Goal: Task Accomplishment & Management: Complete application form

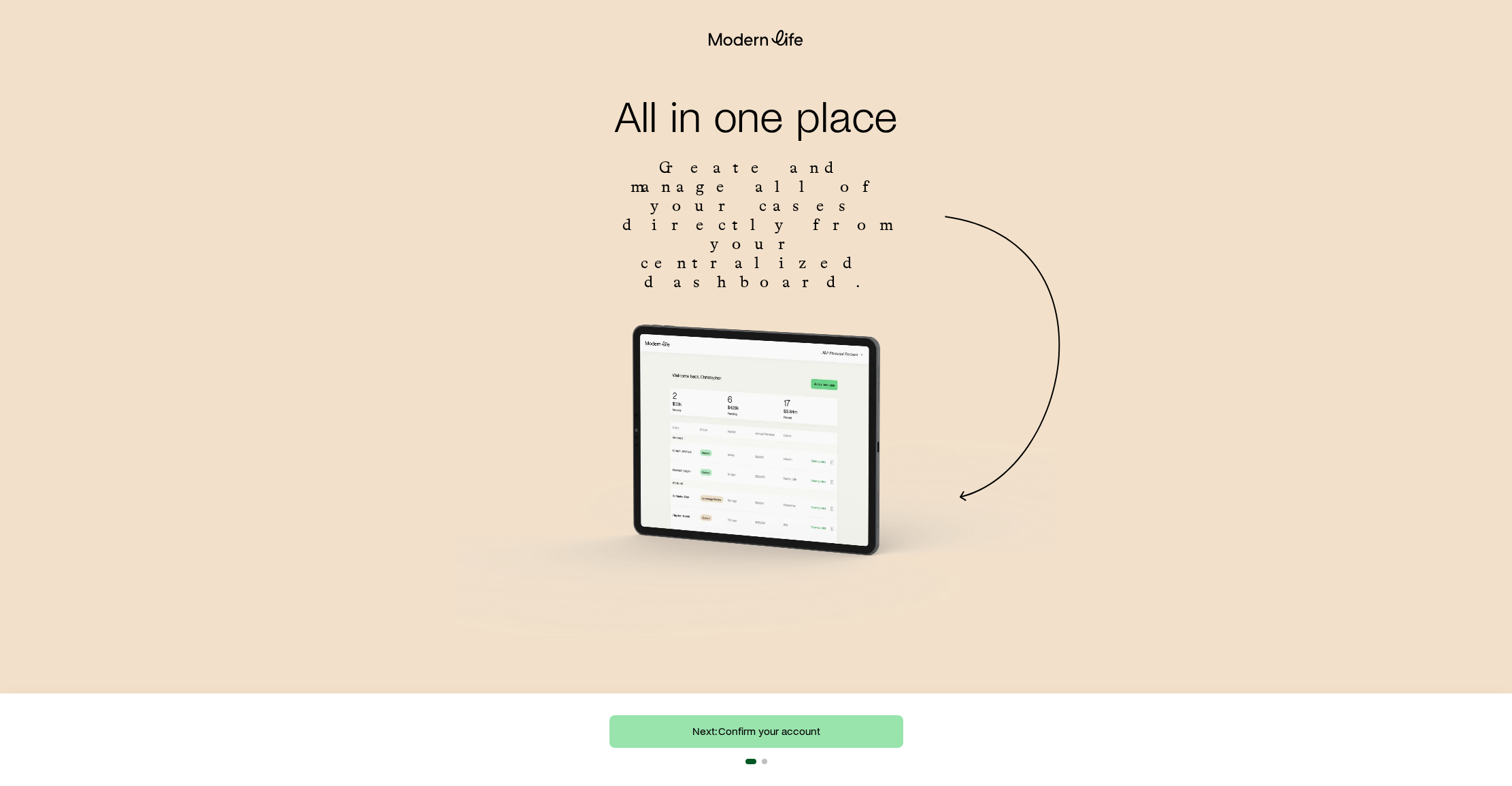
click at [770, 735] on link "Next: Confirm your account" at bounding box center [756, 731] width 294 height 33
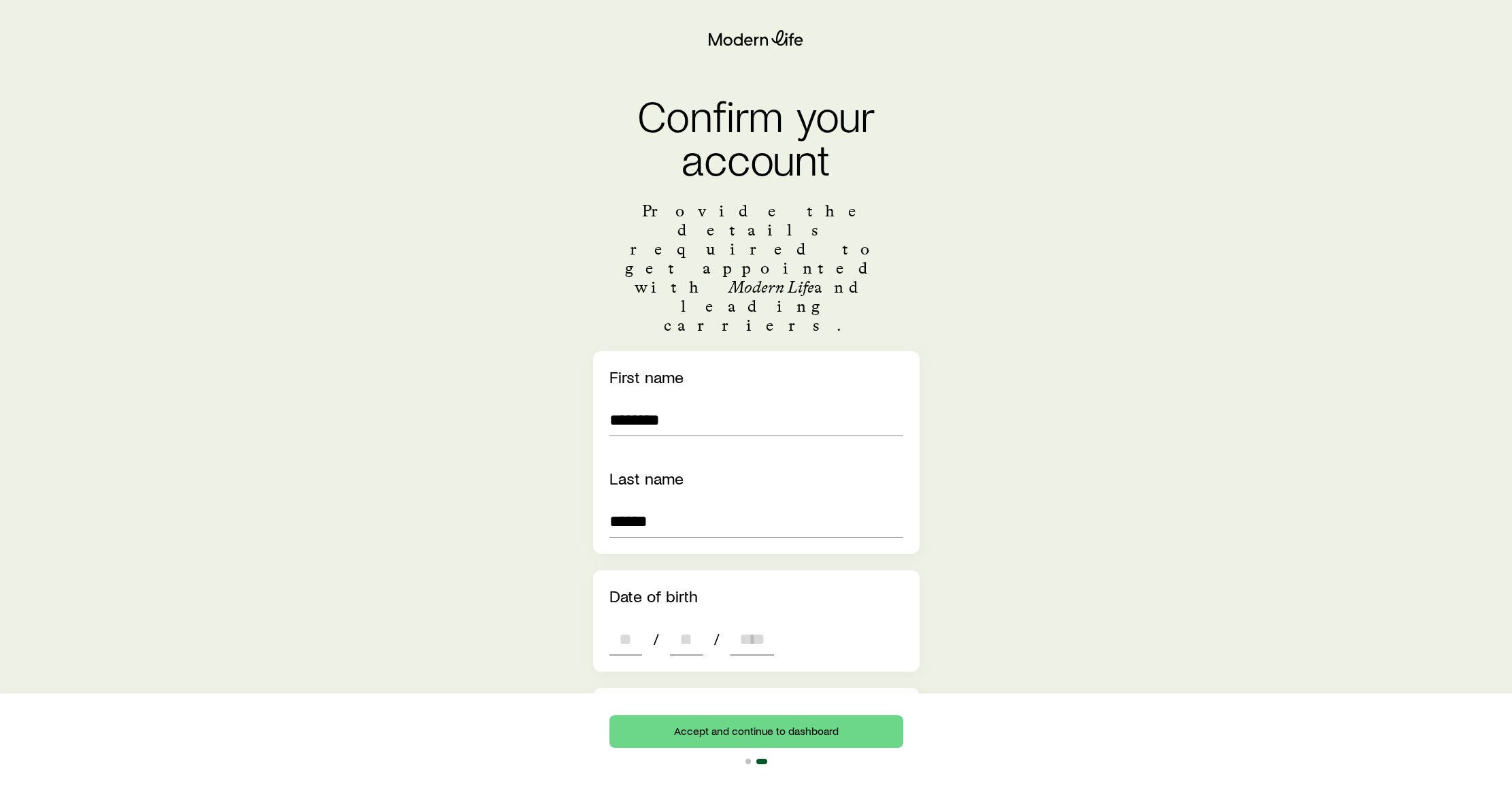
click at [619, 623] on input "dateOfBirth" at bounding box center [625, 639] width 33 height 33
type input "**"
type input "****"
type input "*"
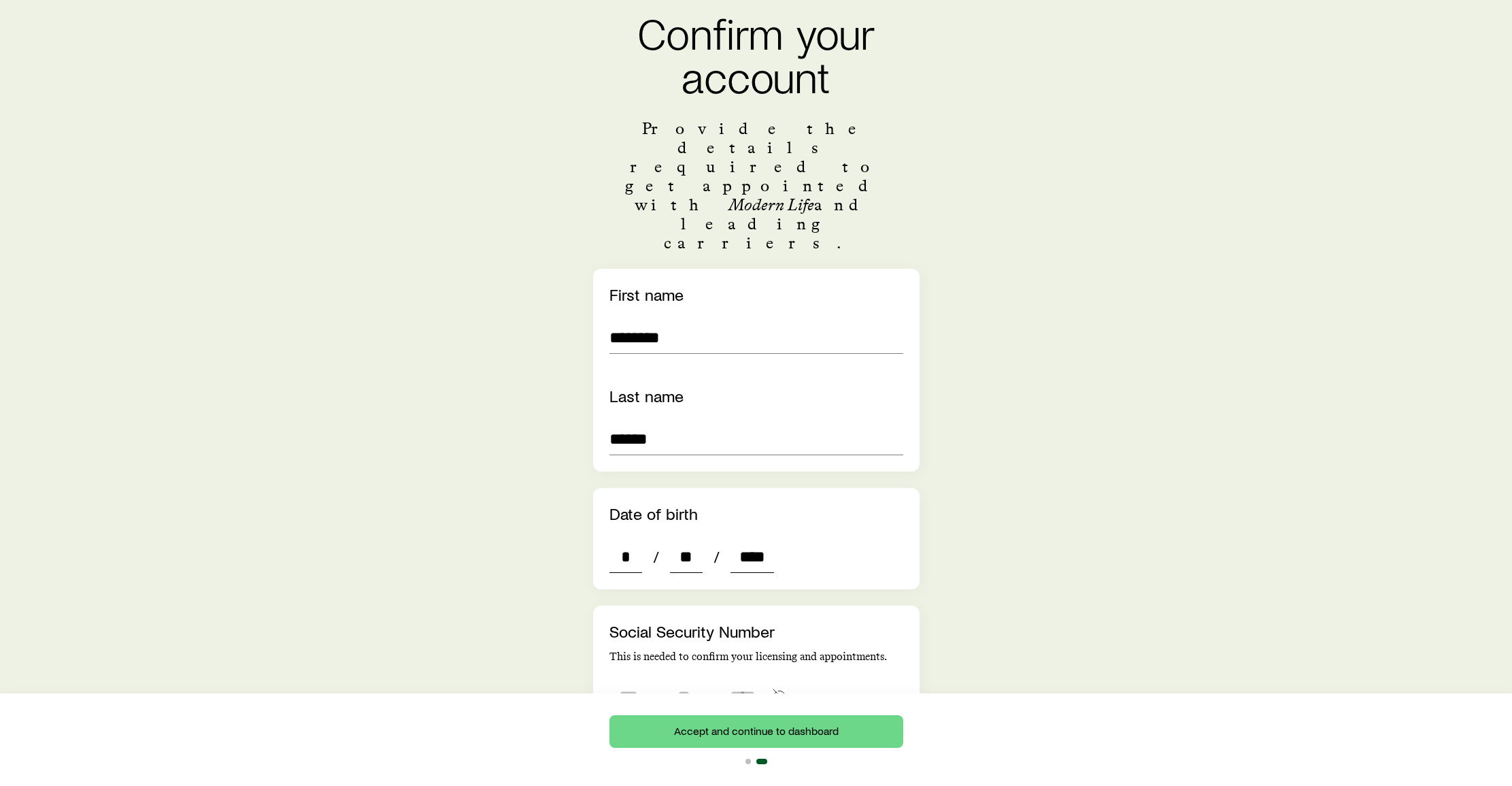
scroll to position [92, 0]
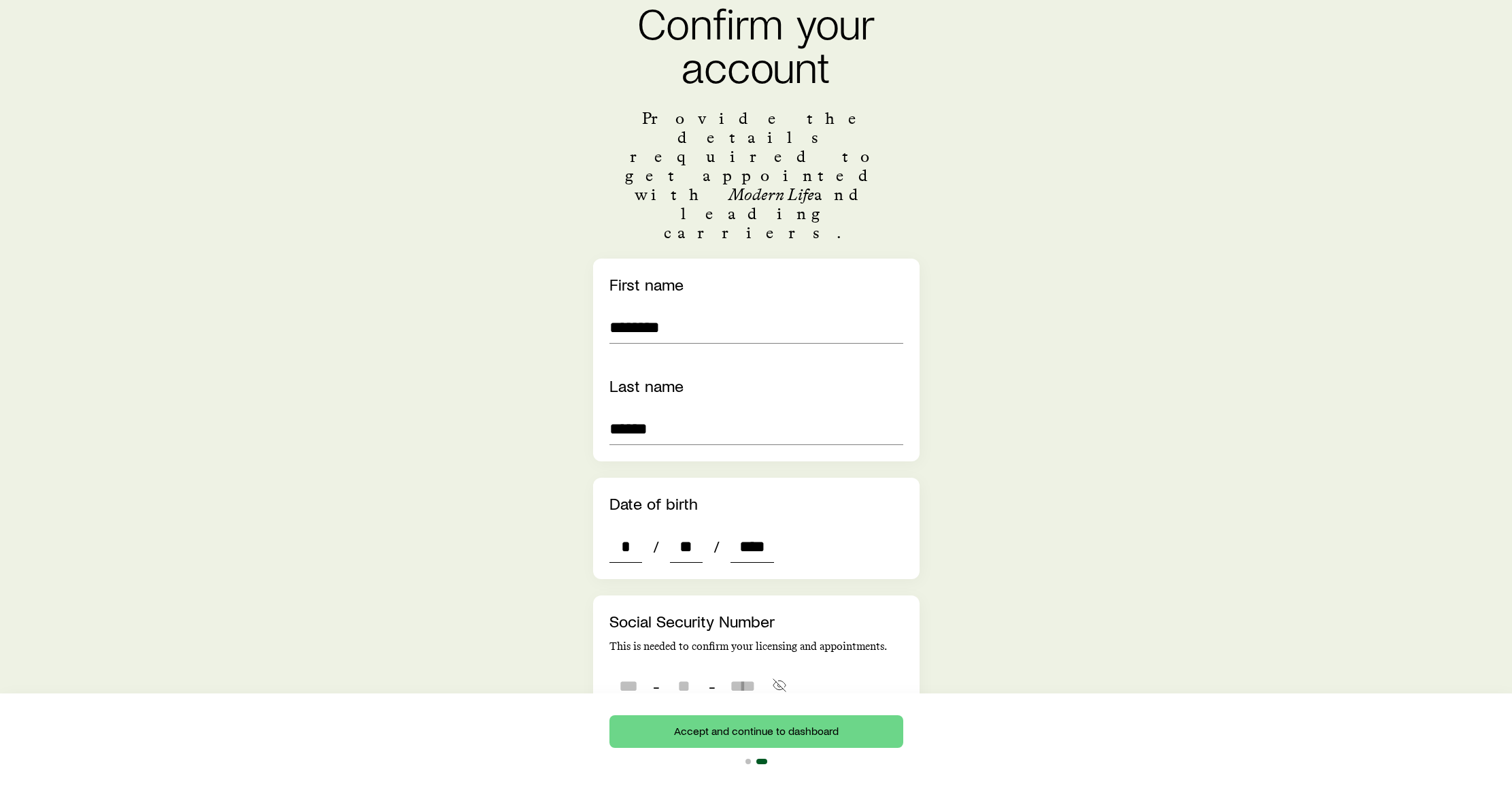
type input "****"
click at [618, 670] on input "tel" at bounding box center [628, 686] width 38 height 33
type input "***"
type input "**"
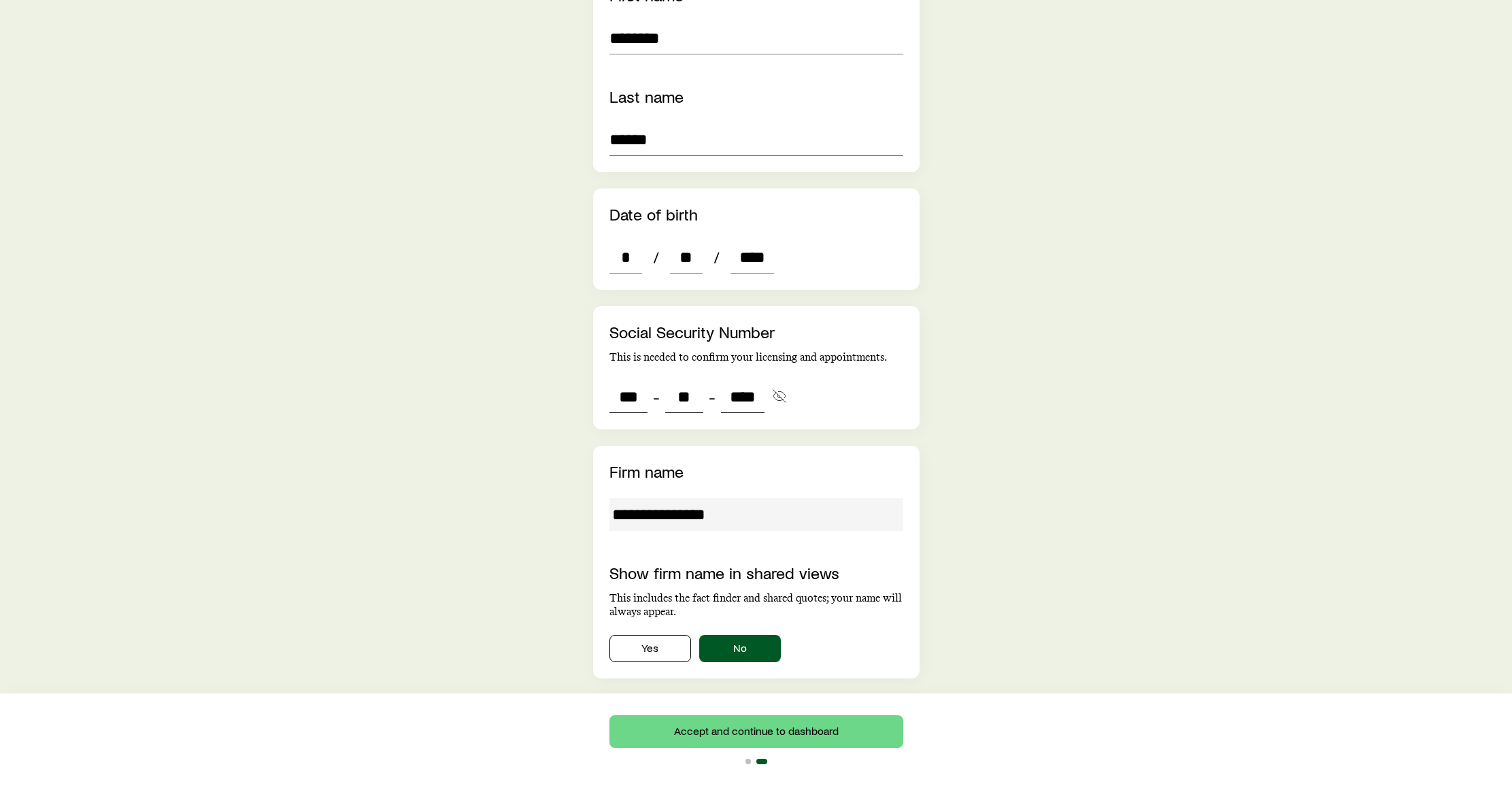
scroll to position [383, 0]
type input "****"
click at [652, 634] on button "Yes" at bounding box center [650, 647] width 82 height 27
type input "***"
type input "**"
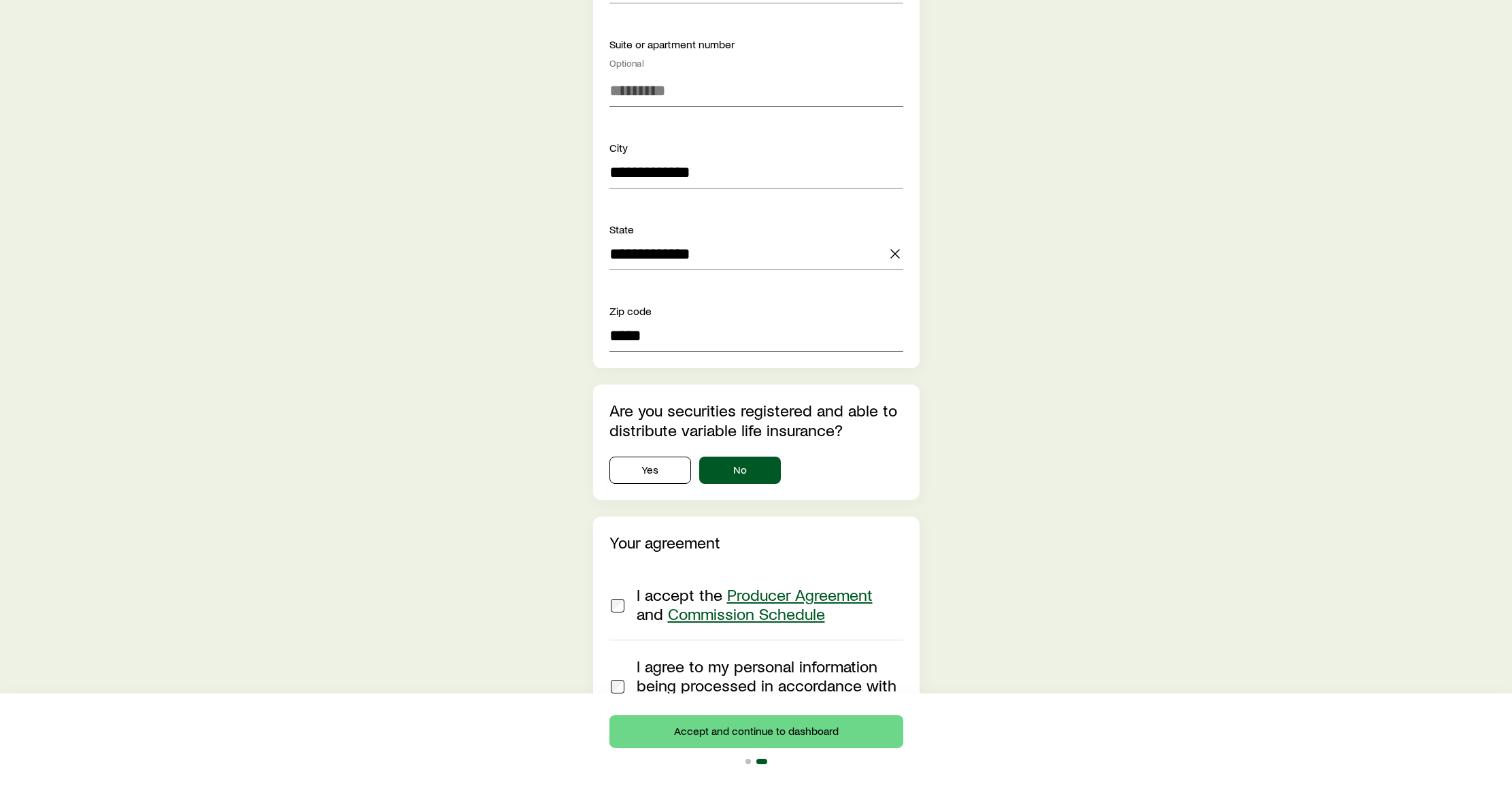
scroll to position [1225, 0]
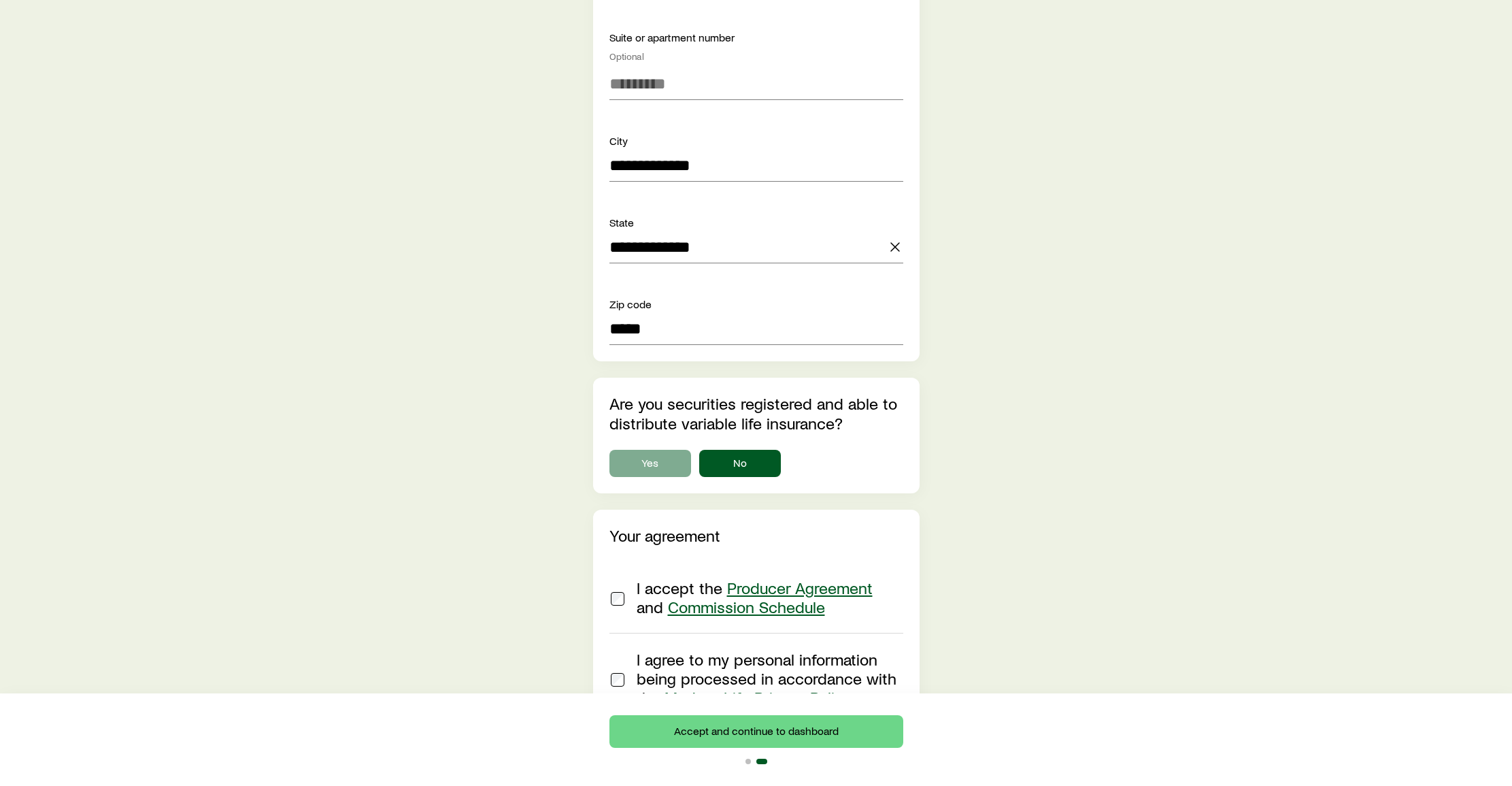
click at [648, 450] on button "Yes" at bounding box center [650, 463] width 82 height 27
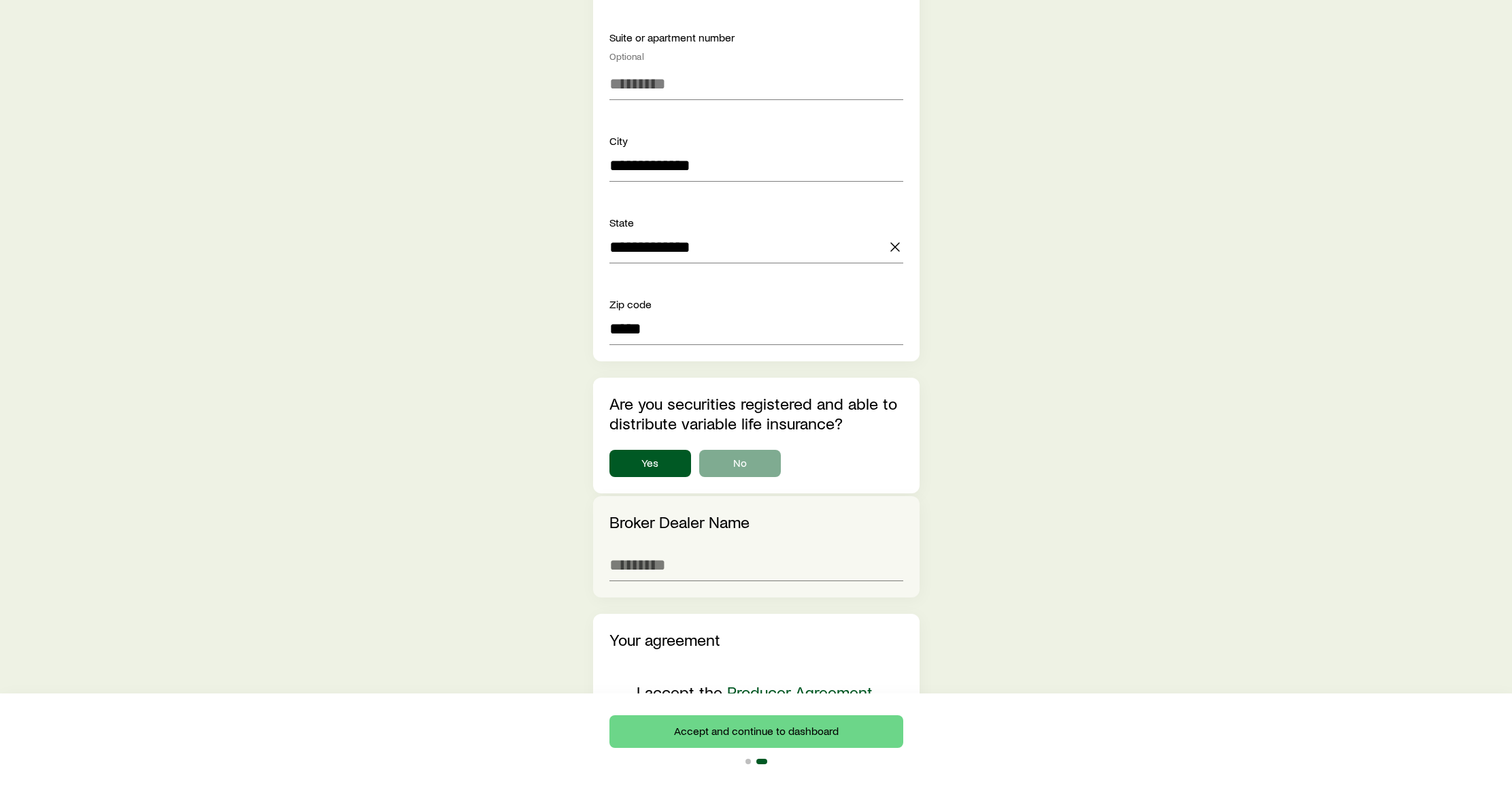
click at [741, 450] on button "No" at bounding box center [740, 463] width 82 height 27
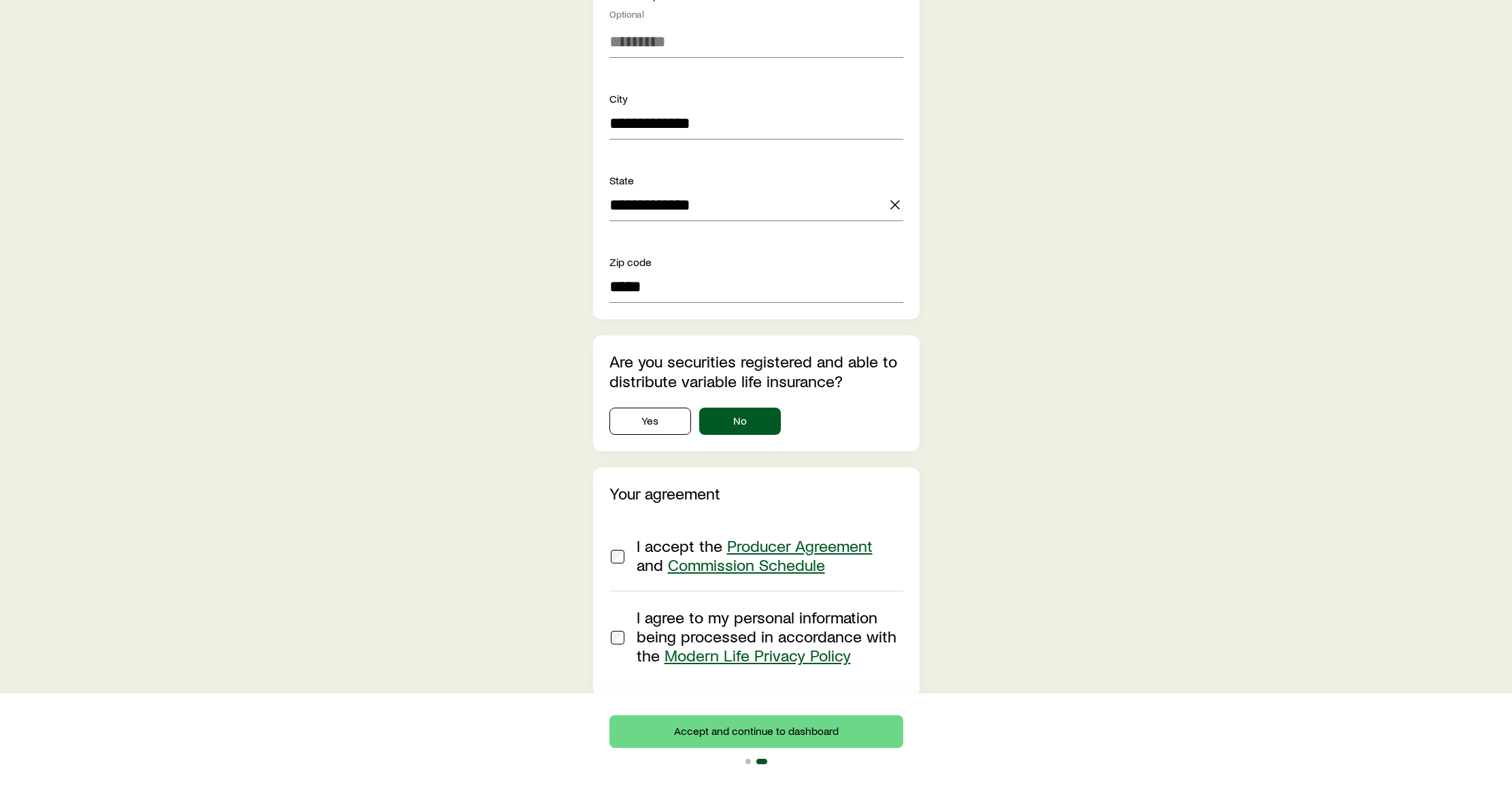
scroll to position [1265, 0]
click at [764, 556] on link "Commission Schedule" at bounding box center [747, 566] width 157 height 19
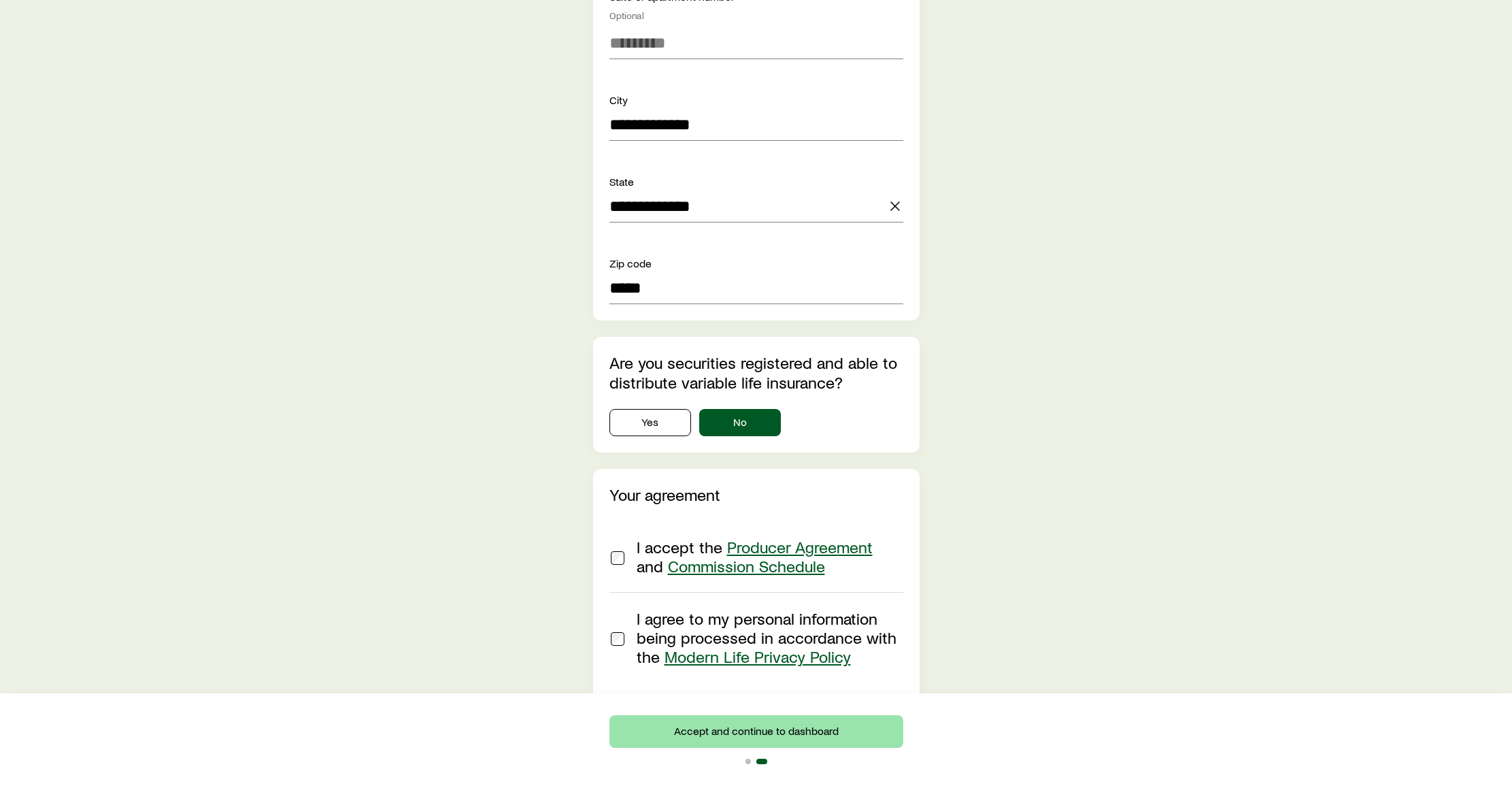
click at [741, 732] on button "Accept and continue to dashboard" at bounding box center [756, 731] width 294 height 33
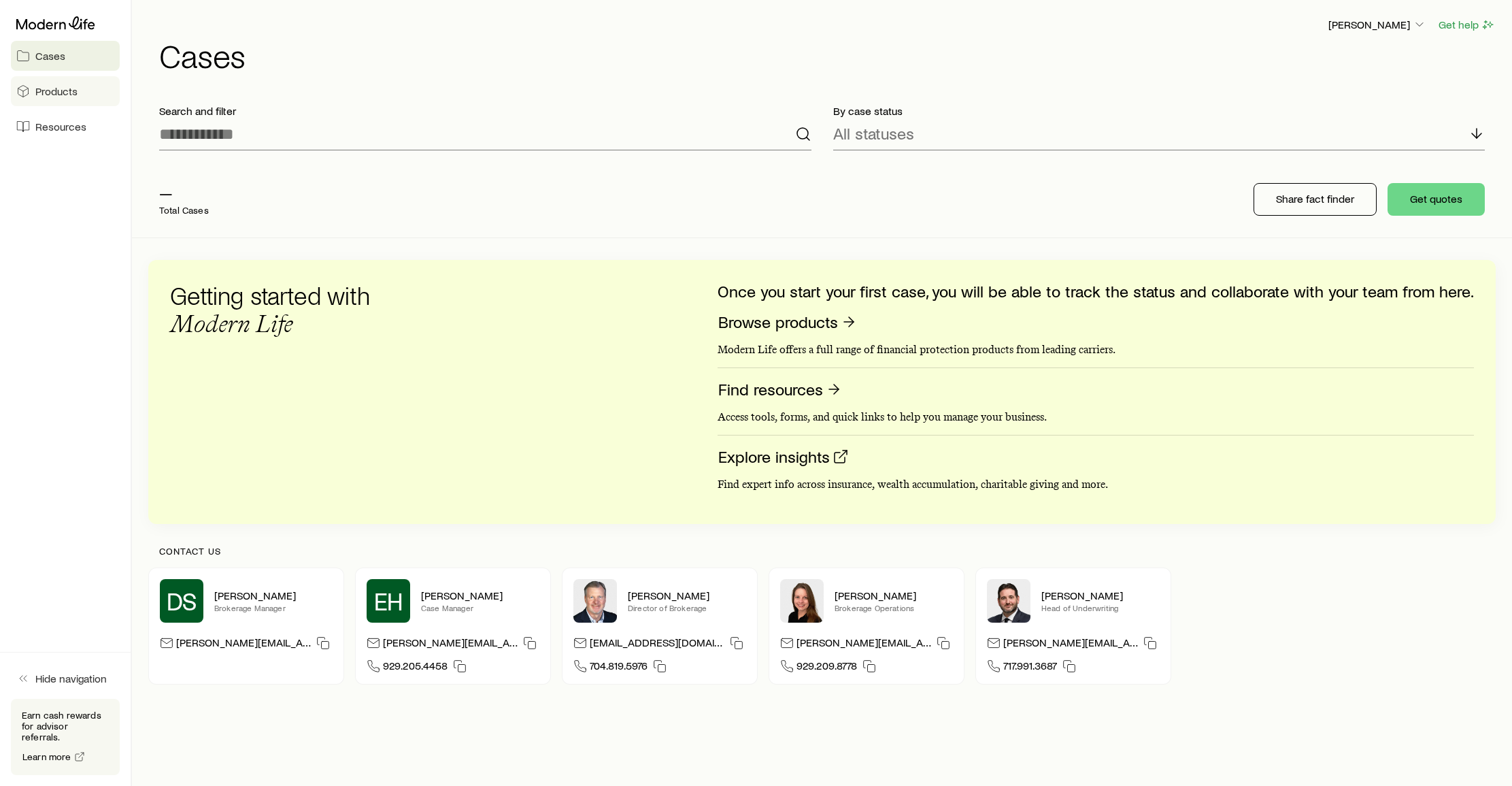
click at [60, 91] on span "Products" at bounding box center [56, 91] width 42 height 14
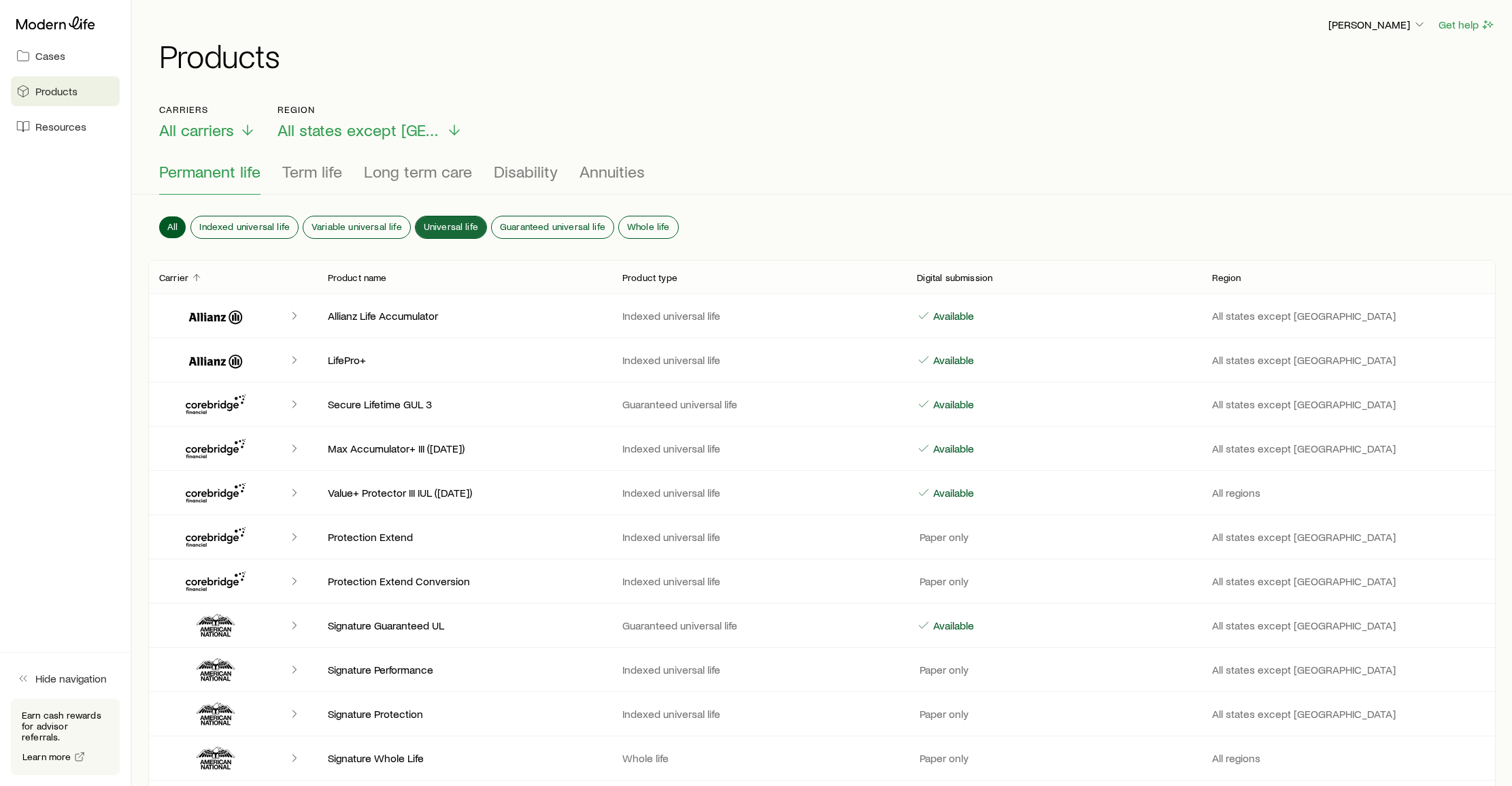
click at [443, 226] on span "Universal life" at bounding box center [451, 227] width 54 height 11
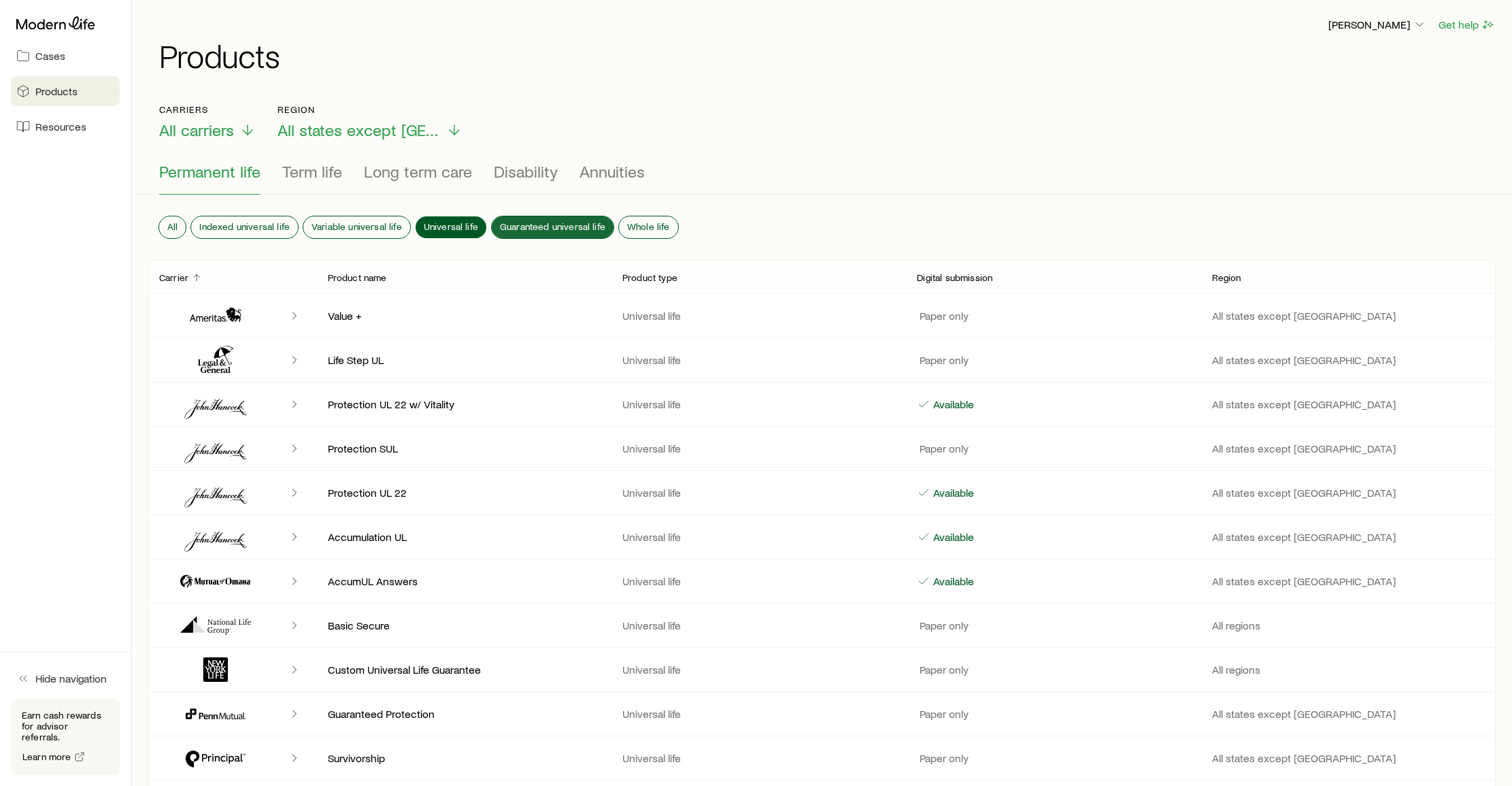
click at [526, 227] on span "Guaranteed universal life" at bounding box center [553, 227] width 106 height 11
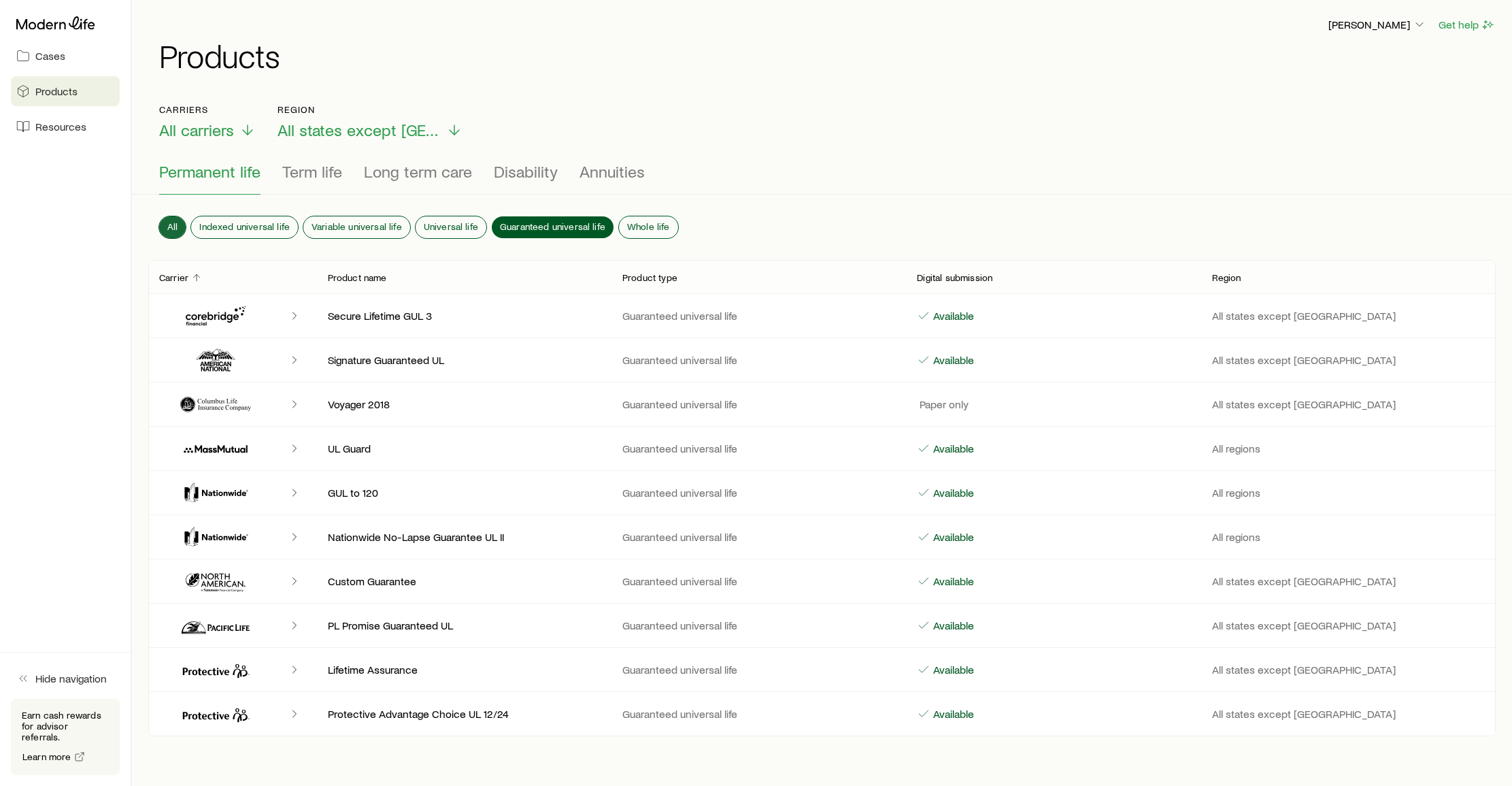
click at [167, 229] on button "All" at bounding box center [172, 227] width 26 height 22
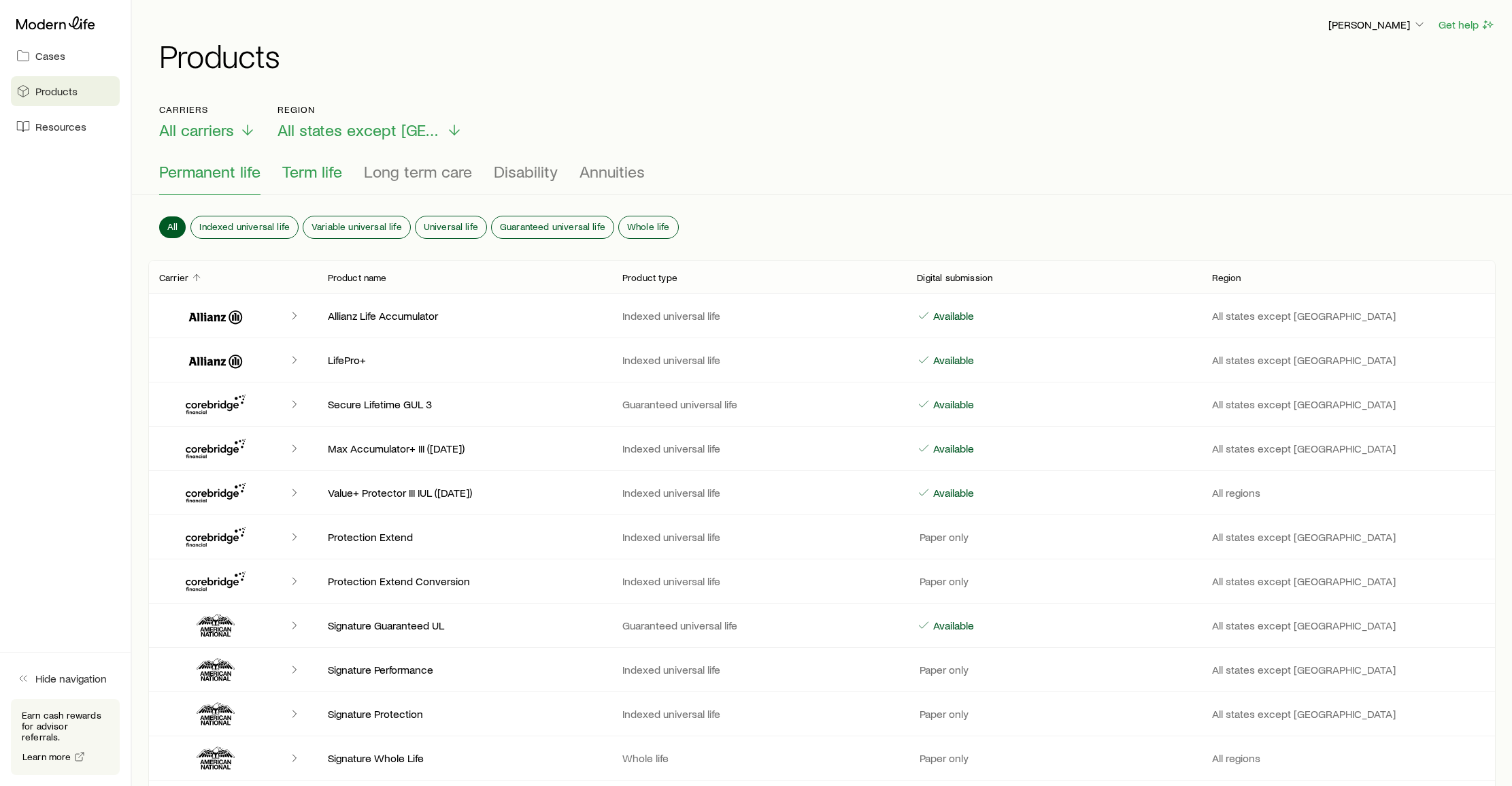
click at [323, 174] on span "Term life" at bounding box center [312, 171] width 60 height 19
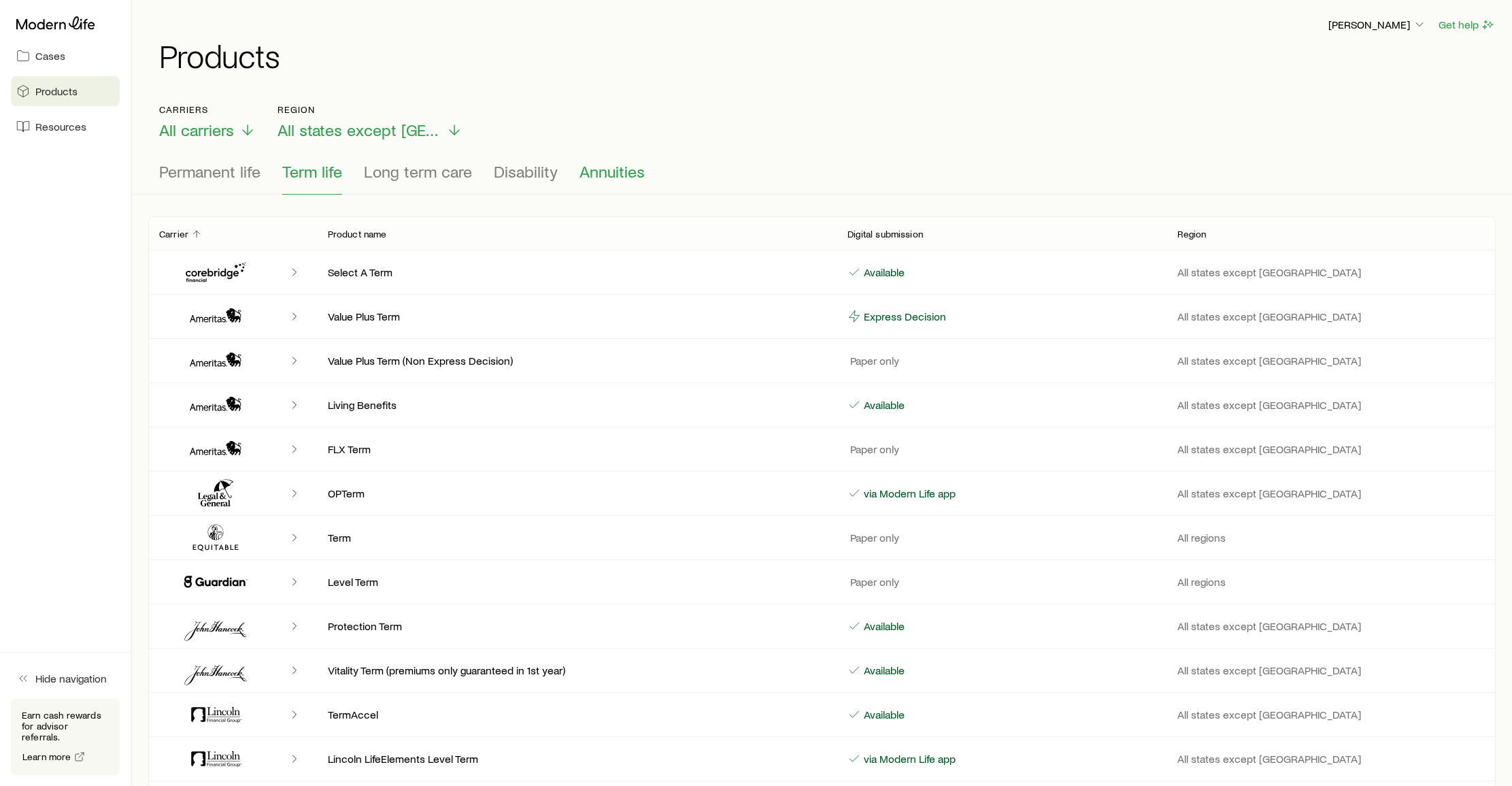
click at [603, 172] on span "Annuities" at bounding box center [612, 171] width 65 height 19
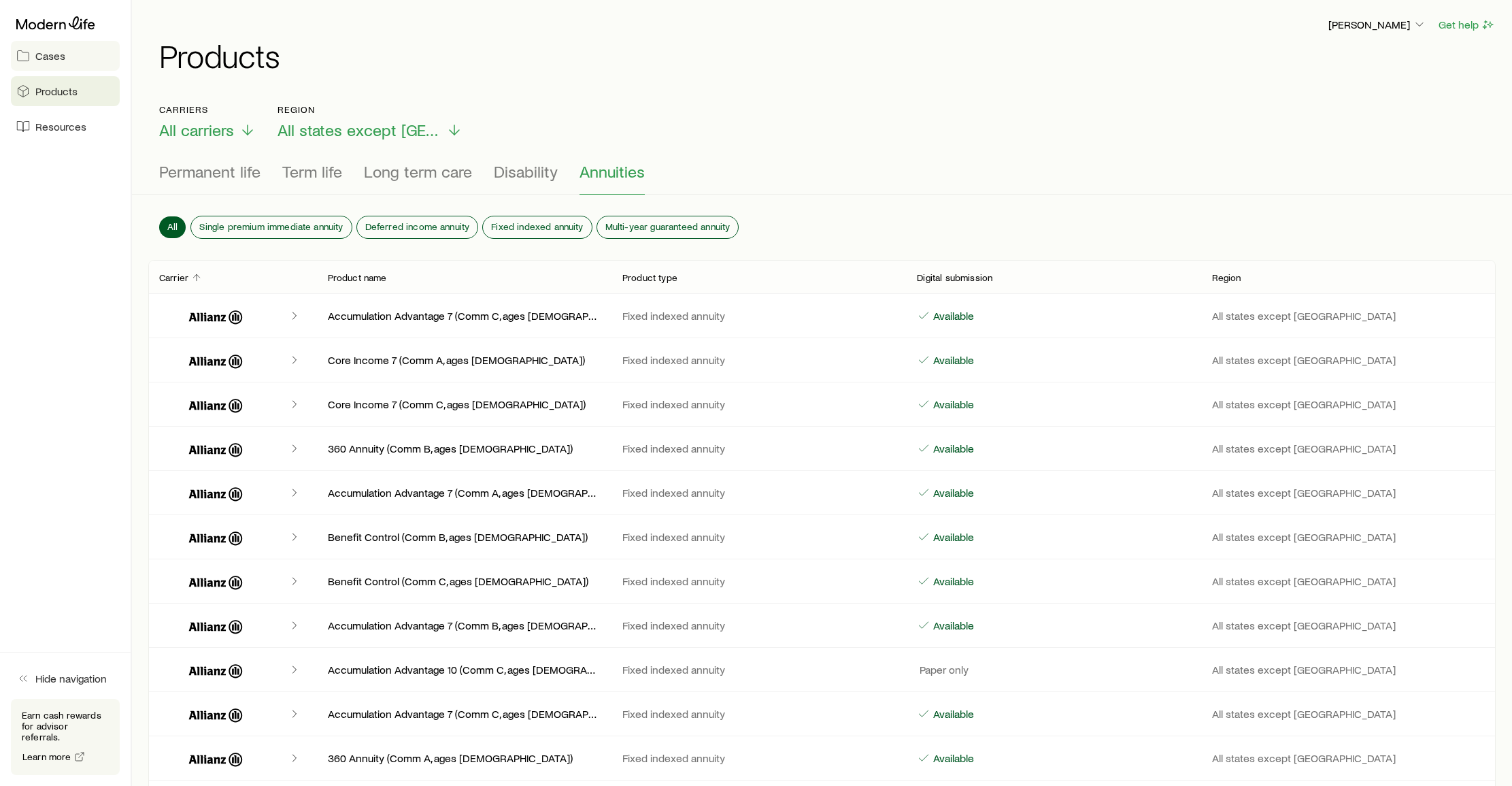
click at [52, 56] on span "Cases" at bounding box center [50, 56] width 30 height 14
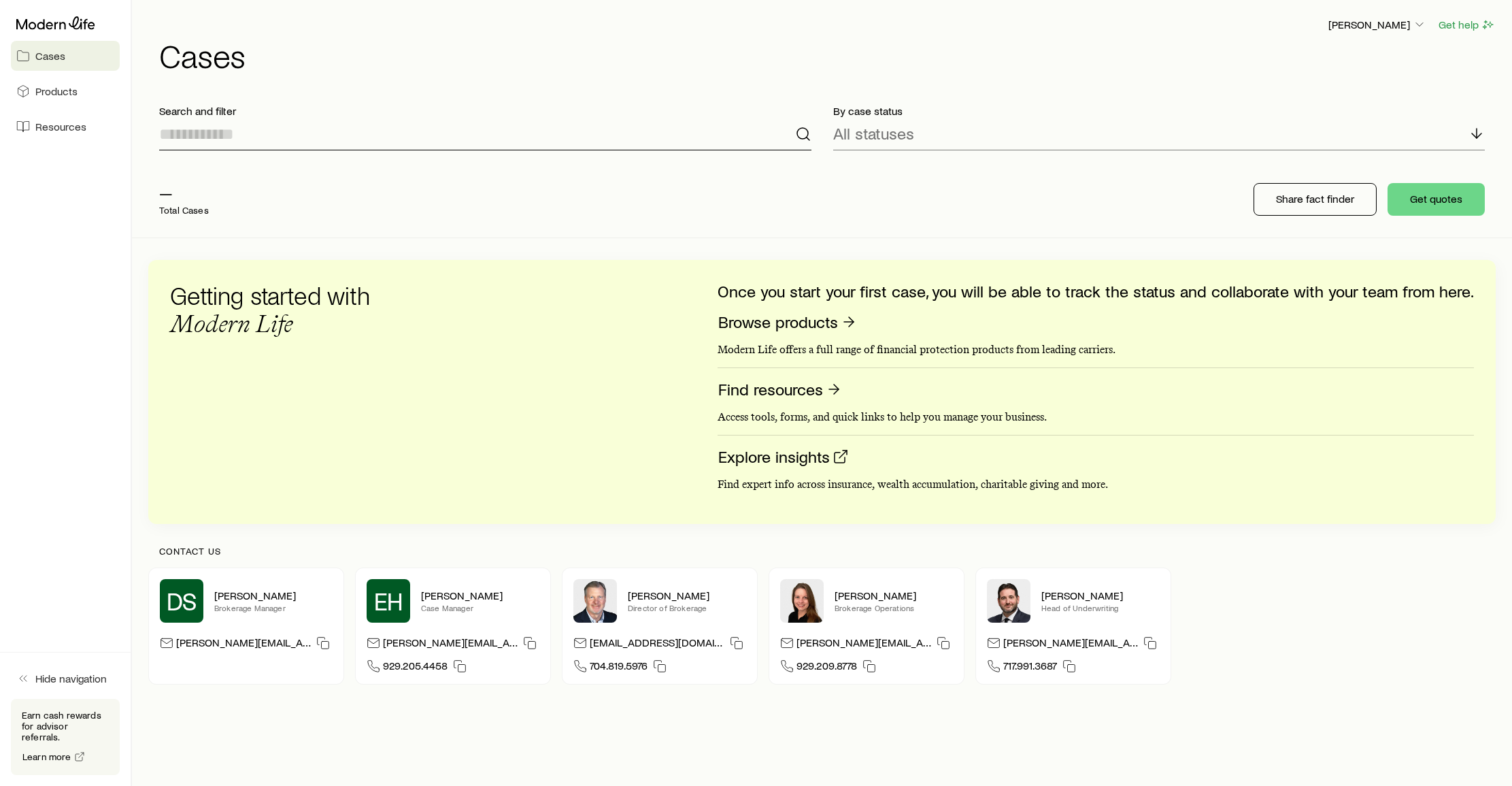
click at [231, 138] on input at bounding box center [485, 133] width 652 height 33
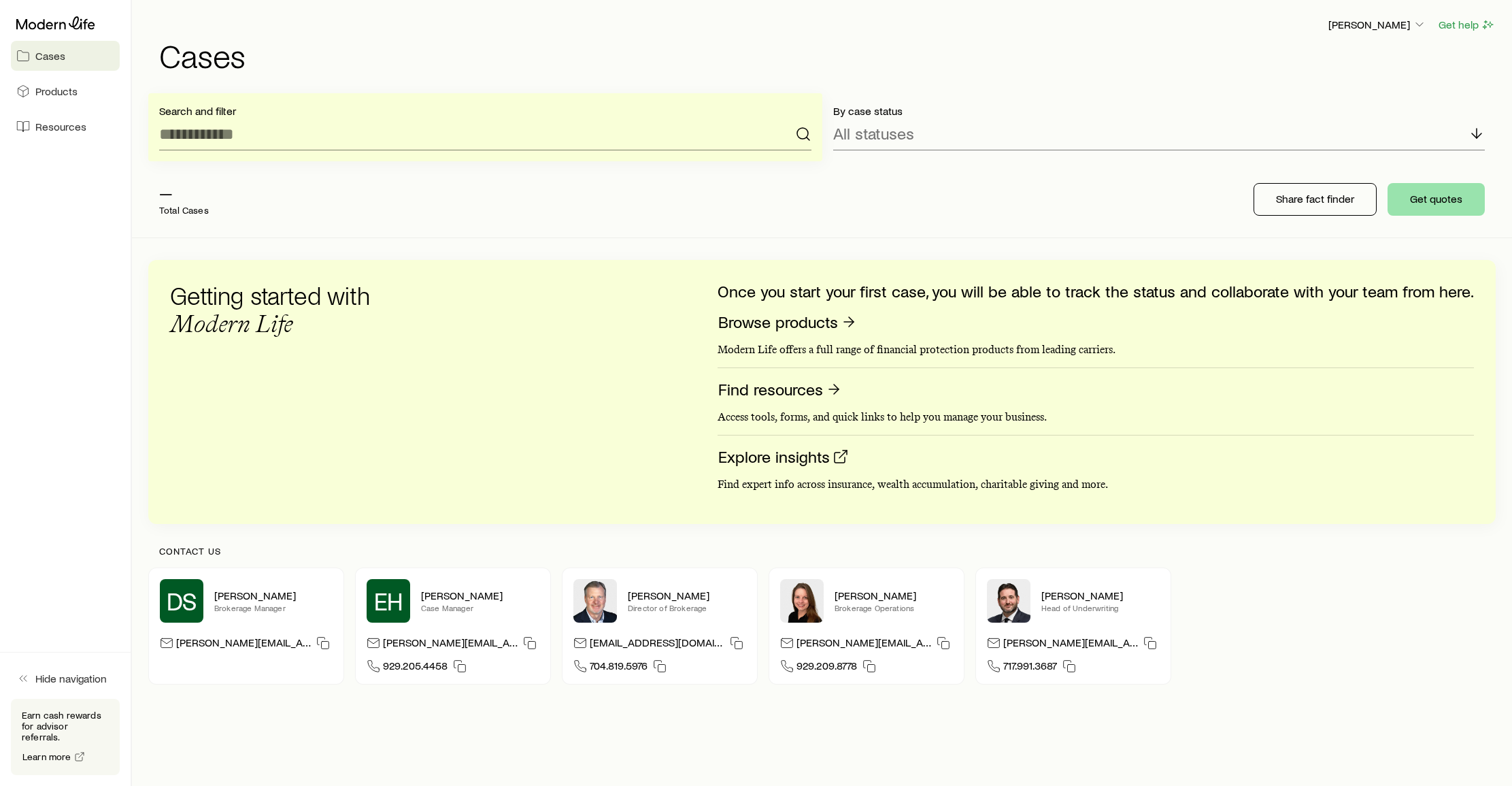
click at [1434, 195] on button "Get quotes" at bounding box center [1436, 199] width 97 height 33
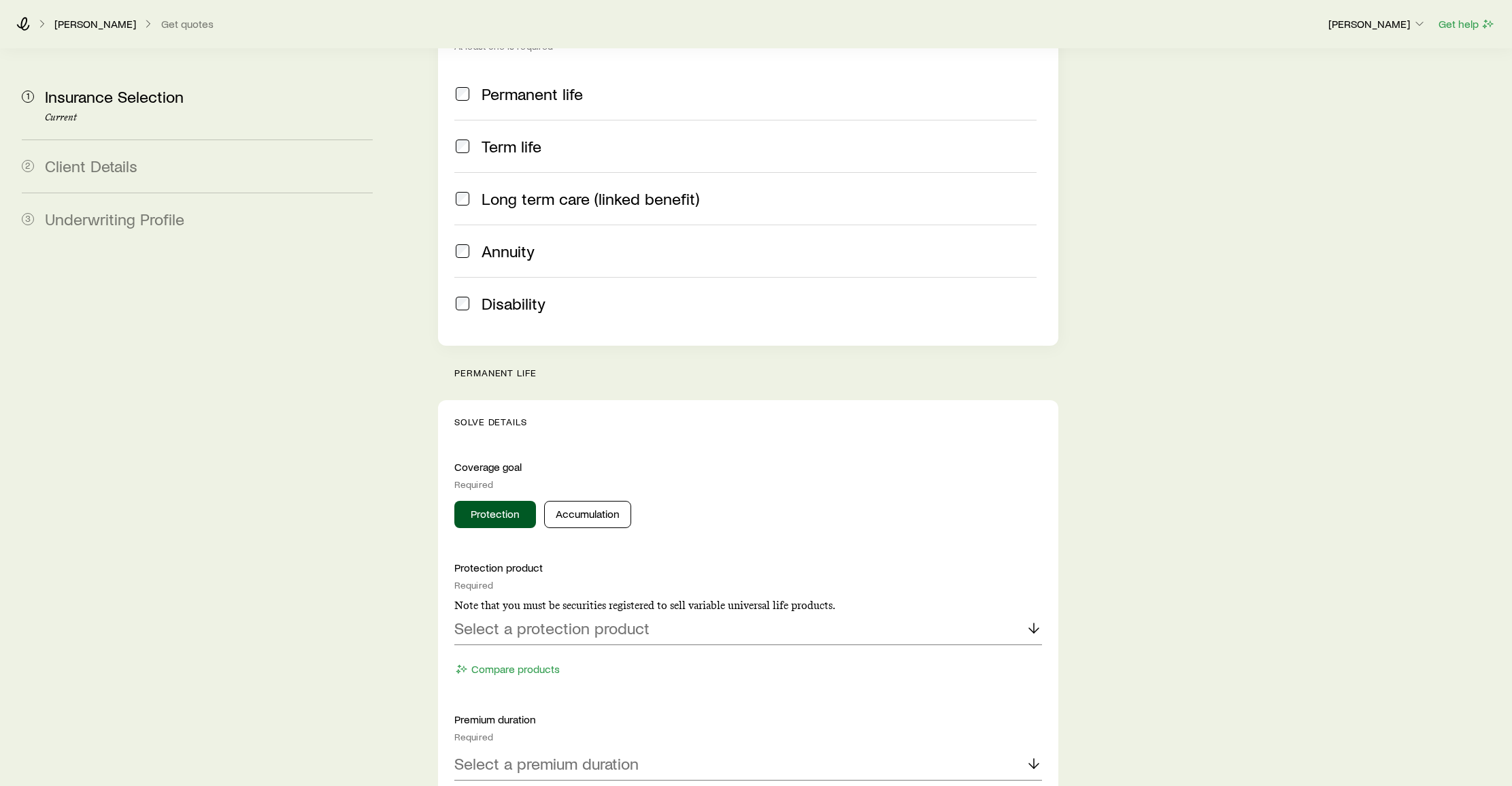
scroll to position [237, 0]
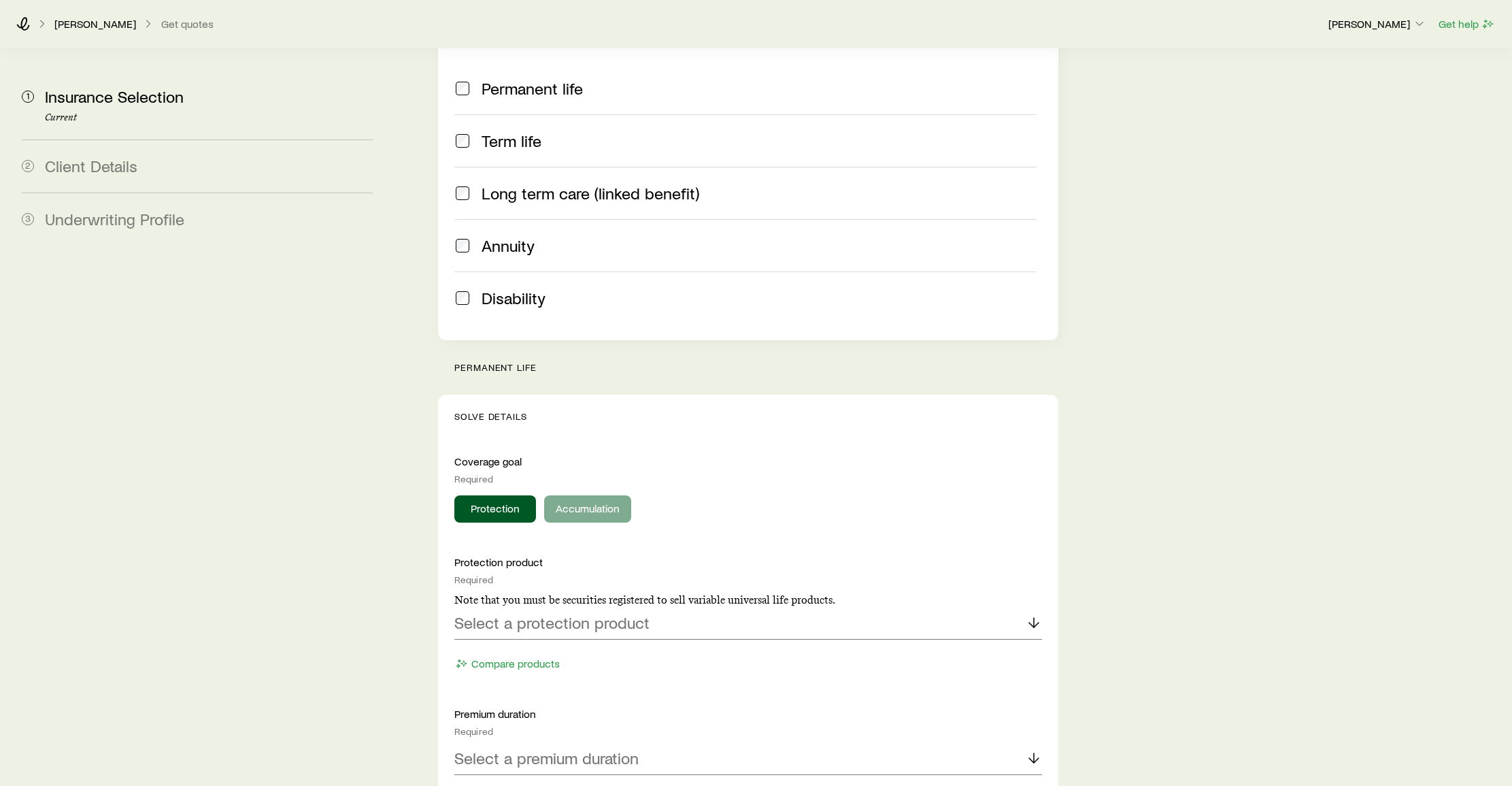
click at [582, 496] on button "Accumulation" at bounding box center [587, 509] width 87 height 27
click at [1034, 618] on line at bounding box center [1034, 623] width 0 height 10
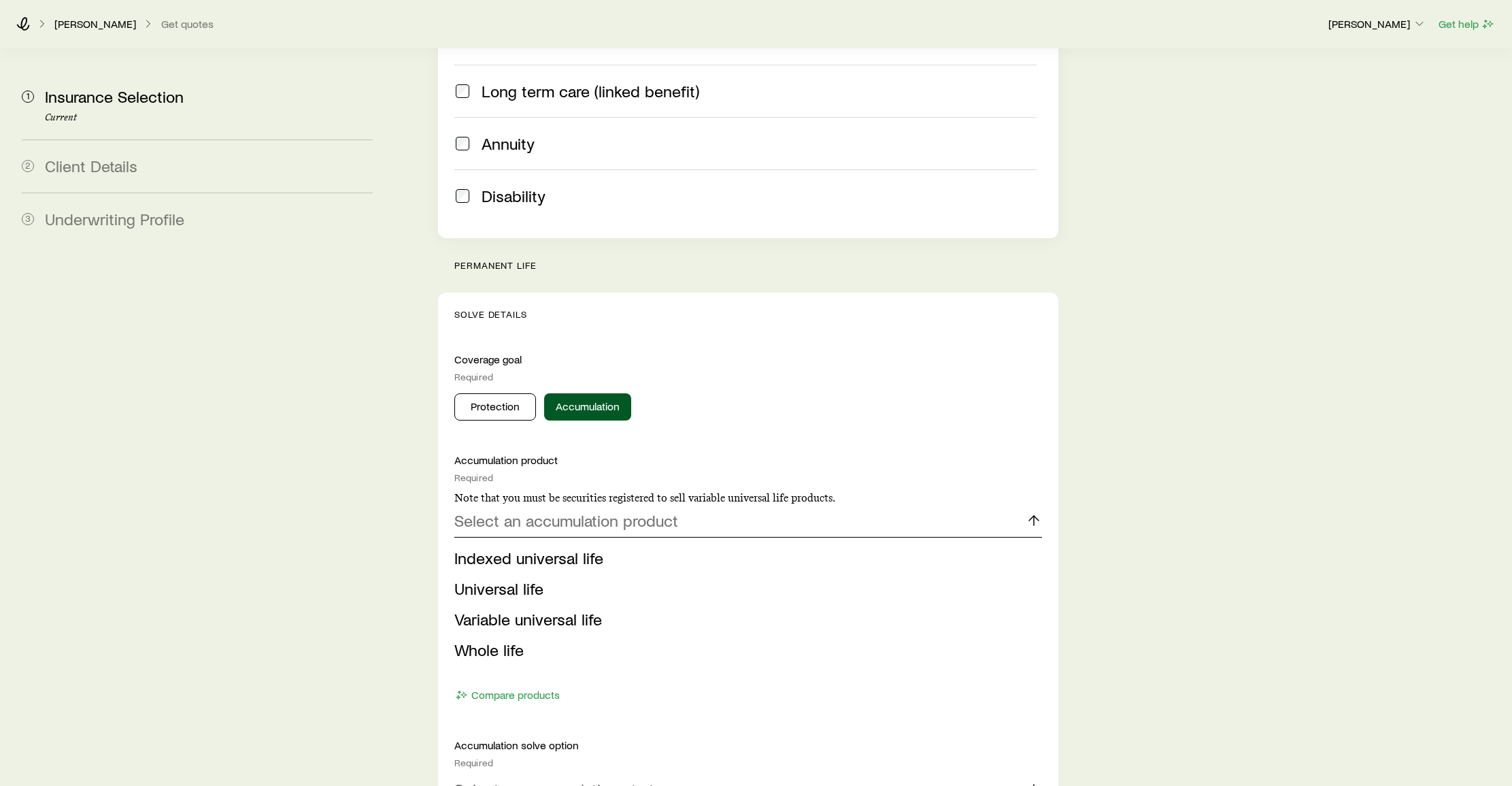
scroll to position [340, 0]
click at [502, 578] on span "Universal life" at bounding box center [499, 587] width 89 height 19
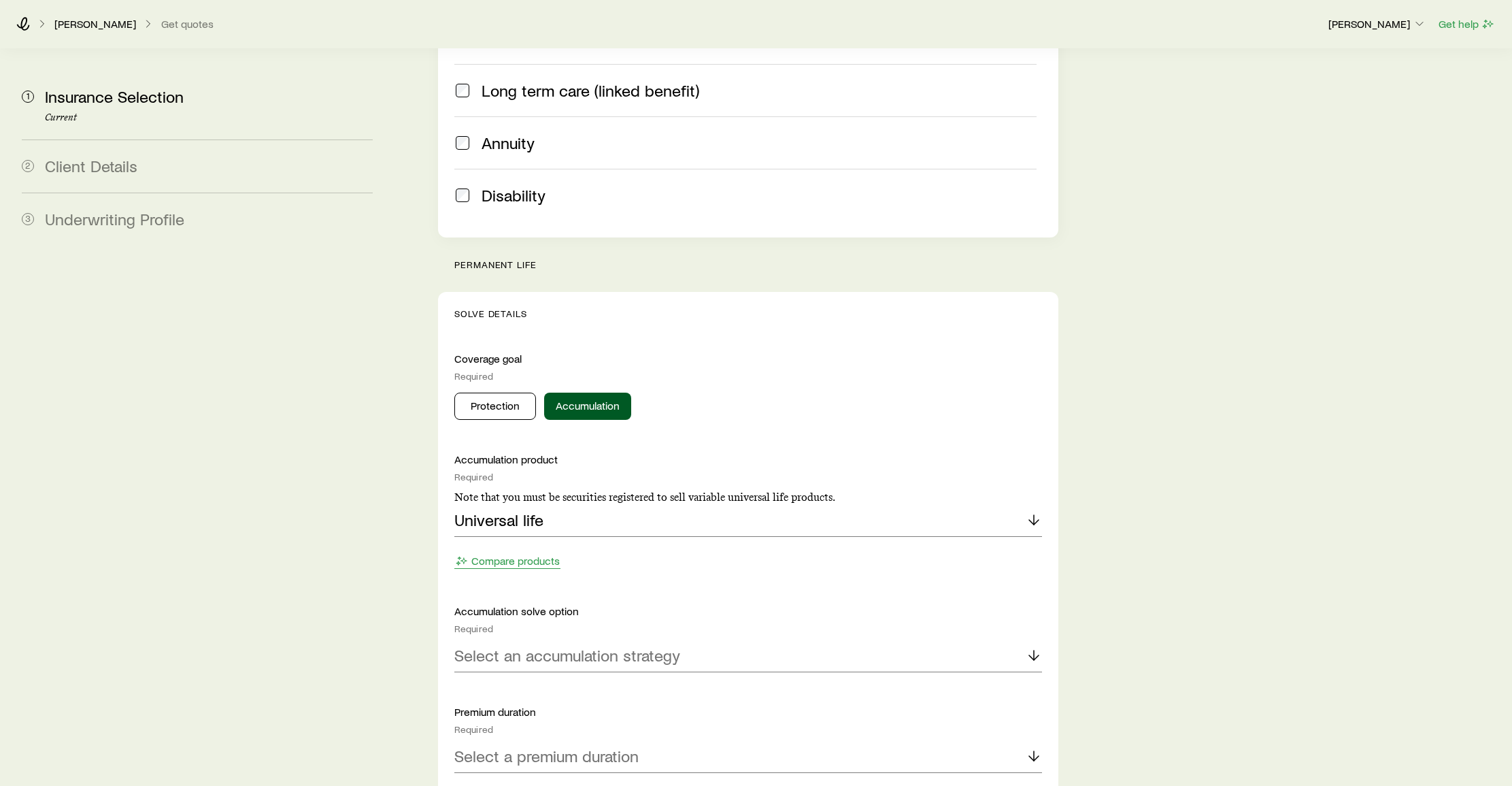
click at [531, 553] on button "Compare products" at bounding box center [507, 561] width 106 height 16
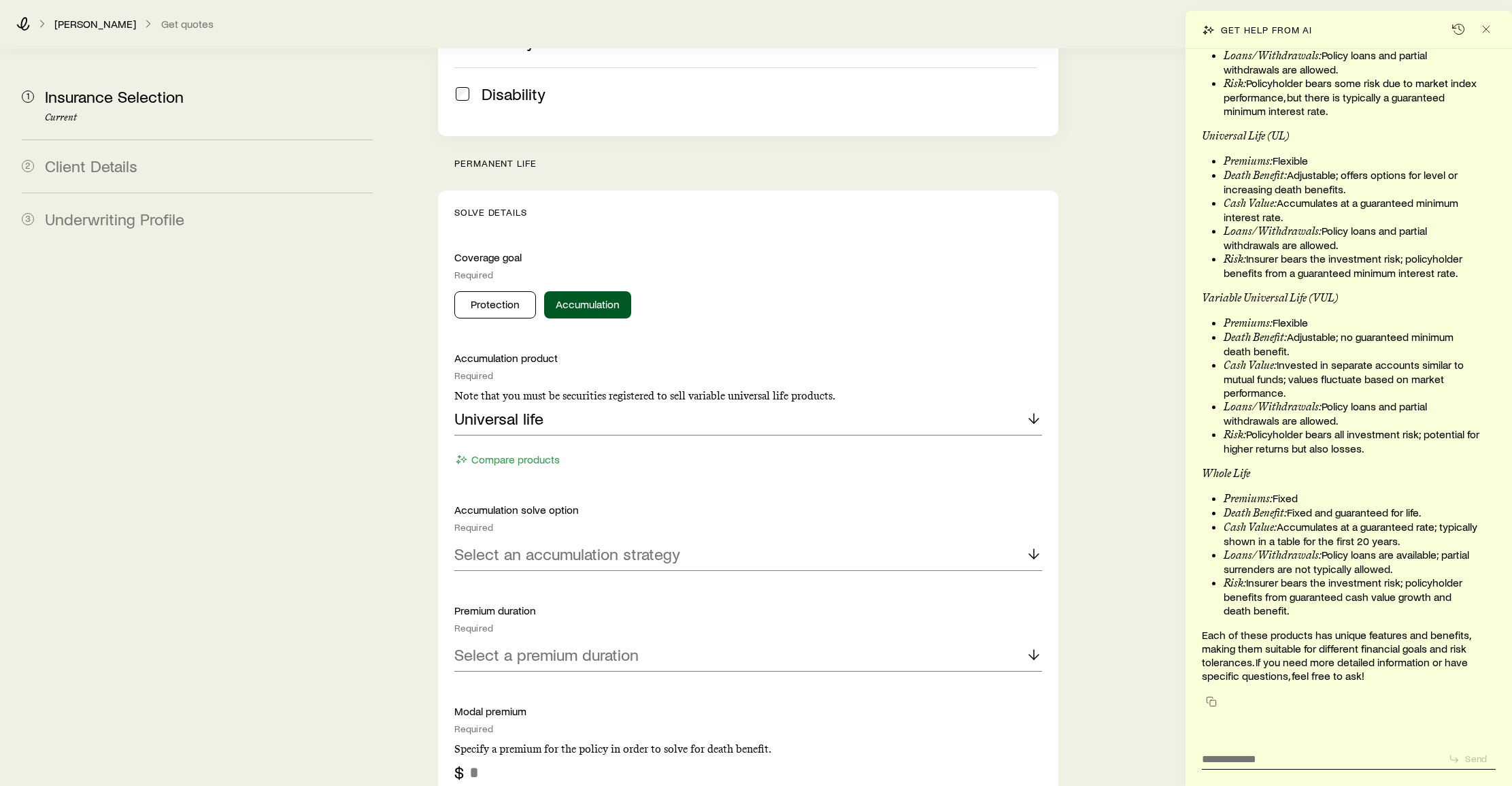
scroll to position [443, 0]
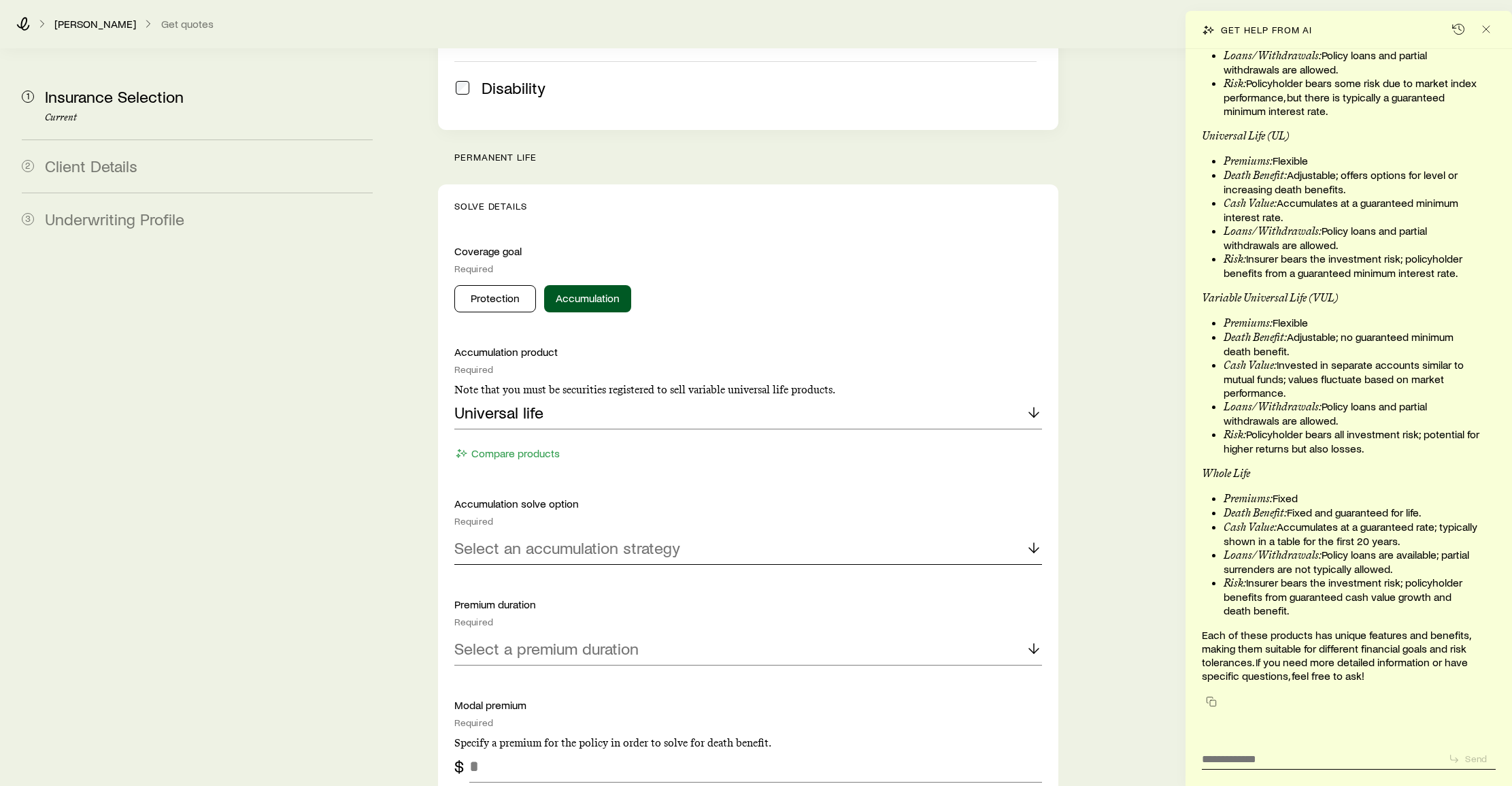
click at [571, 539] on p "Select an accumulation strategy" at bounding box center [567, 548] width 226 height 19
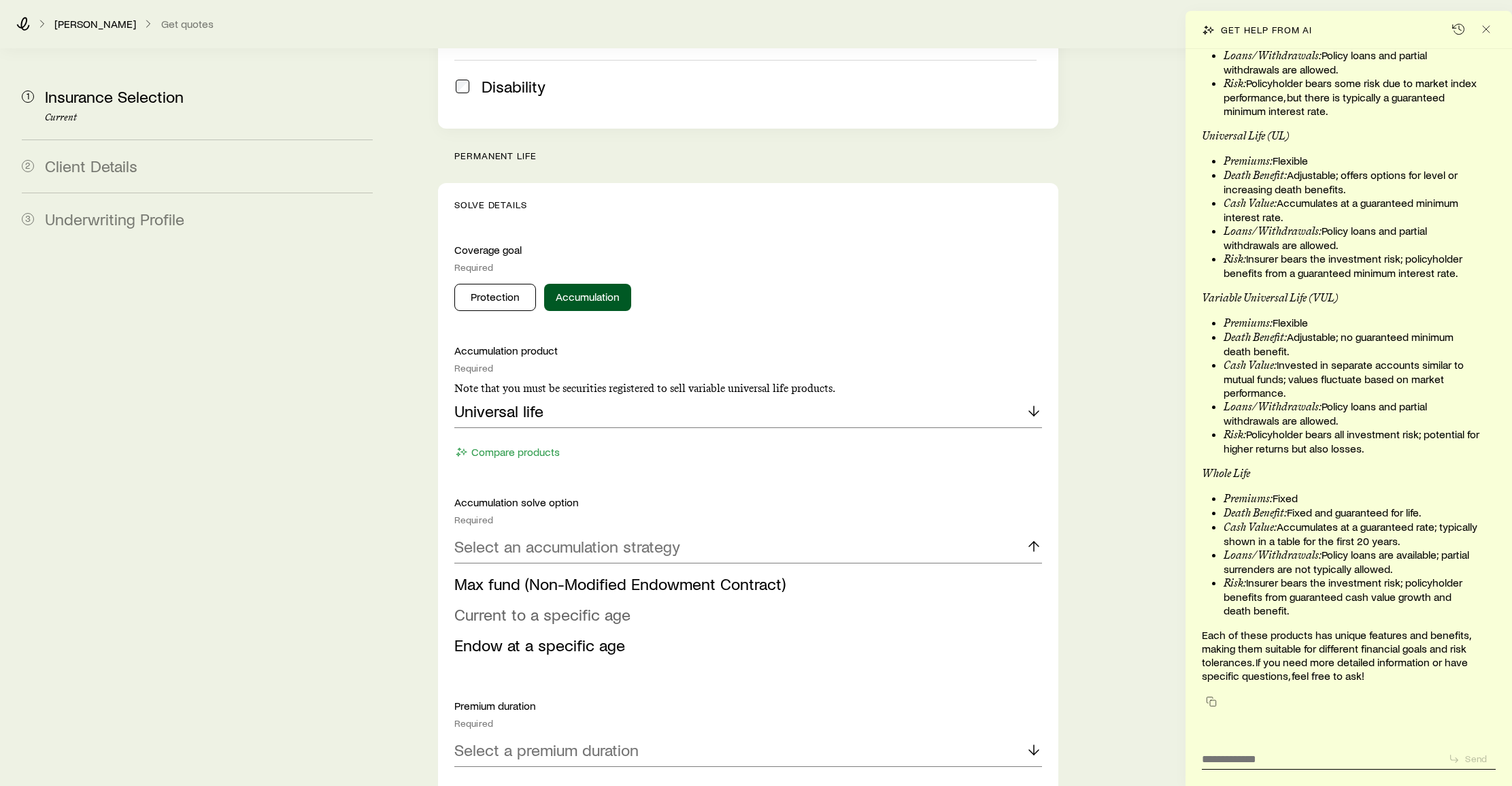
click at [526, 605] on span "Current to a specific age" at bounding box center [542, 614] width 176 height 19
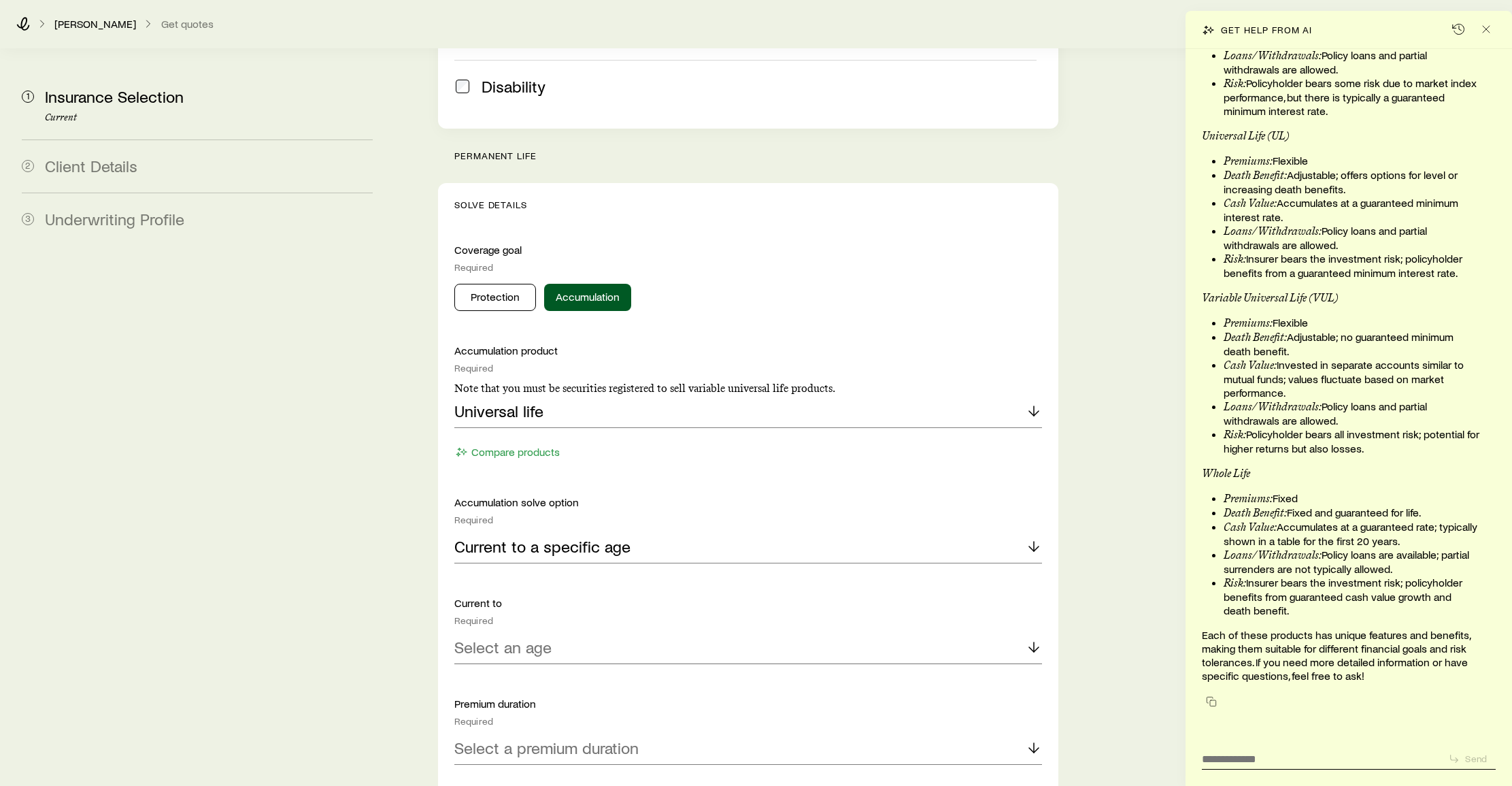
scroll to position [449, 0]
click at [526, 637] on p "Select an age" at bounding box center [503, 646] width 97 height 19
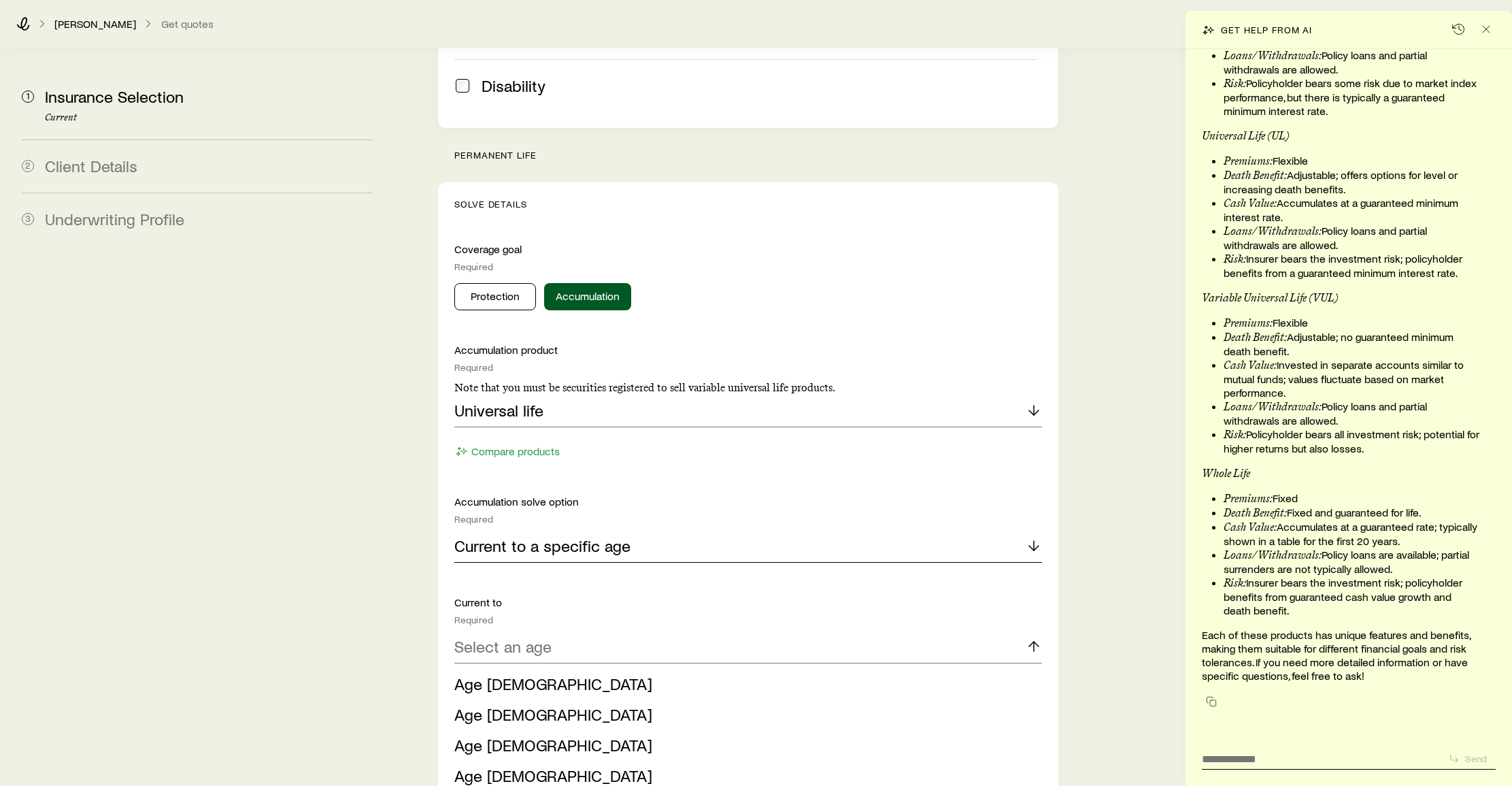
click at [533, 537] on p "Current to a specific age" at bounding box center [542, 546] width 176 height 19
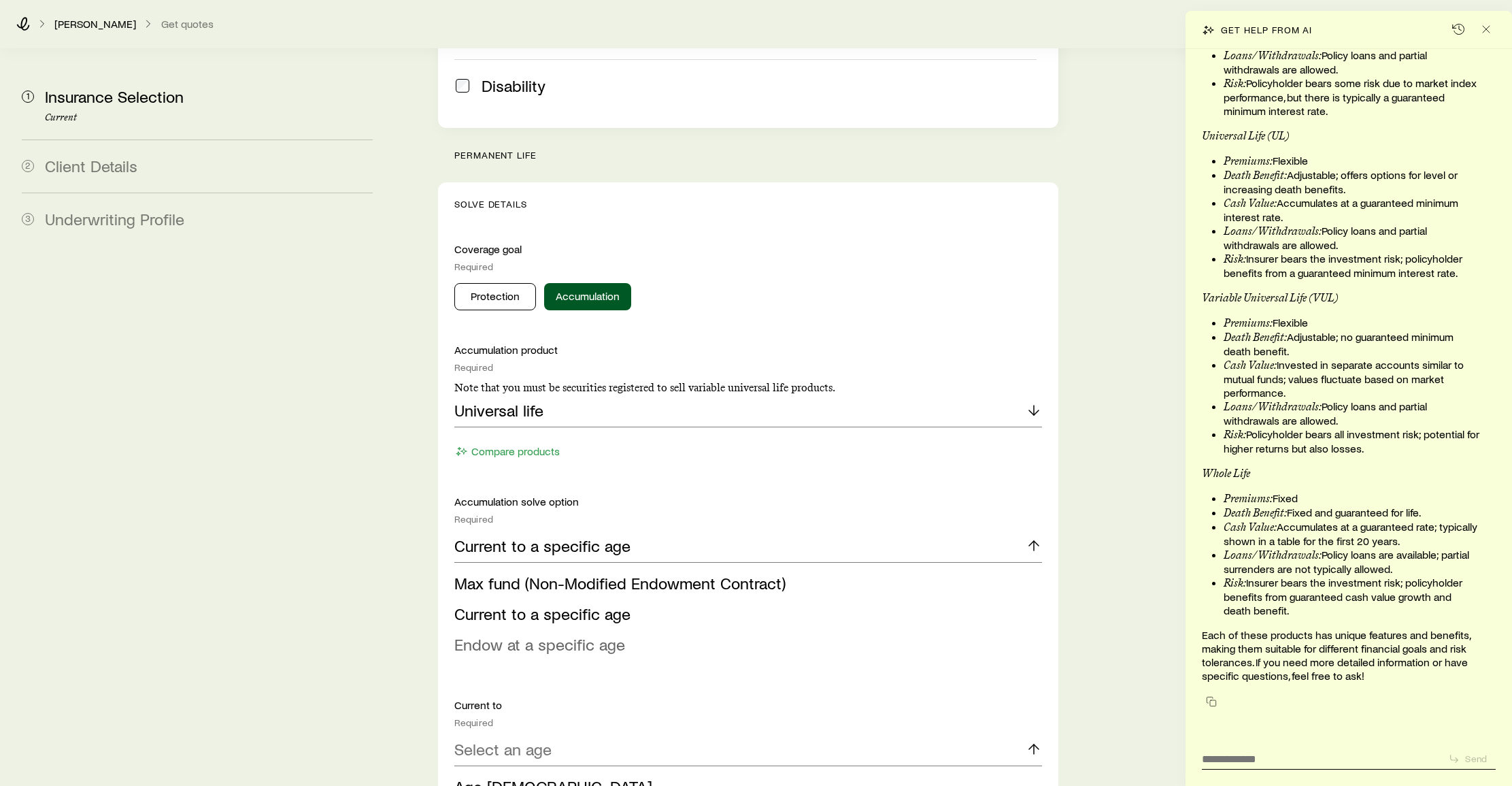
click at [524, 634] on span "Endow at a specific age" at bounding box center [540, 644] width 171 height 19
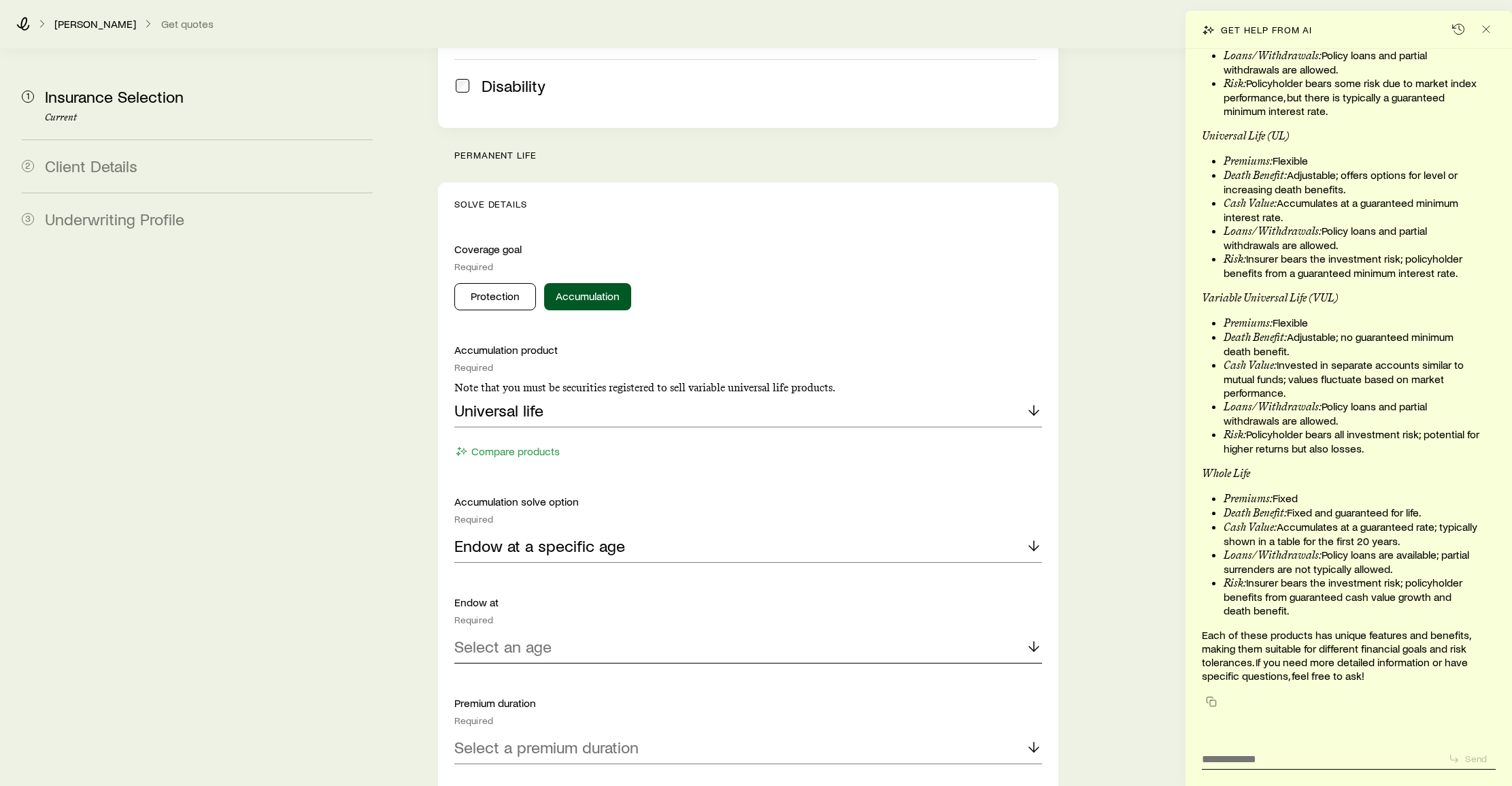
click at [521, 637] on p "Select an age" at bounding box center [503, 646] width 97 height 19
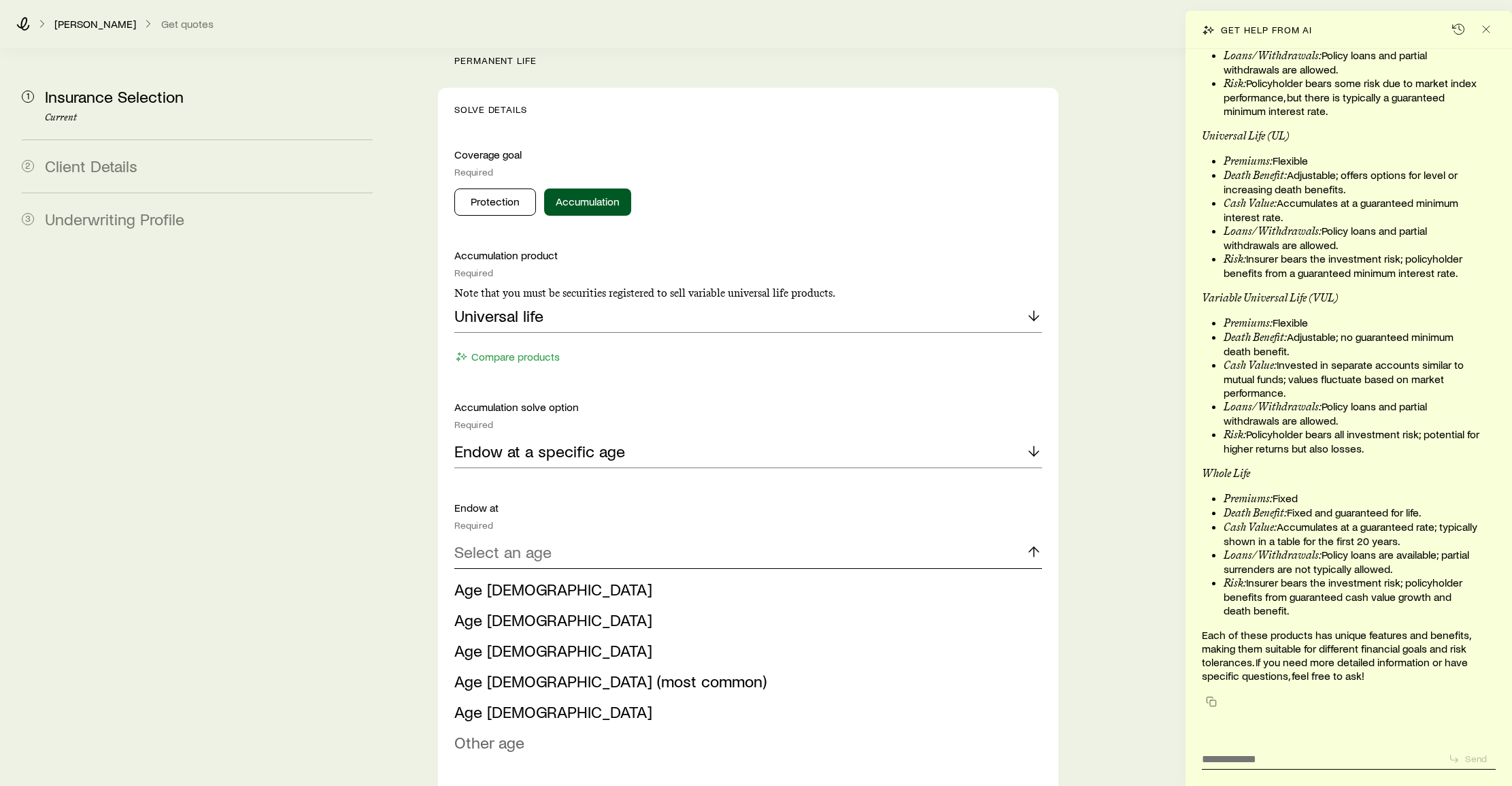
scroll to position [543, 0]
click at [493, 732] on span "Other age" at bounding box center [489, 742] width 70 height 19
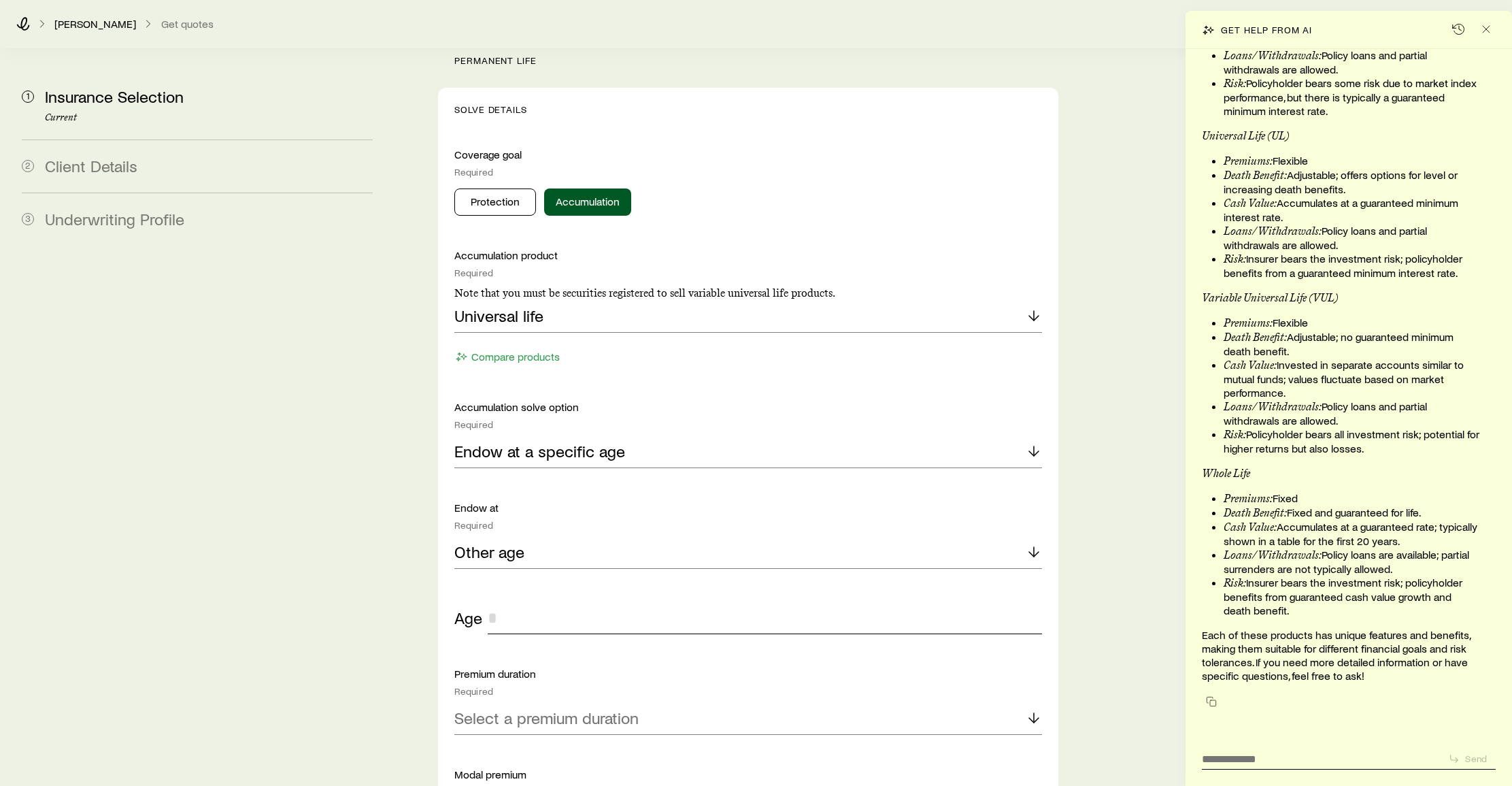
click at [509, 602] on input "tel" at bounding box center [765, 618] width 555 height 33
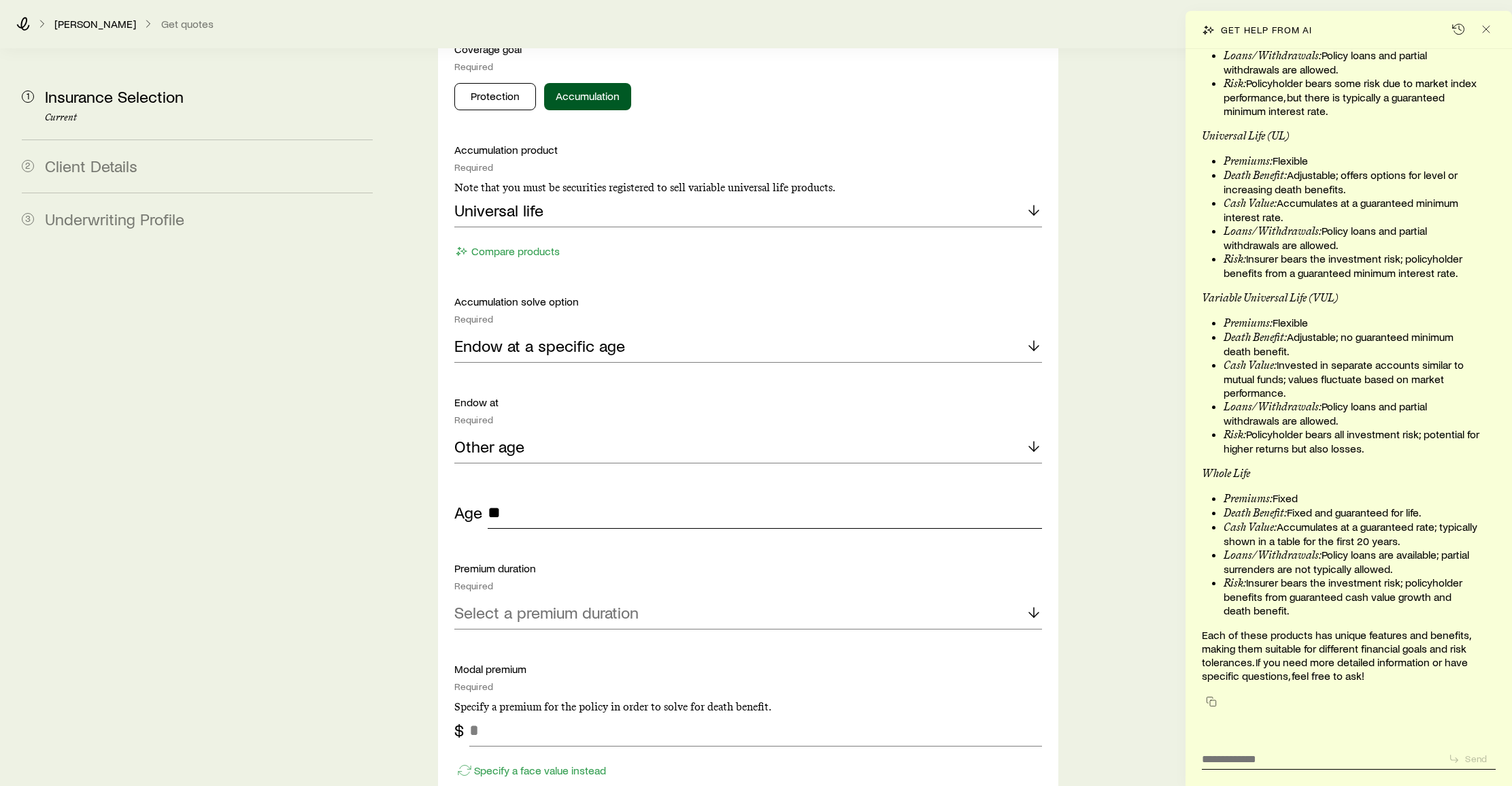
scroll to position [664, 0]
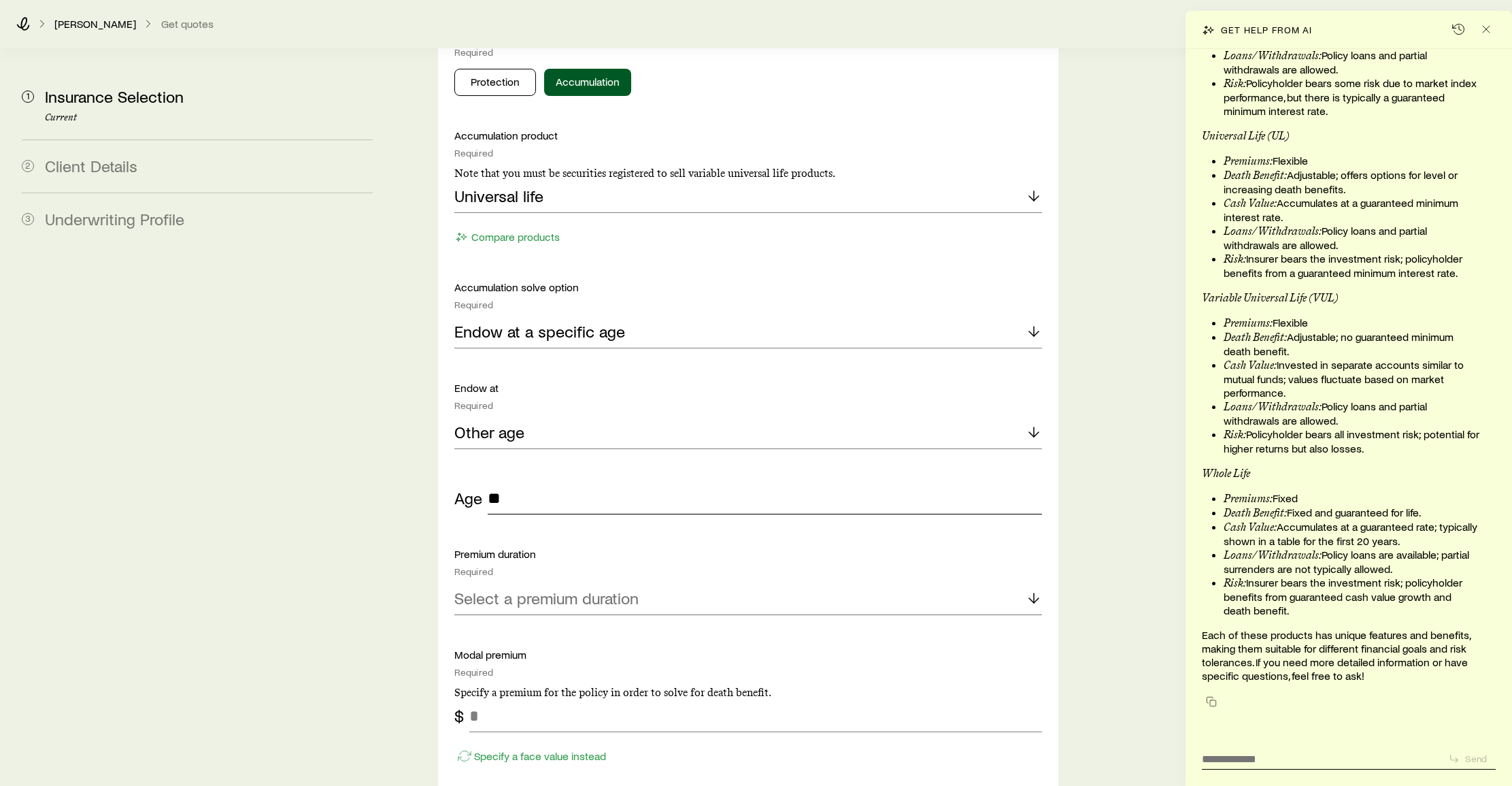
type input "**"
click at [567, 589] on p "Select a premium duration" at bounding box center [546, 598] width 184 height 19
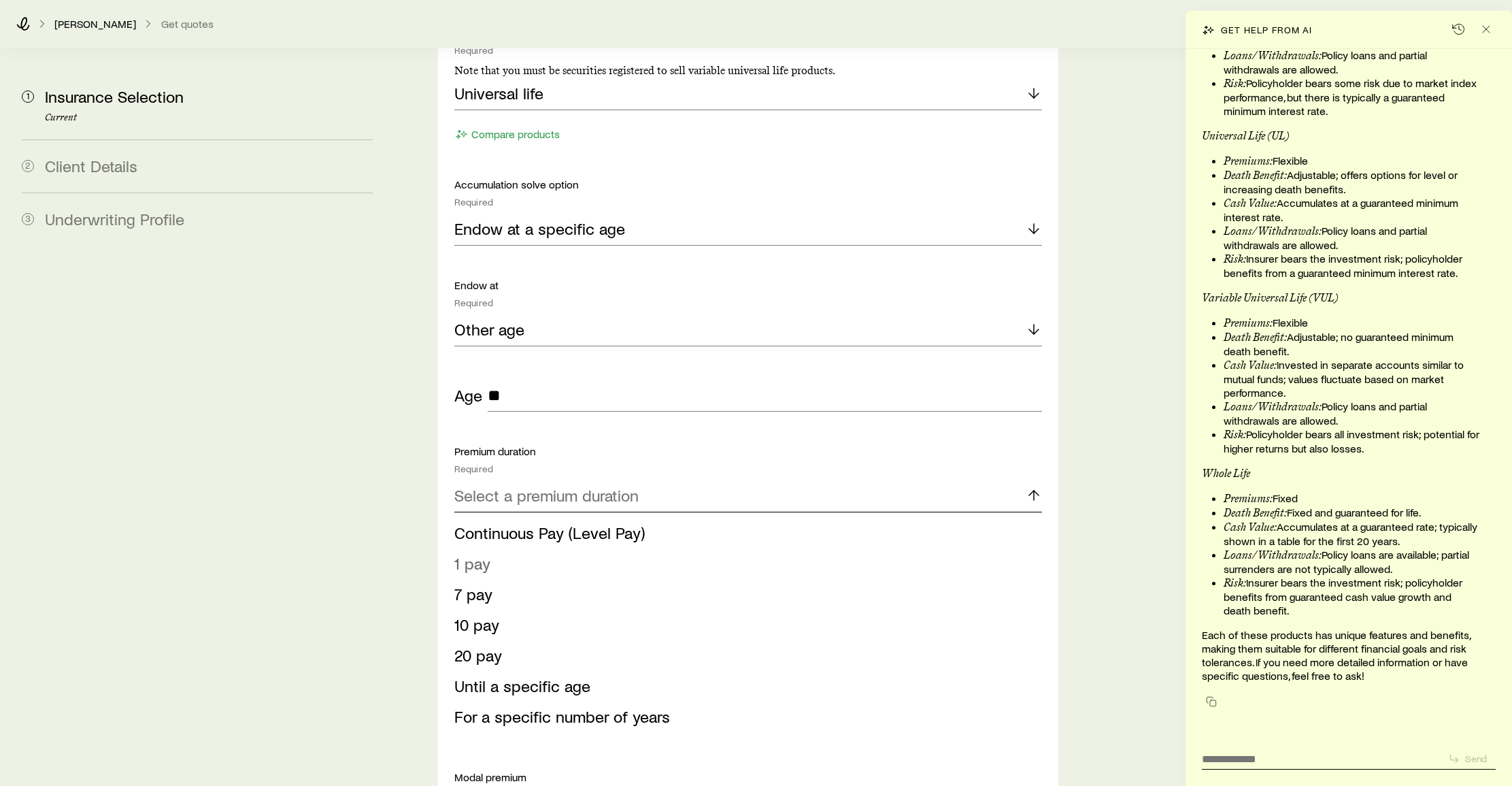
scroll to position [774, 0]
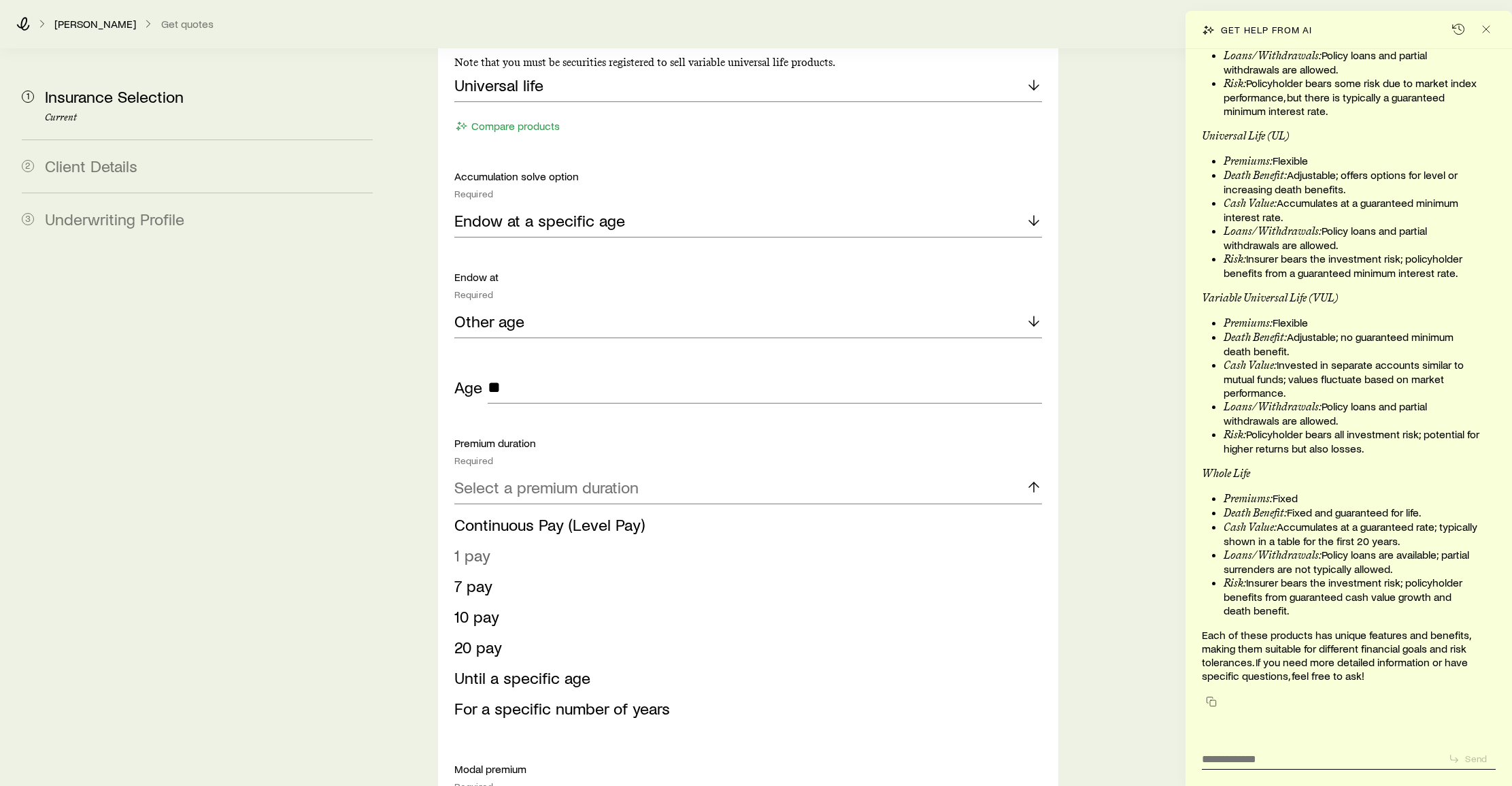
click at [472, 545] on span "1 pay" at bounding box center [472, 555] width 36 height 19
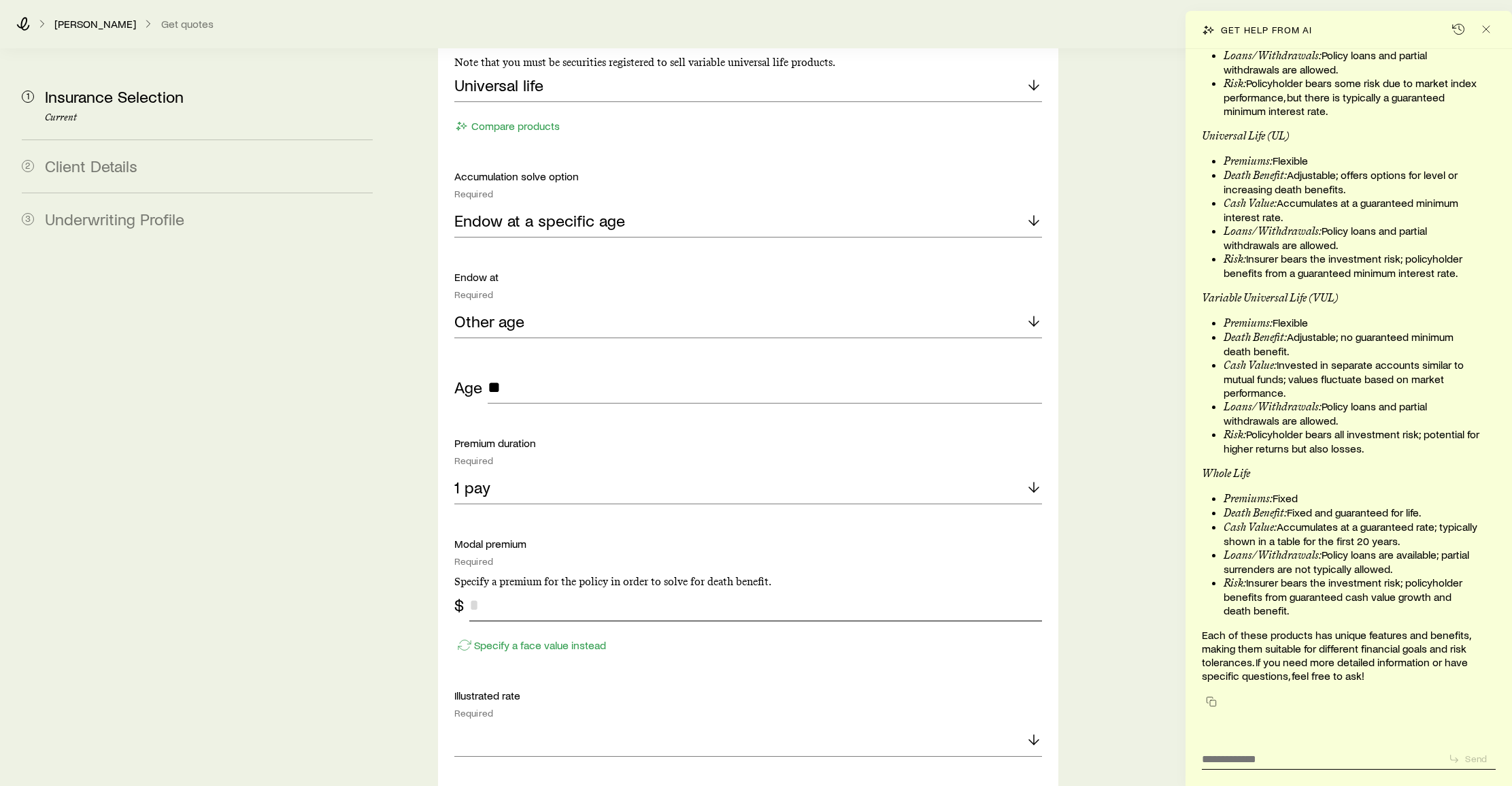
click at [506, 589] on input "tel" at bounding box center [756, 605] width 574 height 33
type input "*******"
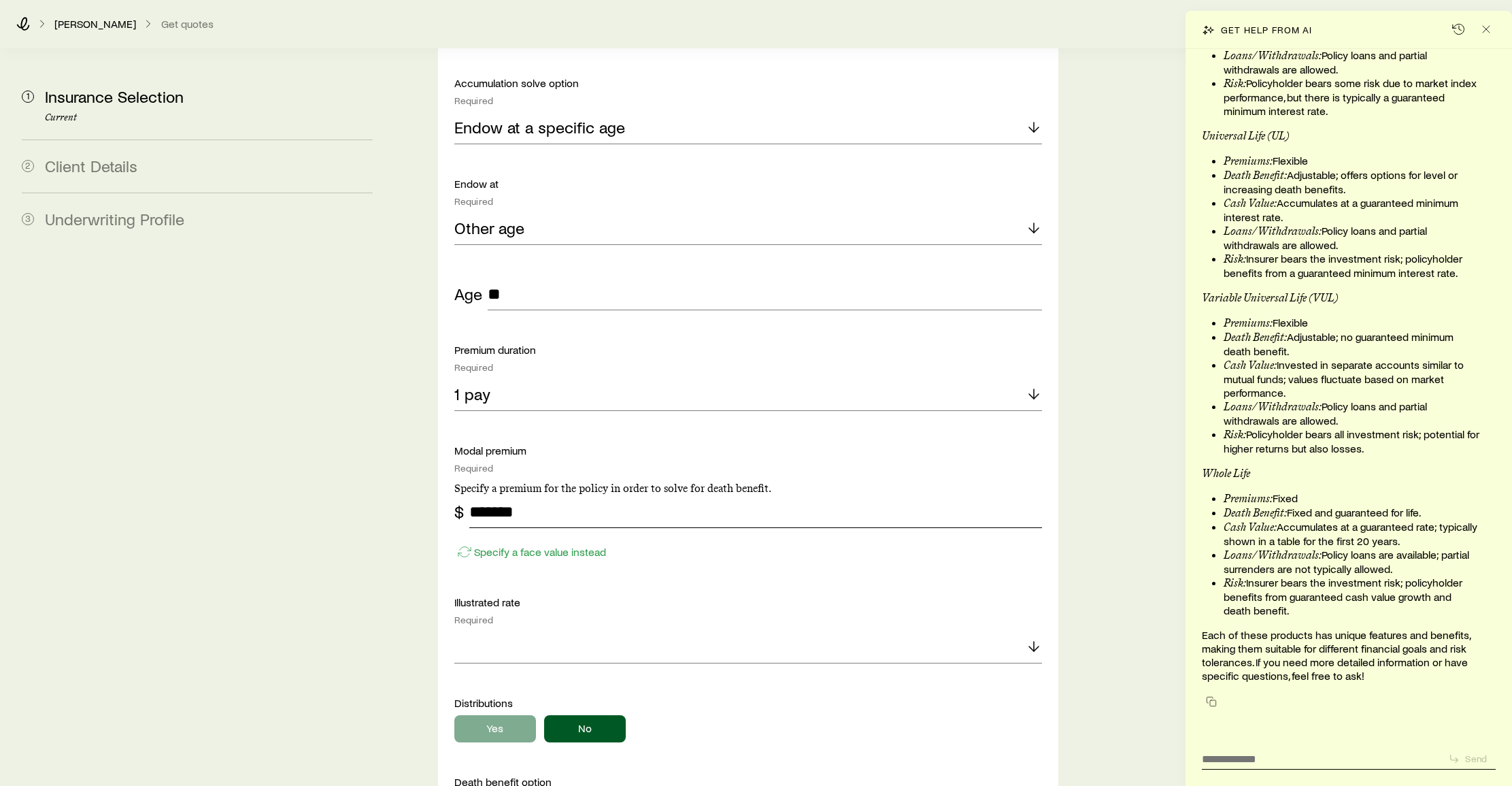
scroll to position [875, 0]
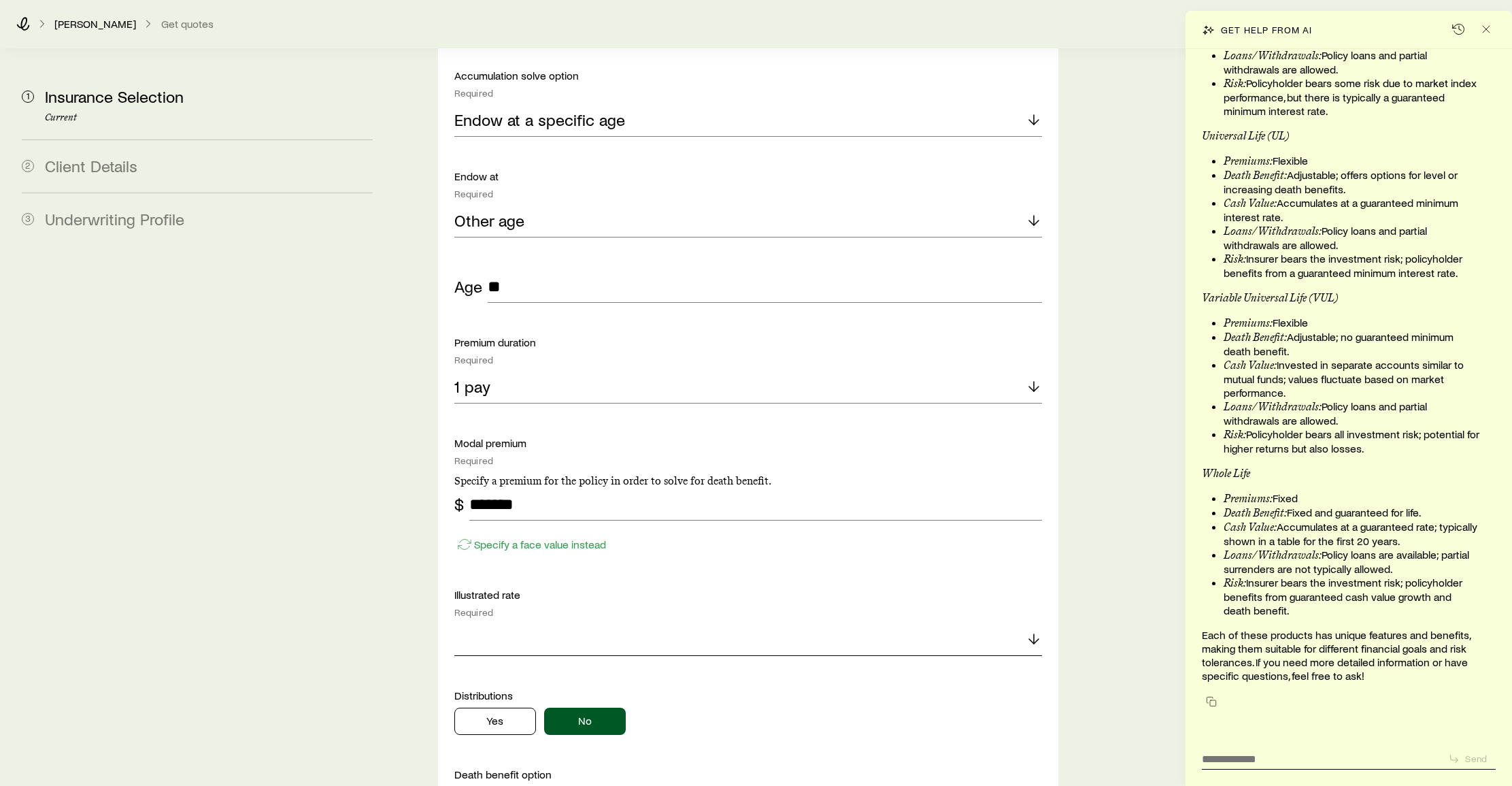
click at [1032, 639] on polyline at bounding box center [1034, 641] width 10 height 5
click at [535, 666] on span "Use the current illustrated rate" at bounding box center [561, 676] width 214 height 19
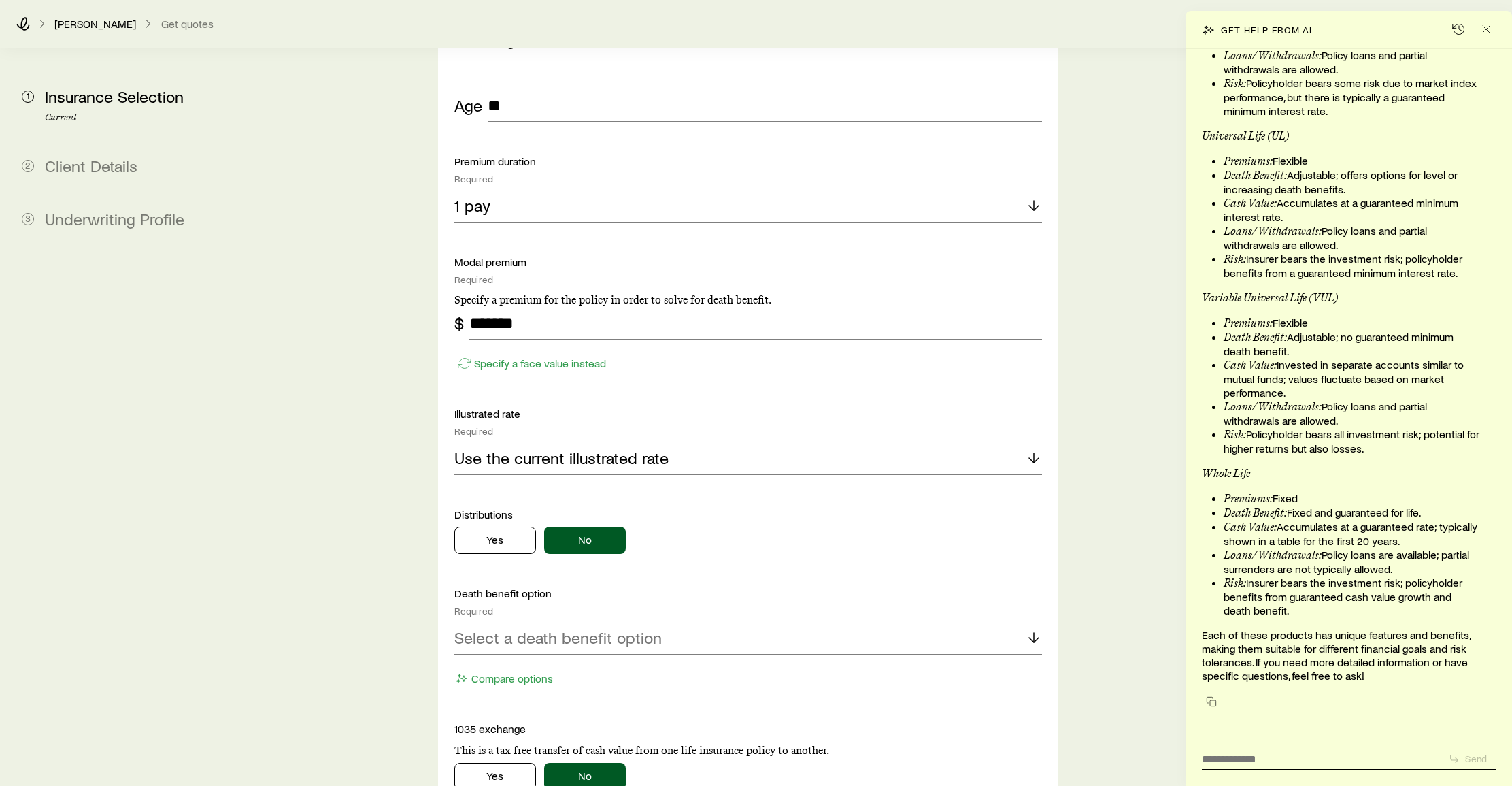
scroll to position [1057, 0]
click at [560, 628] on p "Select a death benefit option" at bounding box center [558, 637] width 208 height 19
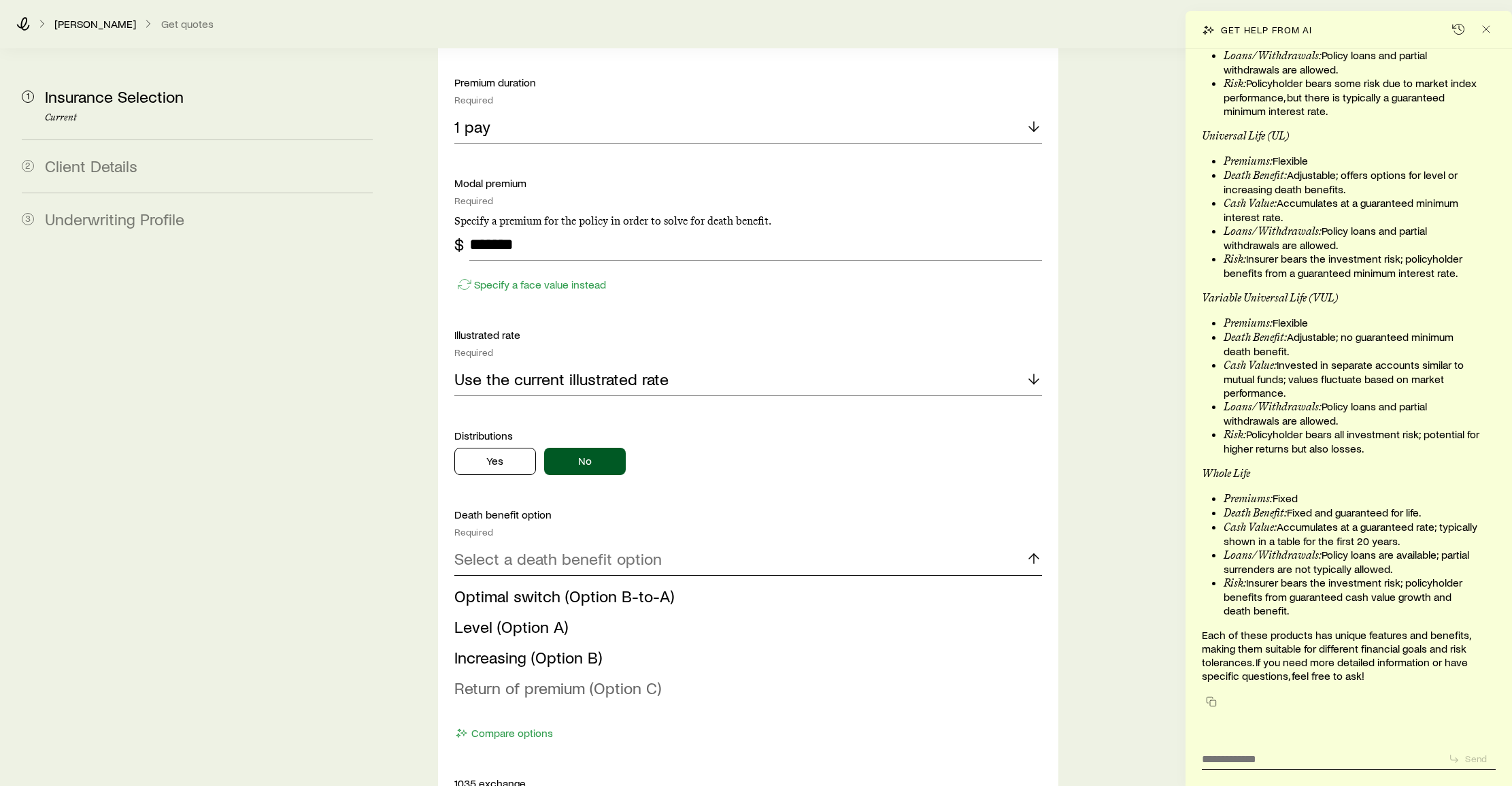
scroll to position [1142, 0]
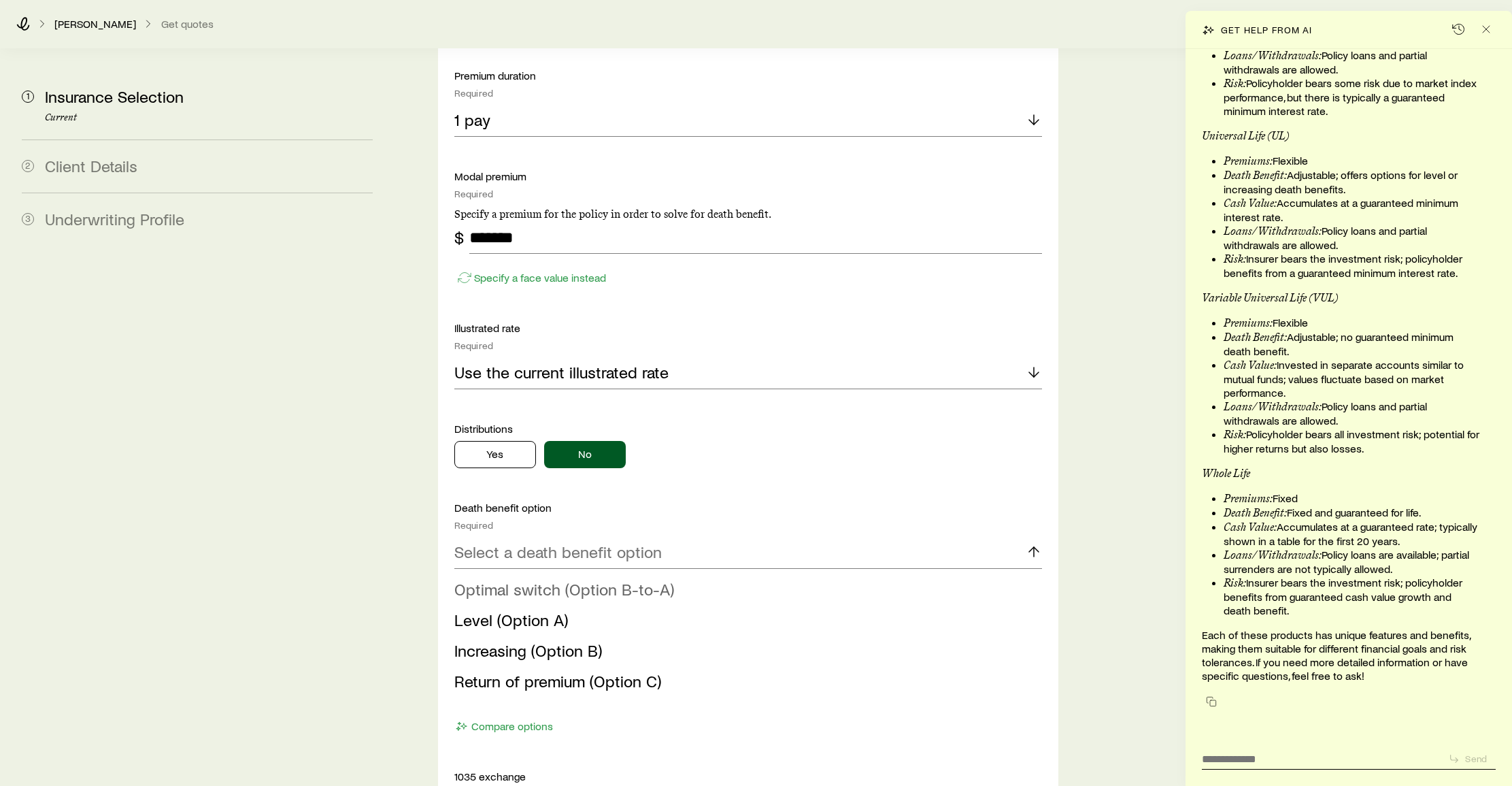
click at [489, 579] on span "Optimal switch (Option B-to-A)" at bounding box center [564, 589] width 219 height 19
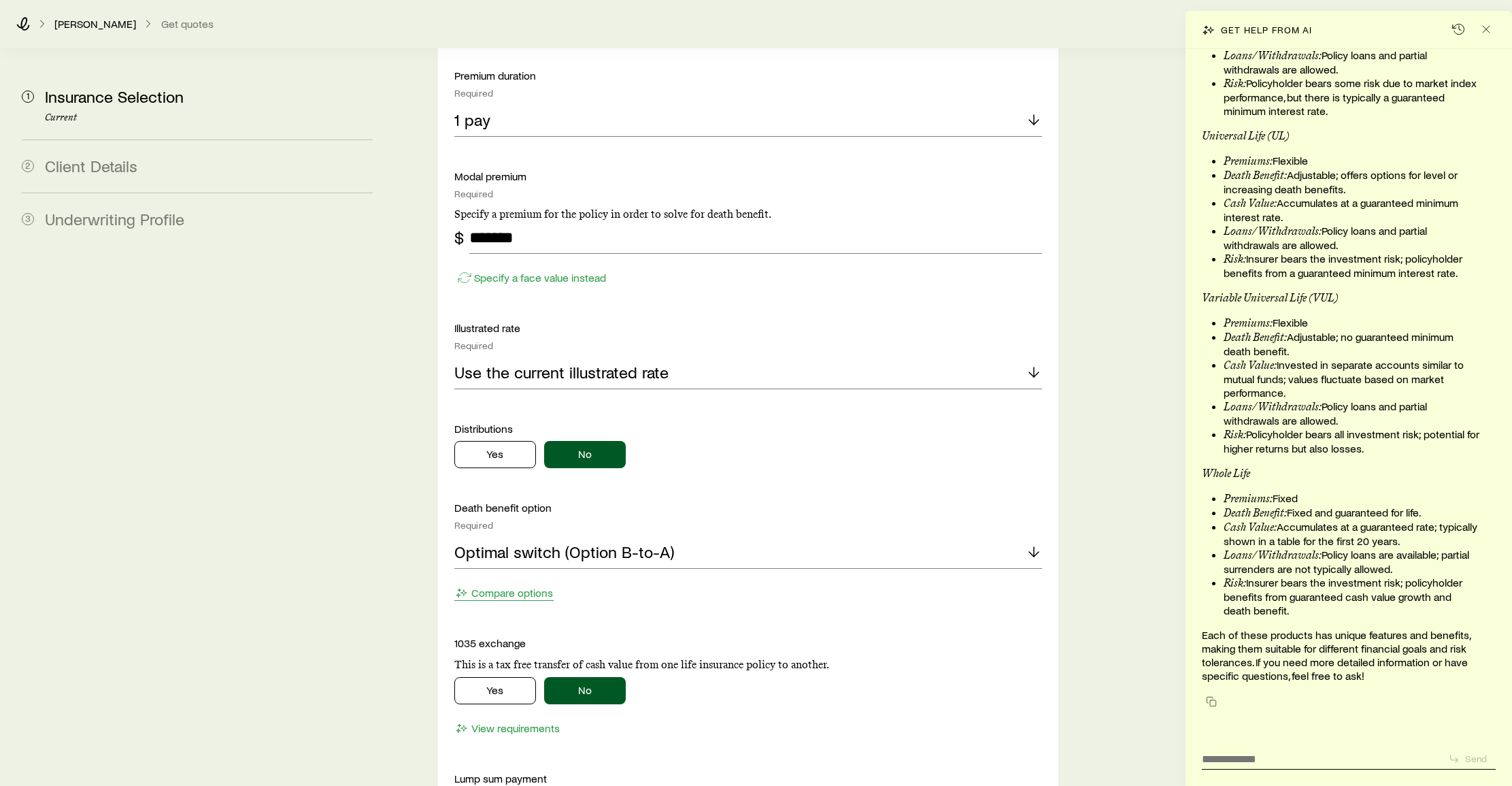
click at [514, 585] on button "Compare options" at bounding box center [504, 593] width 99 height 16
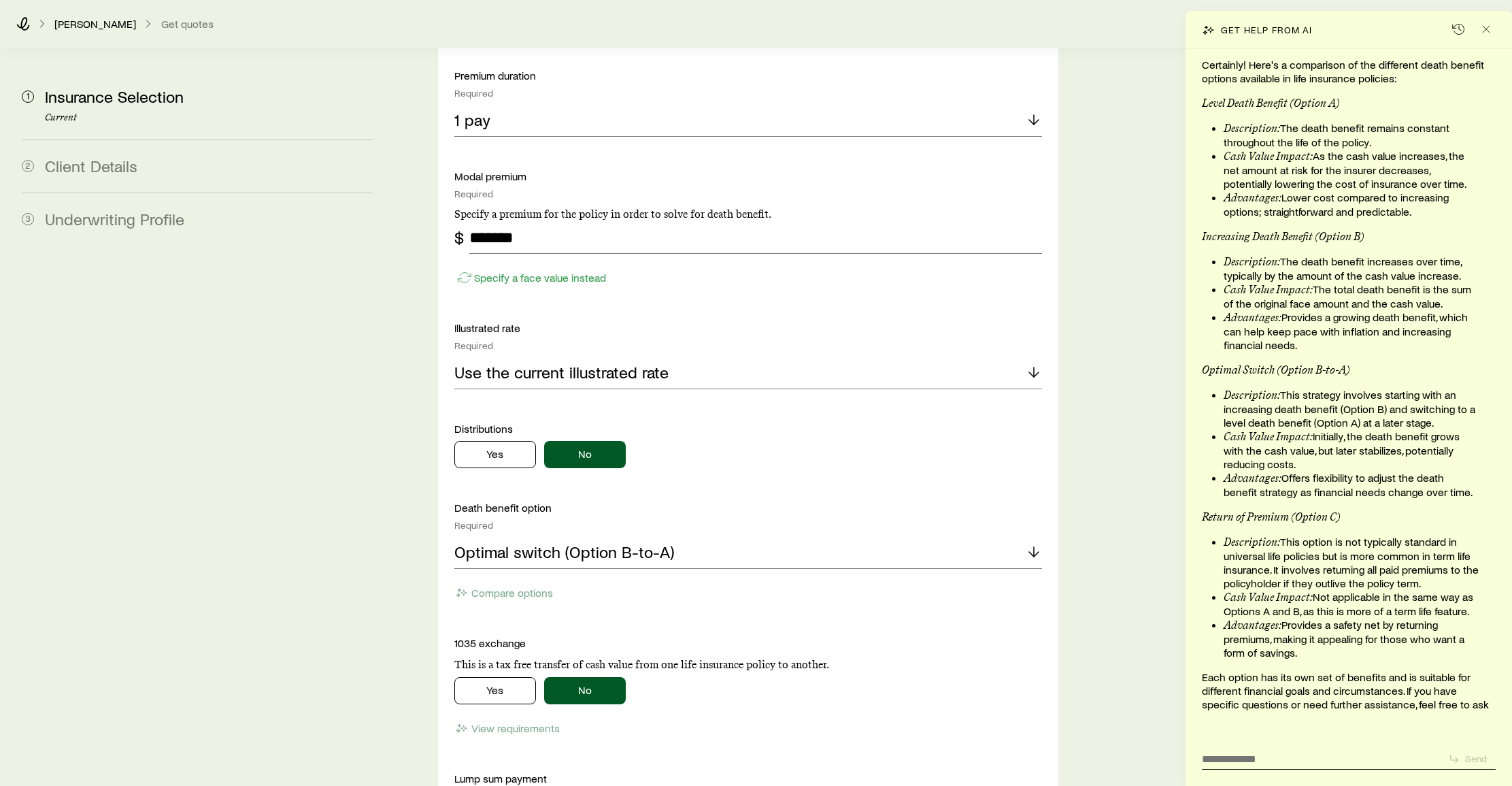
scroll to position [107, 0]
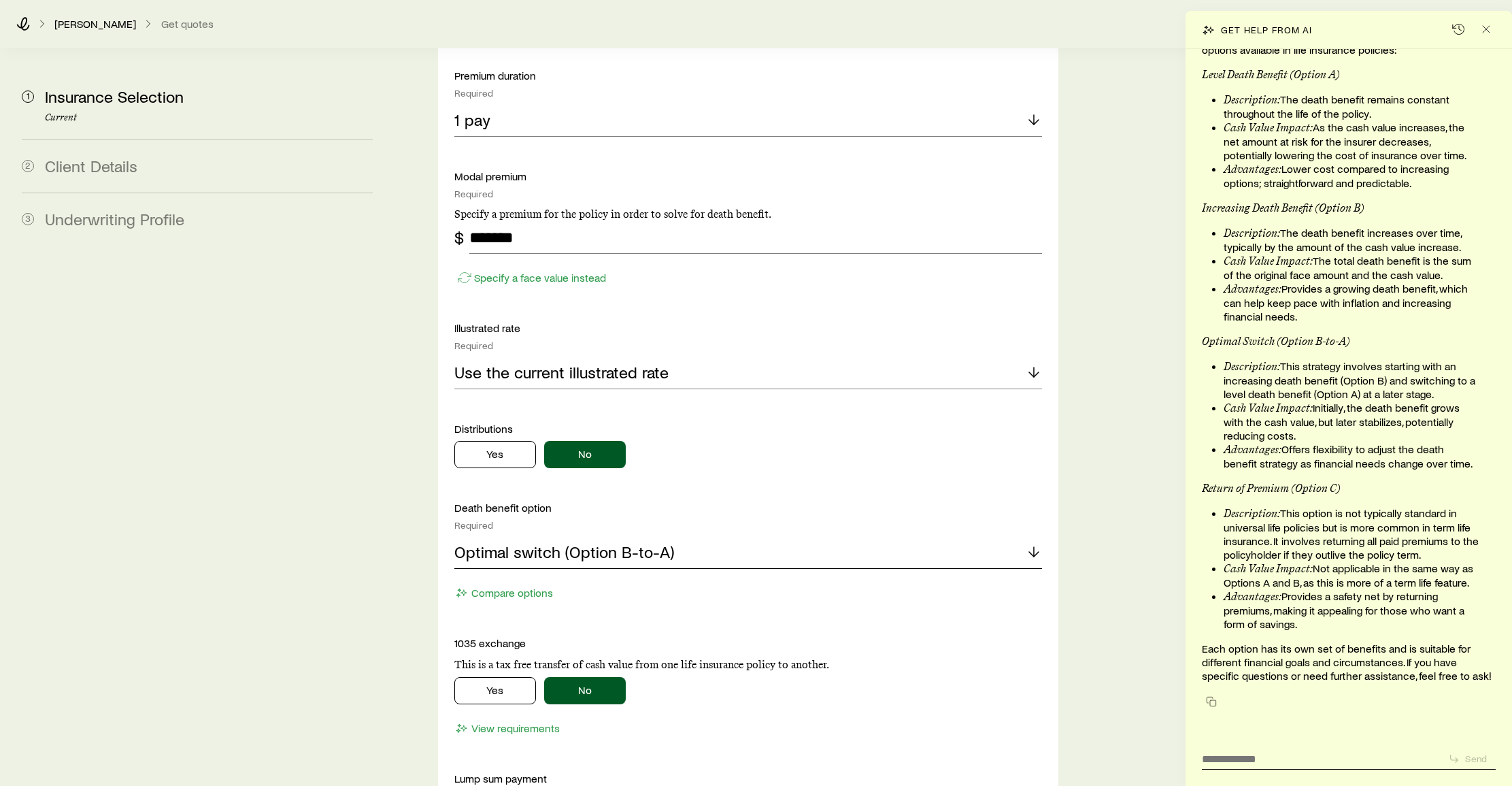
click at [533, 542] on p "Optimal switch (Option B-to-A)" at bounding box center [564, 551] width 219 height 19
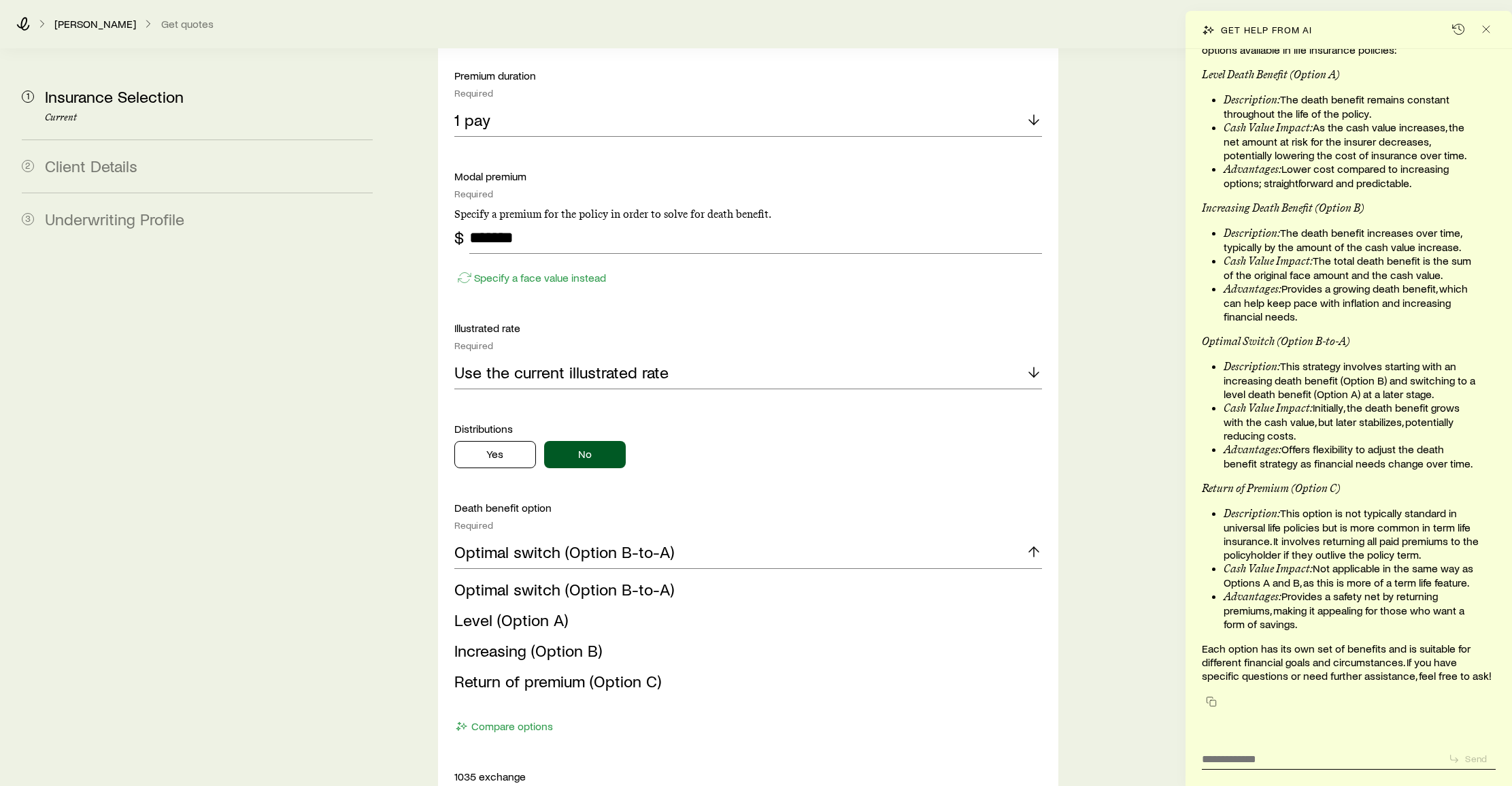
click at [504, 609] on span "Level (Option A)" at bounding box center [511, 619] width 114 height 19
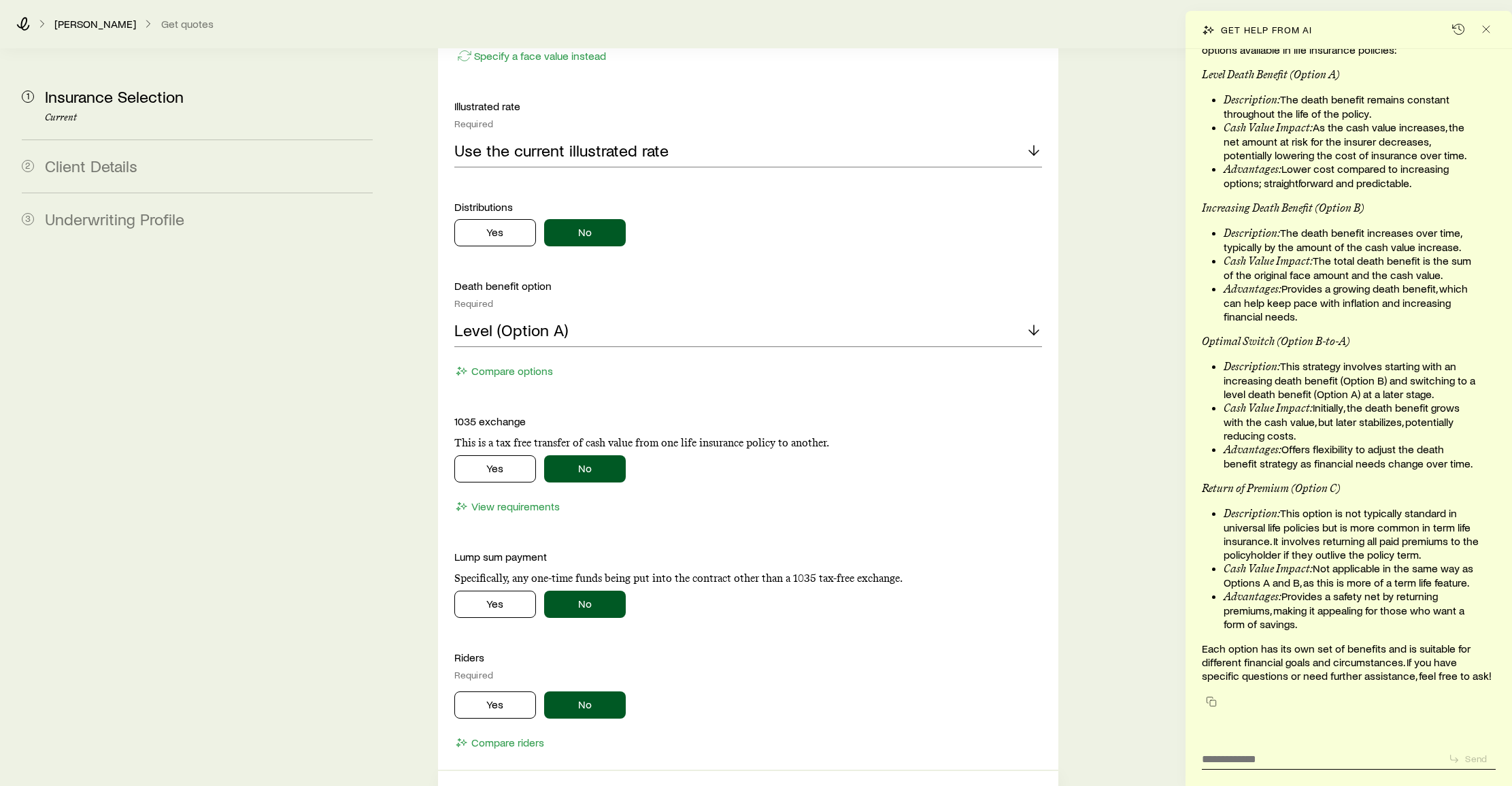
scroll to position [1369, 0]
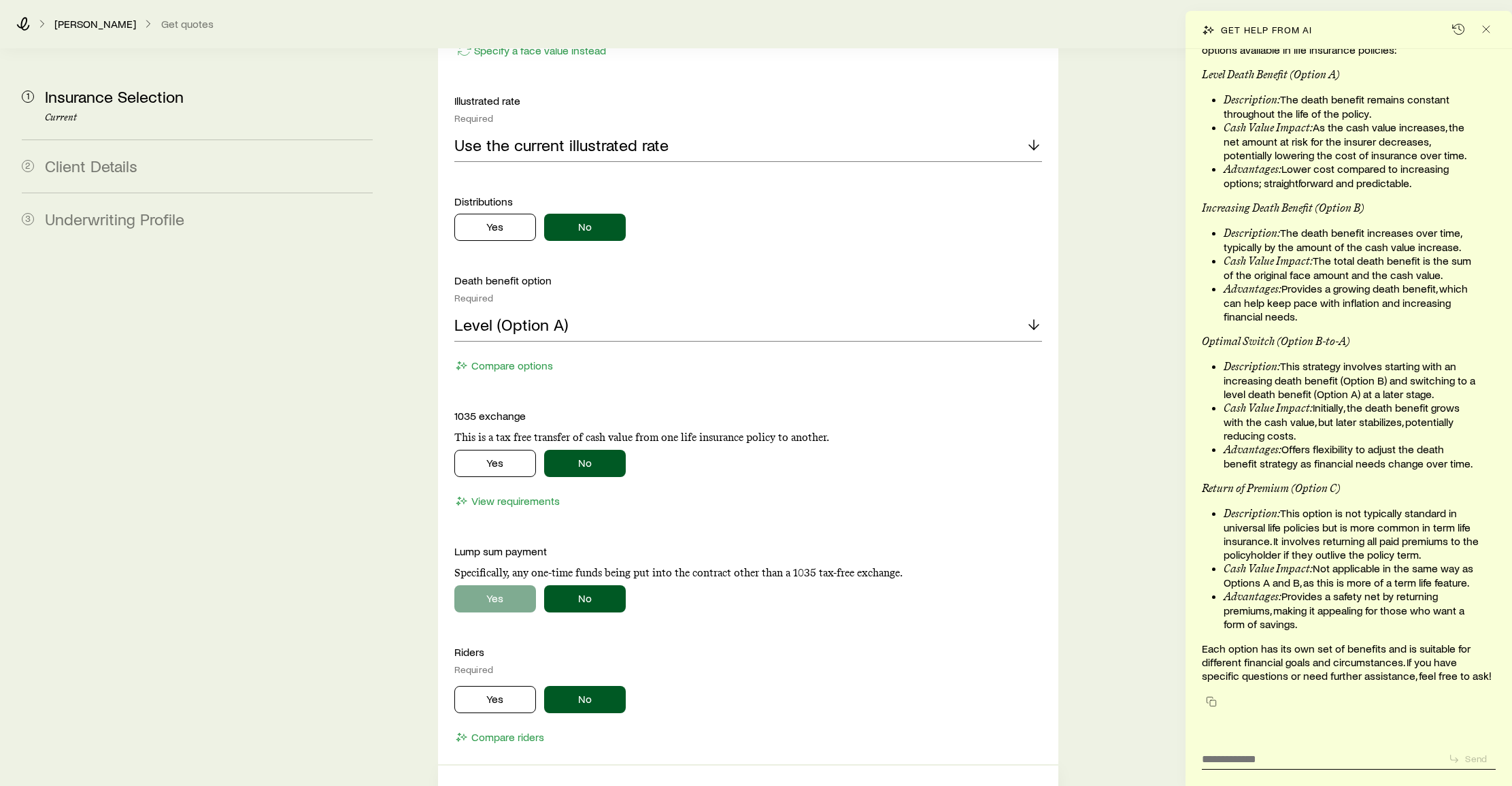
click at [486, 585] on button "Yes" at bounding box center [495, 598] width 82 height 27
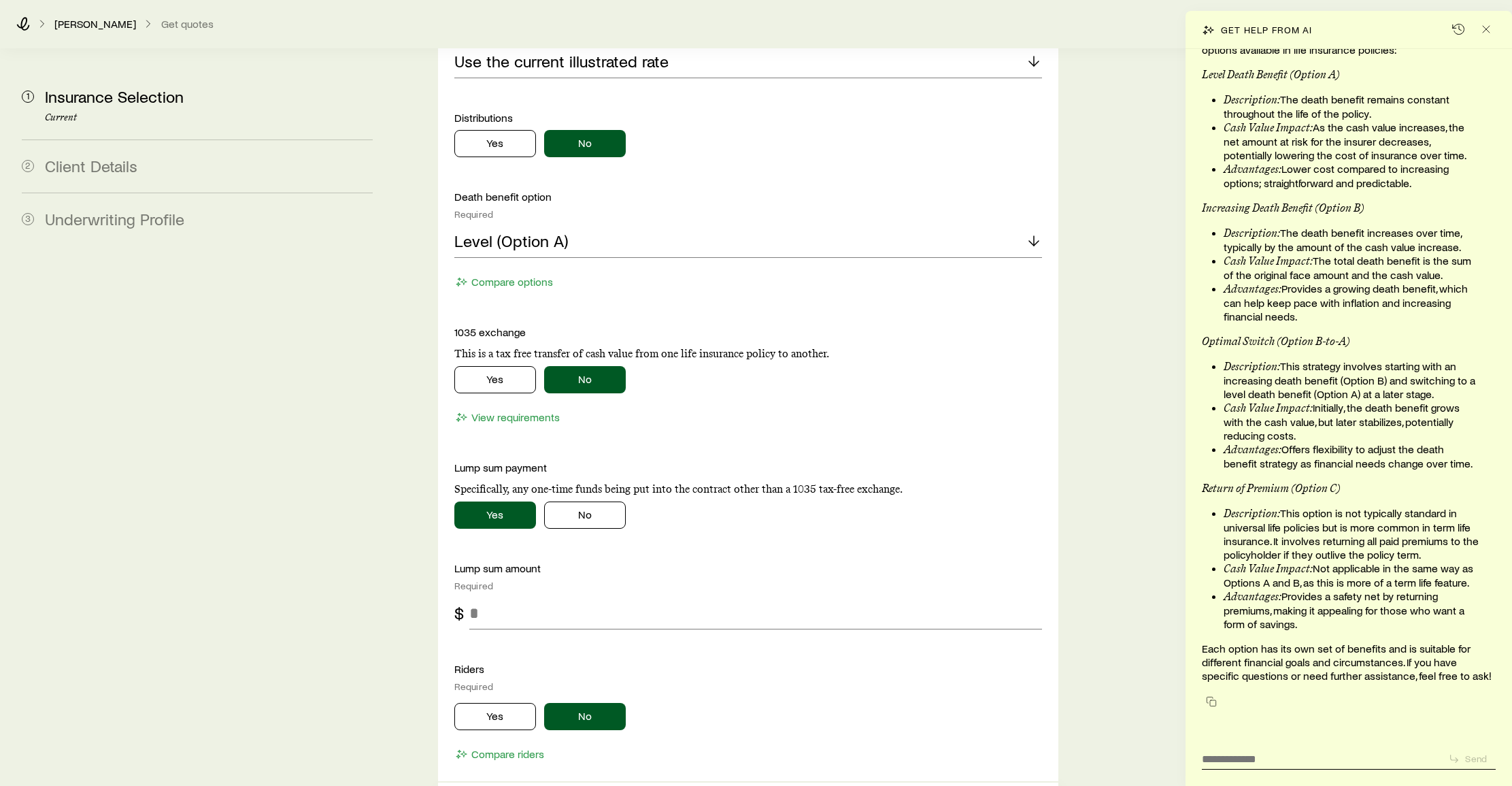
scroll to position [1455, 0]
click at [528, 596] on input "tel" at bounding box center [756, 612] width 574 height 33
type input "*******"
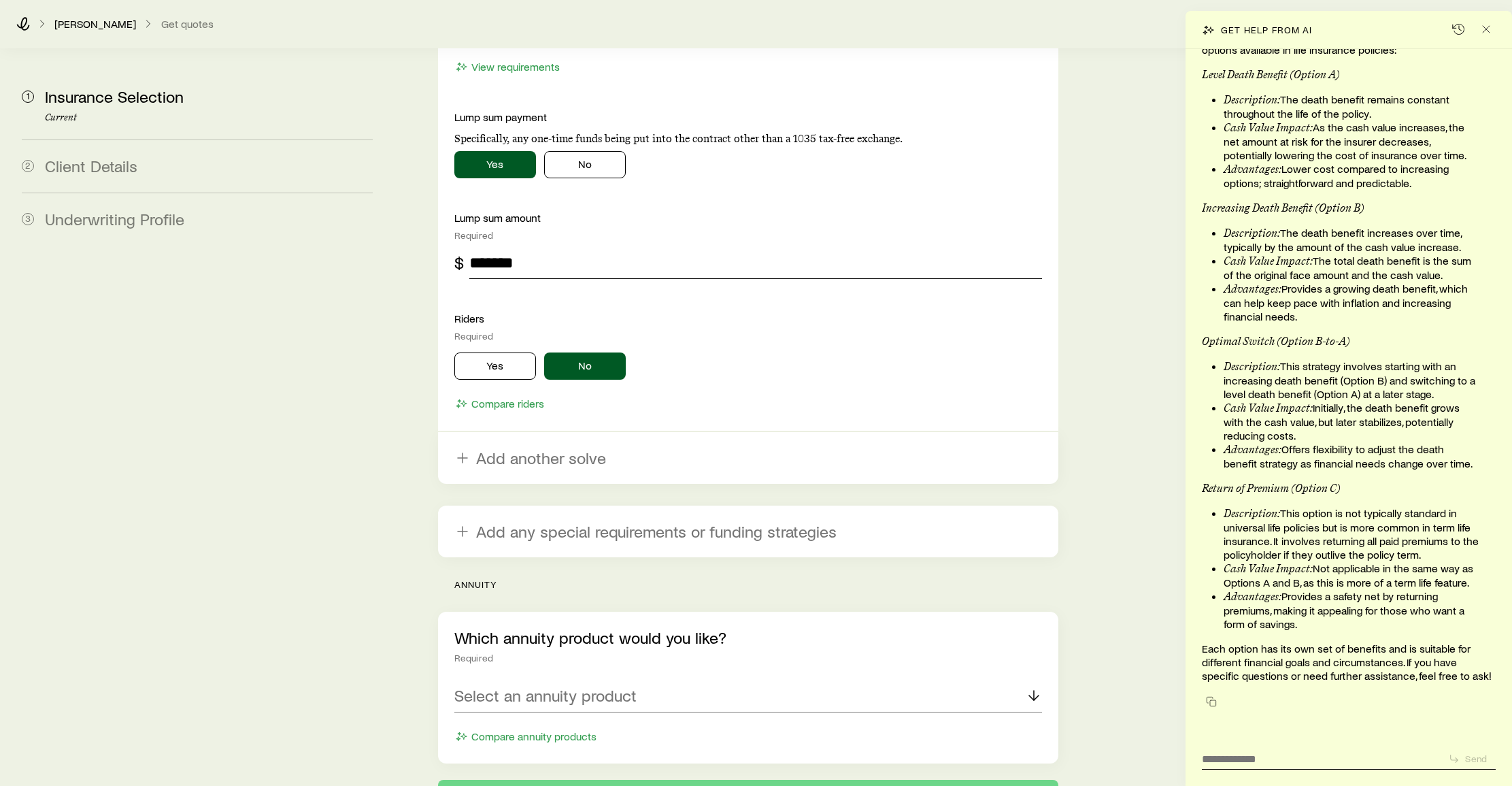
scroll to position [1815, 0]
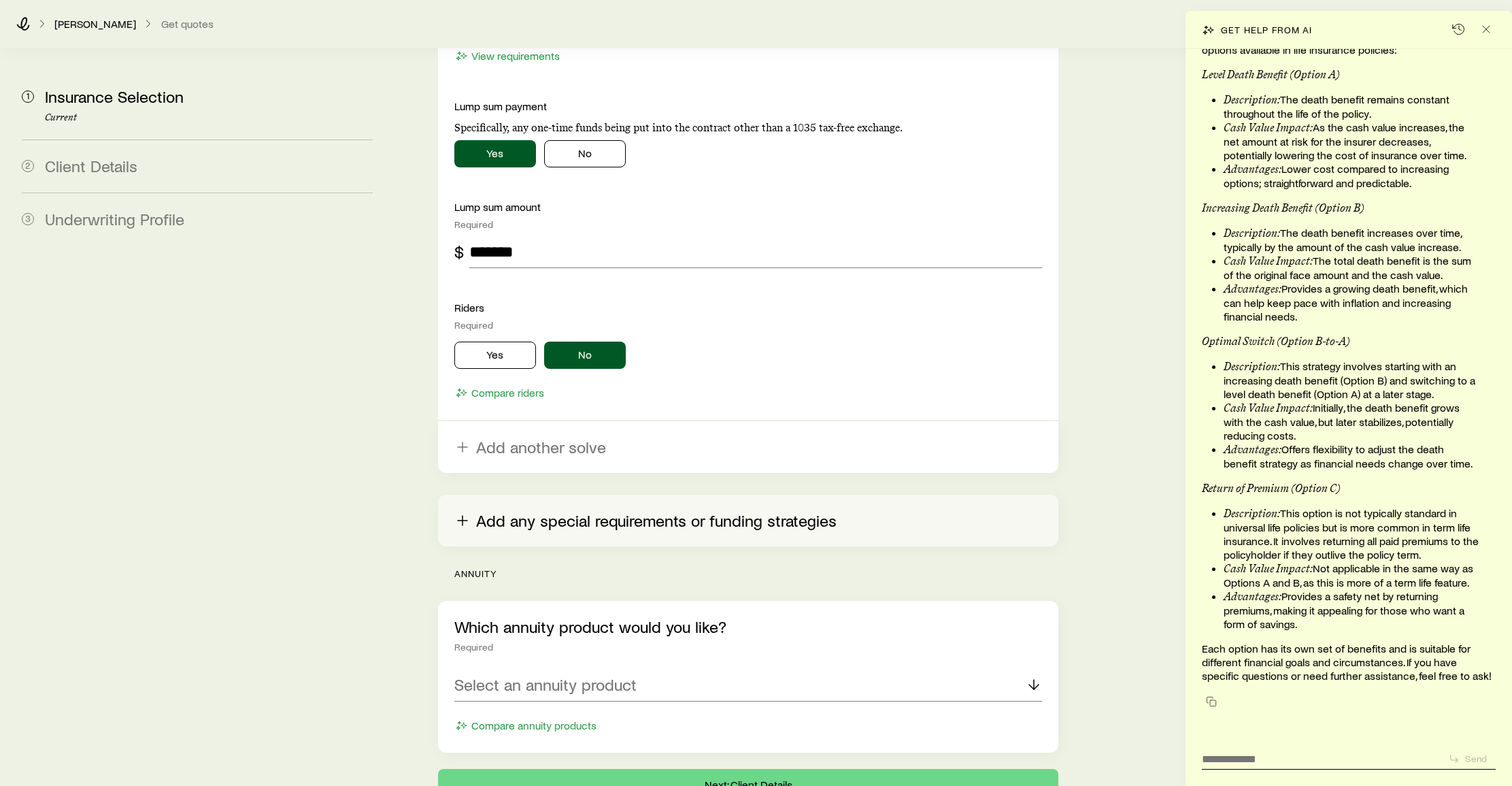
click at [508, 495] on button "Add any special requirements or funding strategies" at bounding box center [749, 521] width 621 height 51
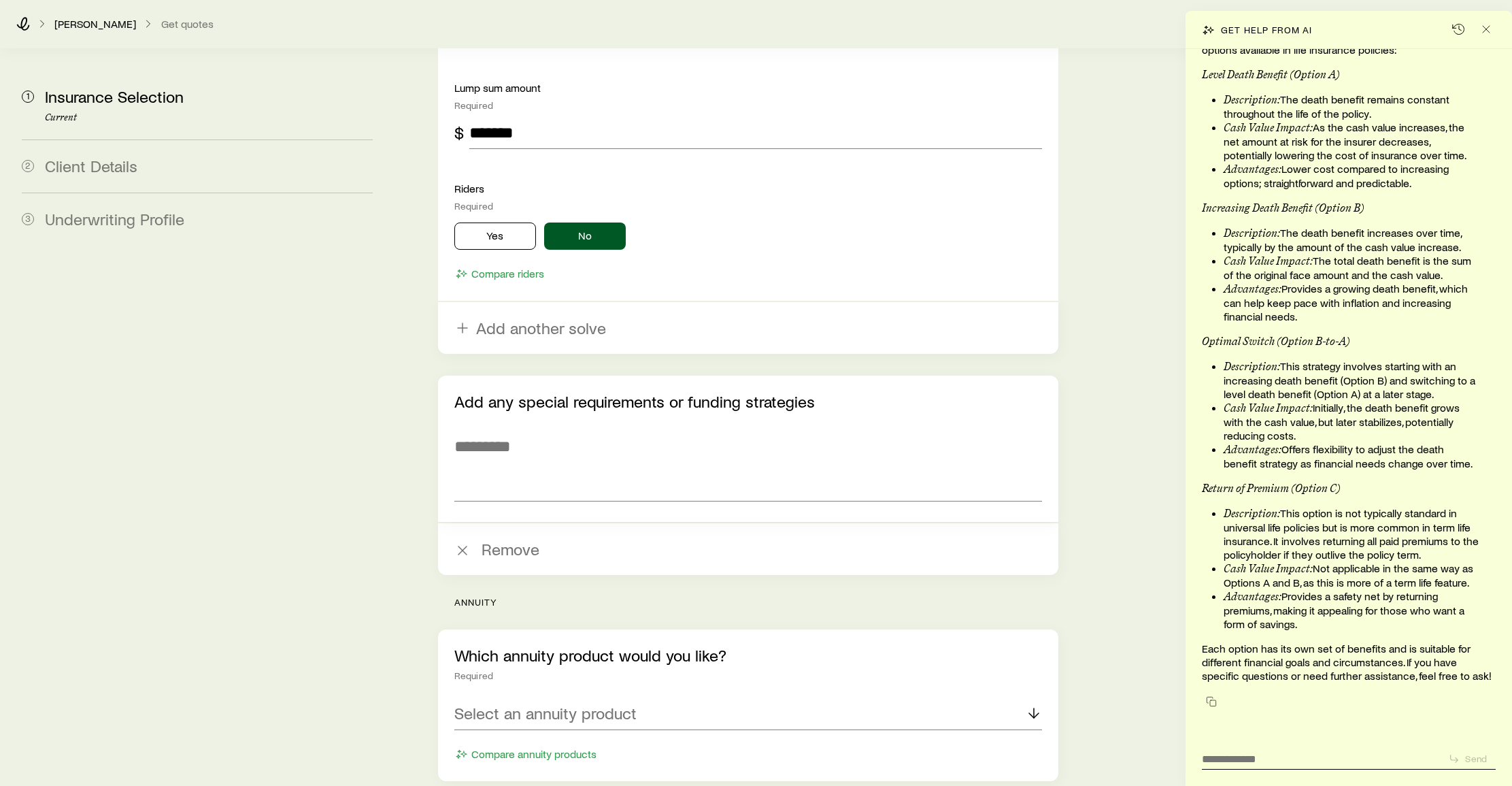
scroll to position [1933, 1]
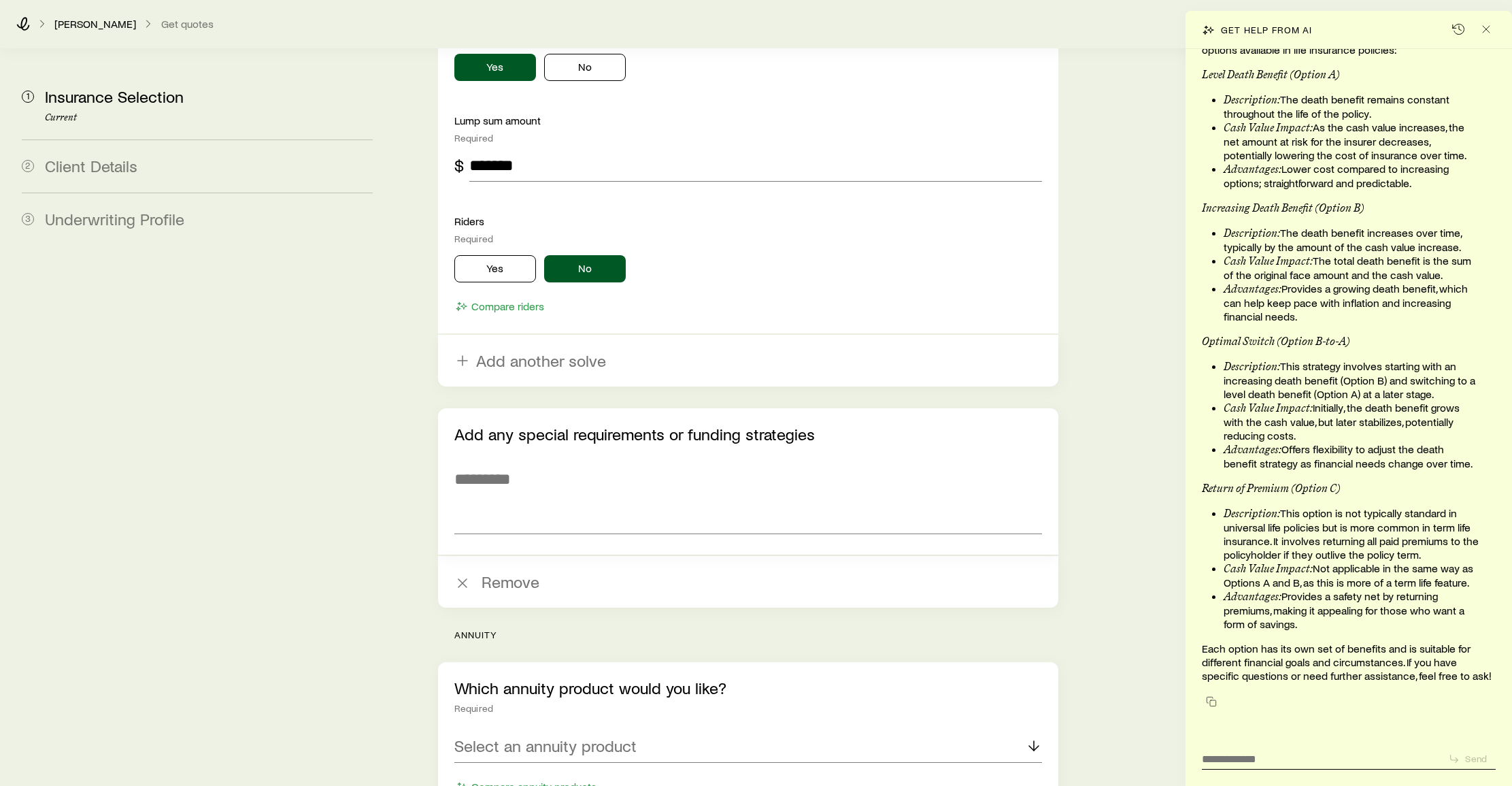
click at [466, 575] on icon "button" at bounding box center [463, 583] width 17 height 17
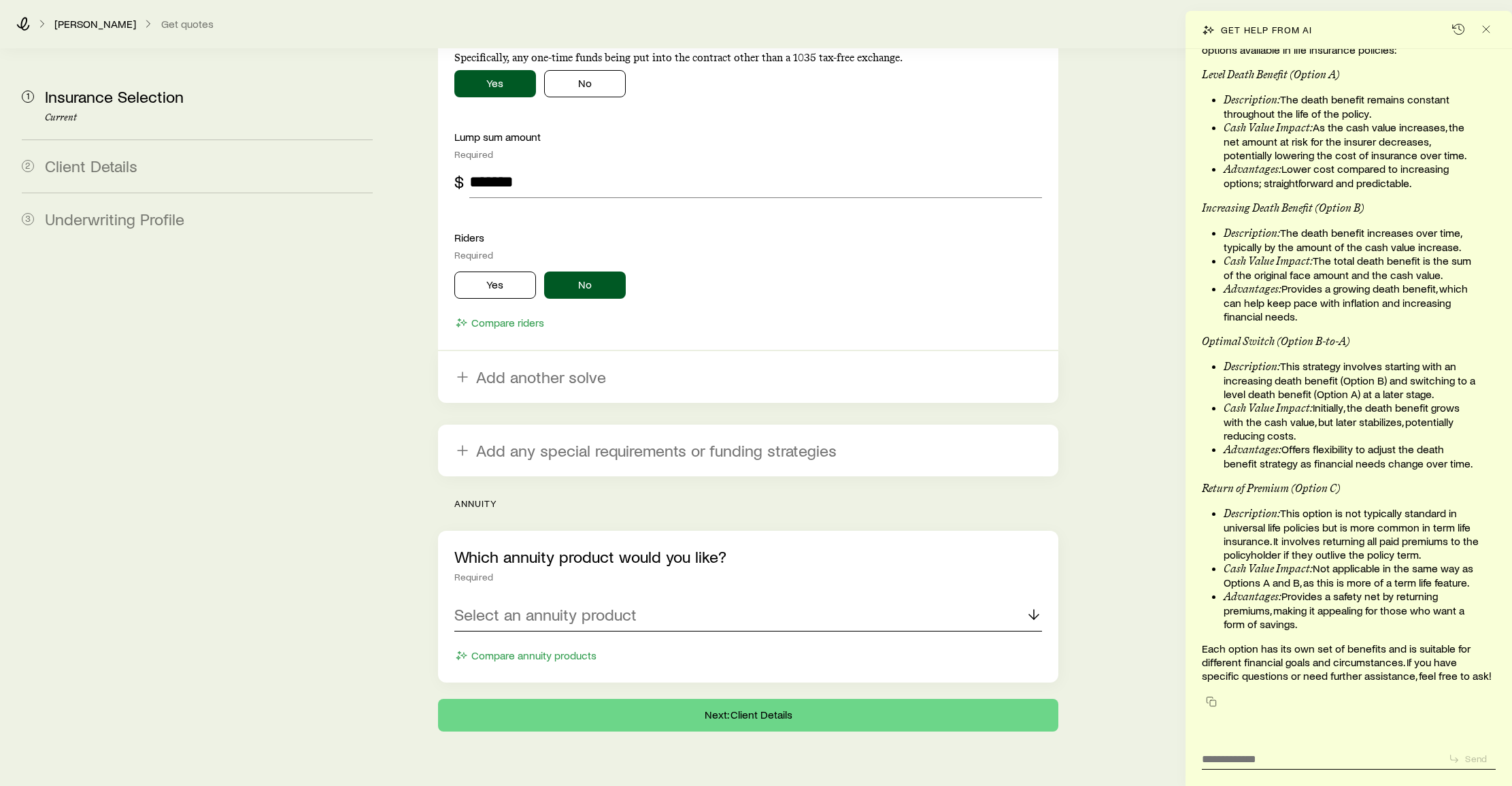
click at [1037, 607] on icon at bounding box center [1034, 615] width 17 height 17
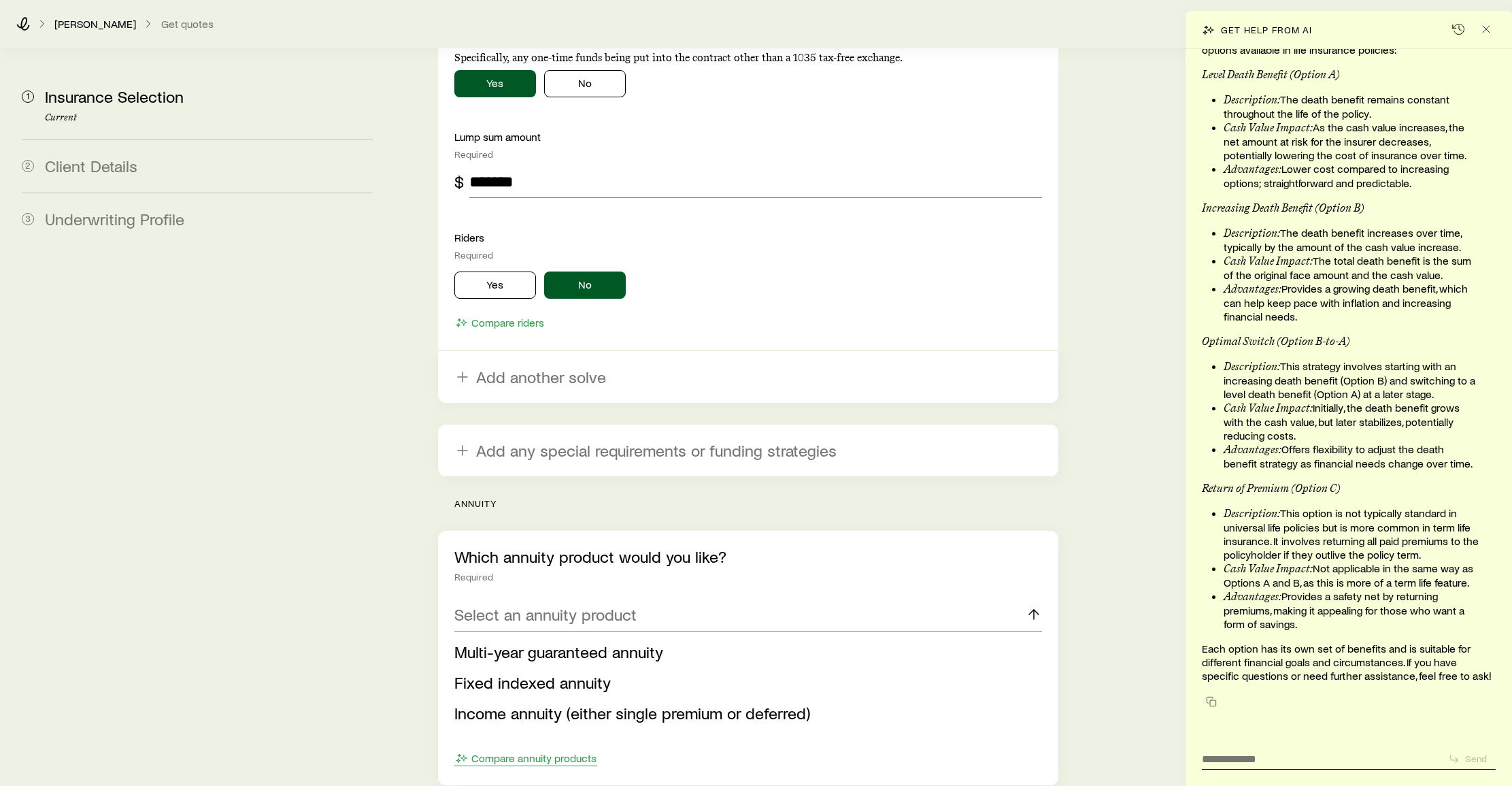
click at [538, 751] on button "Compare annuity products" at bounding box center [526, 758] width 143 height 16
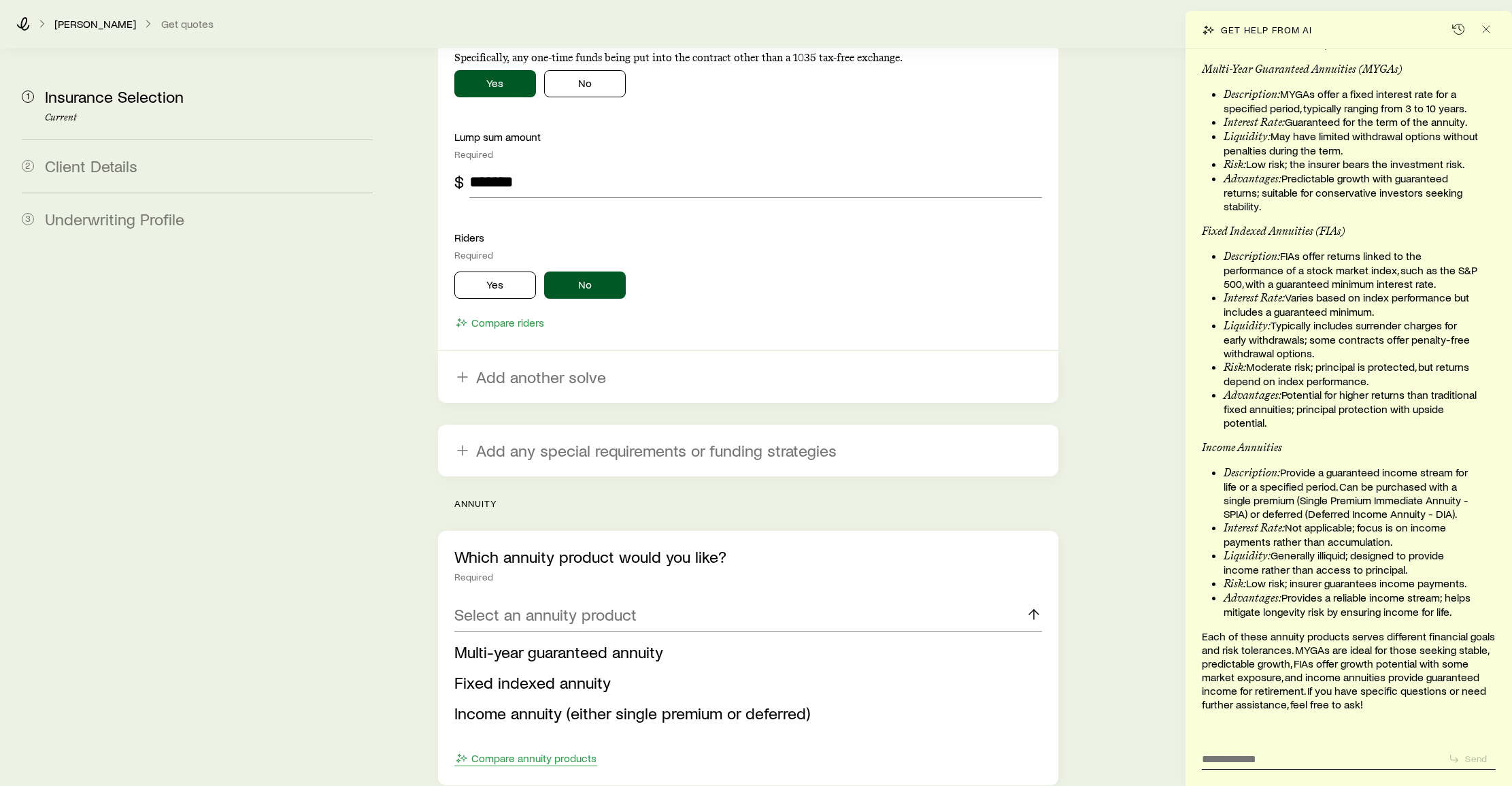
scroll to position [1855, 0]
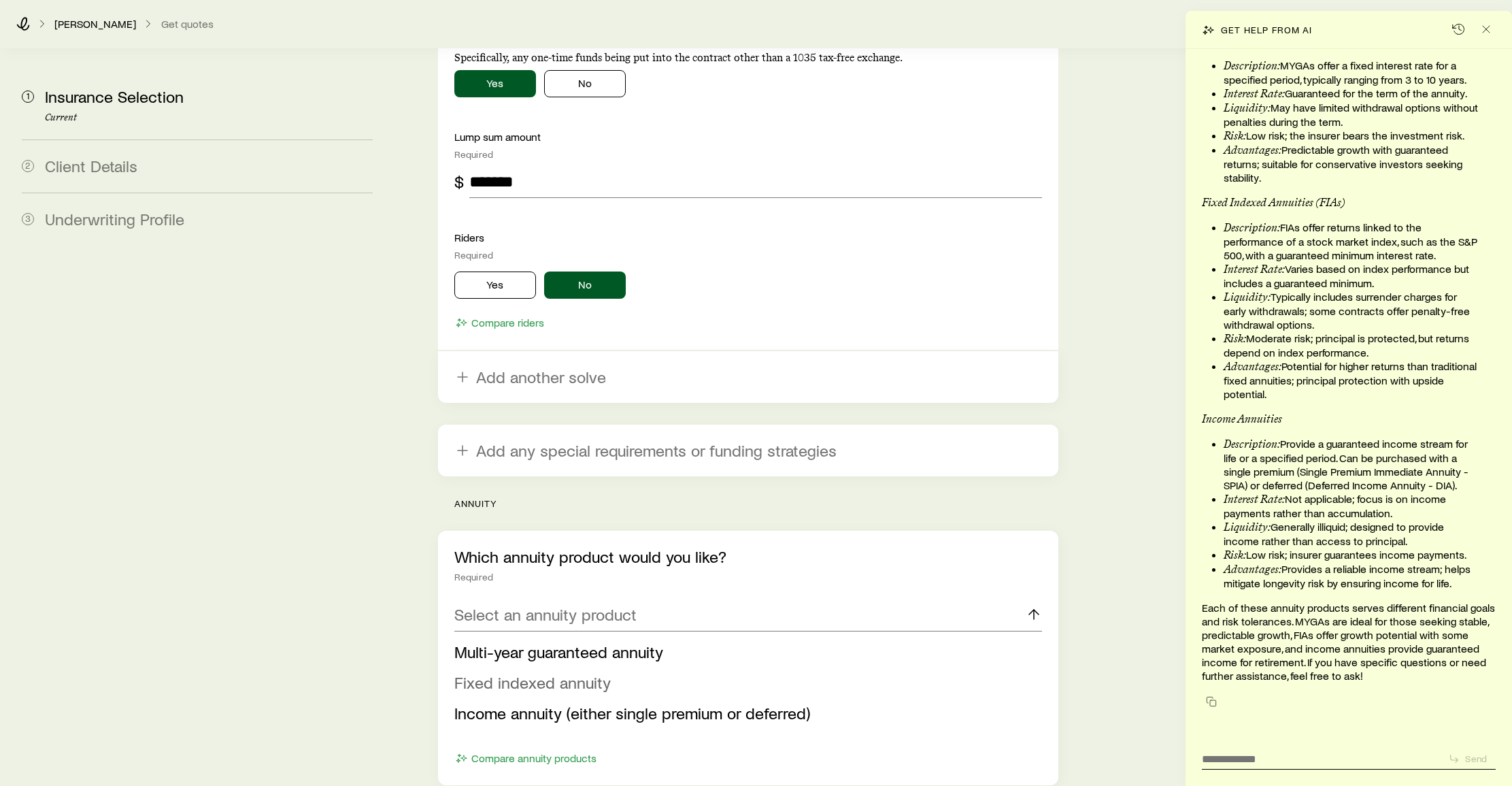
click at [549, 673] on span "Fixed indexed annuity" at bounding box center [532, 682] width 156 height 19
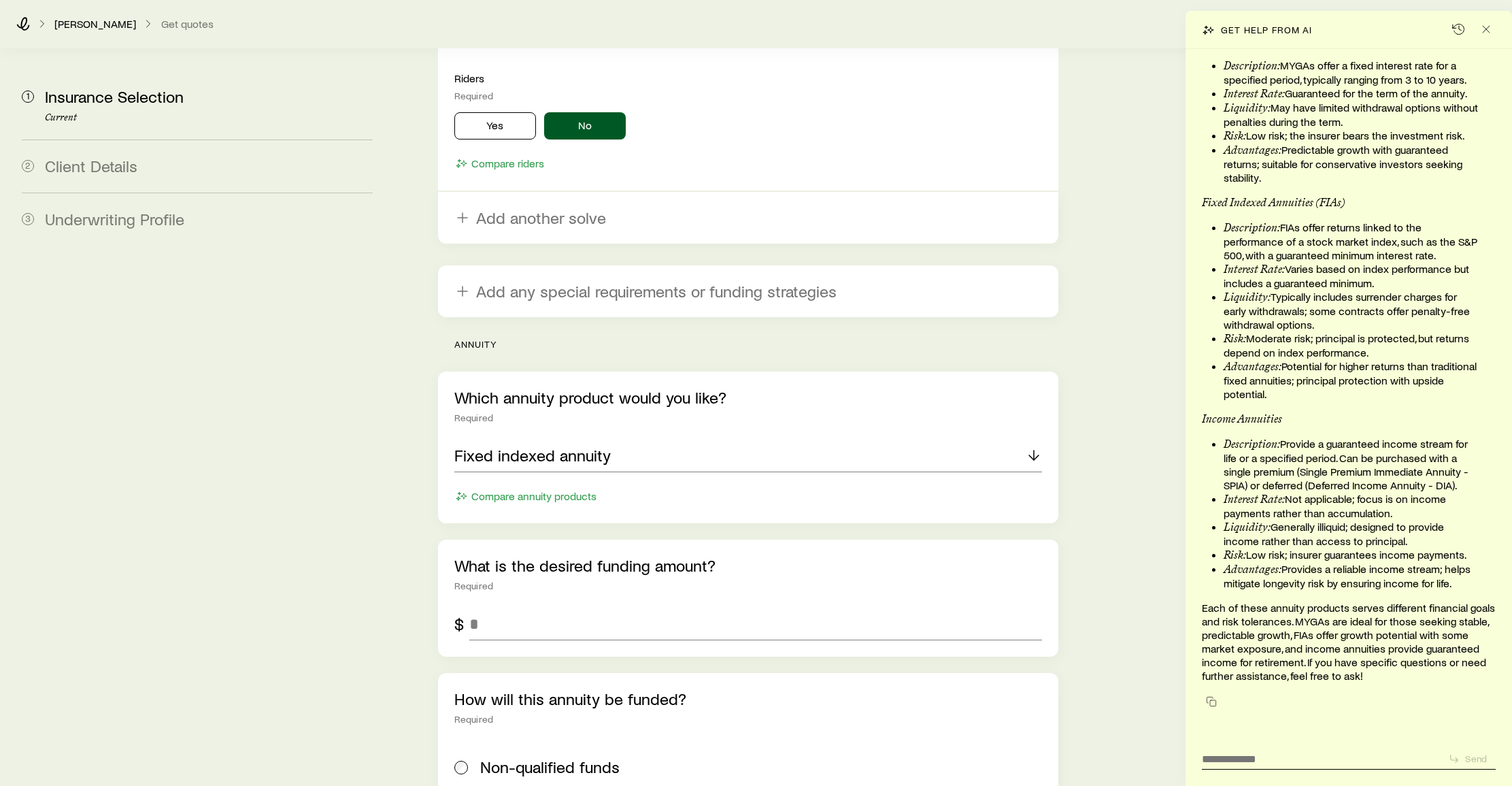
scroll to position [2049, 0]
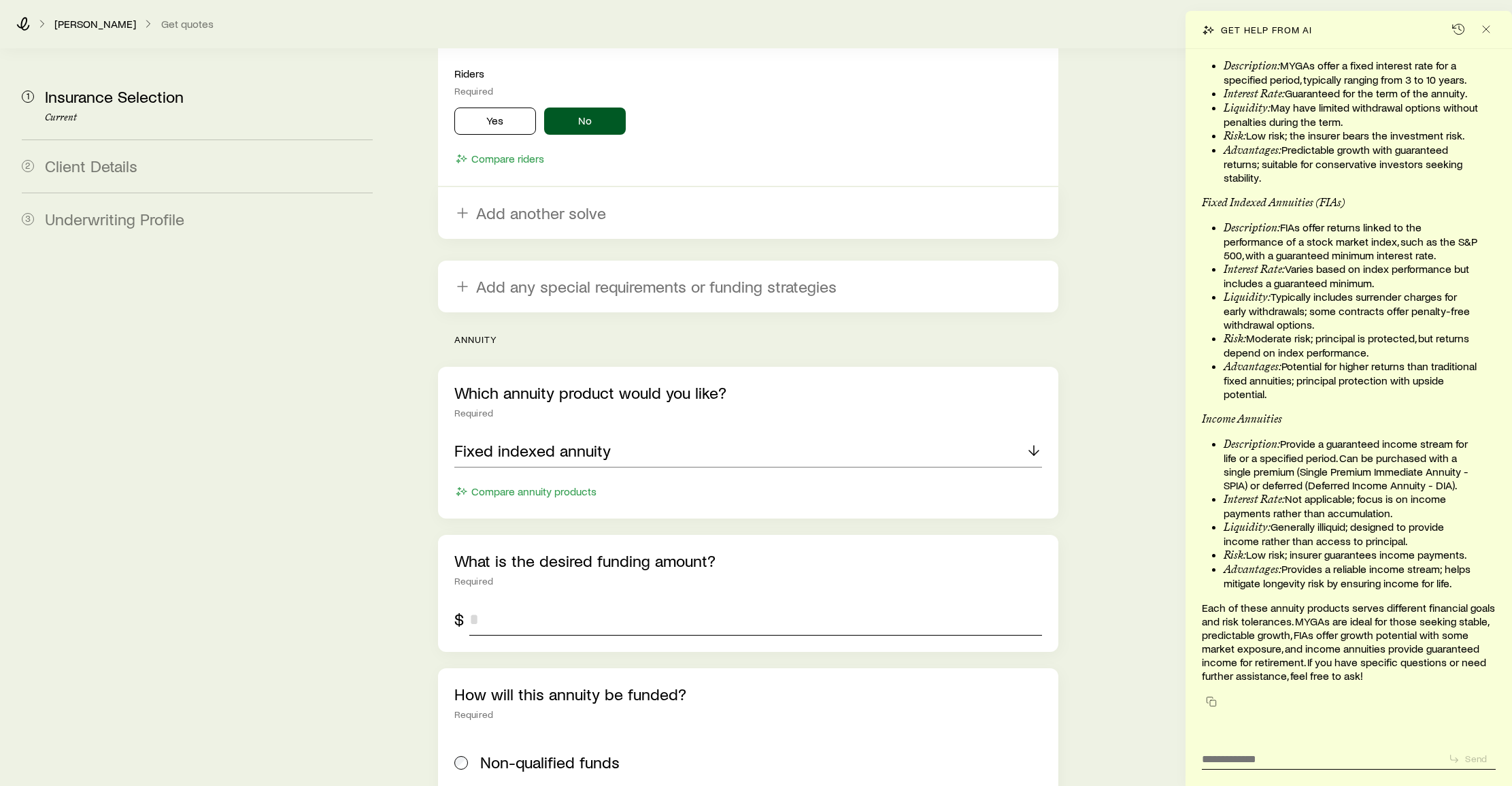
click at [505, 603] on input "tel" at bounding box center [756, 619] width 574 height 33
type input "*******"
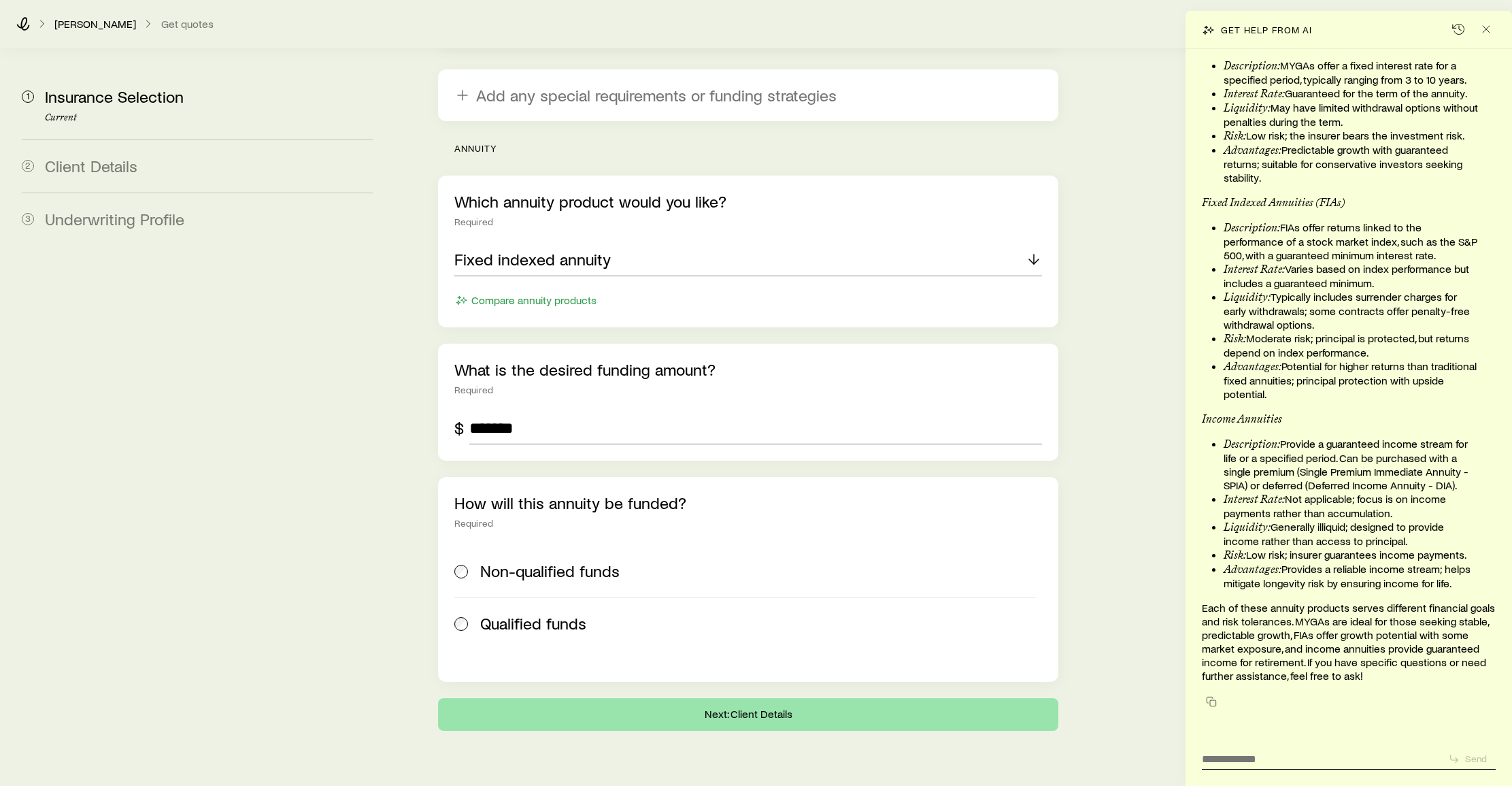
scroll to position [2239, 0]
click at [748, 699] on button "Next: Client Details" at bounding box center [749, 715] width 621 height 33
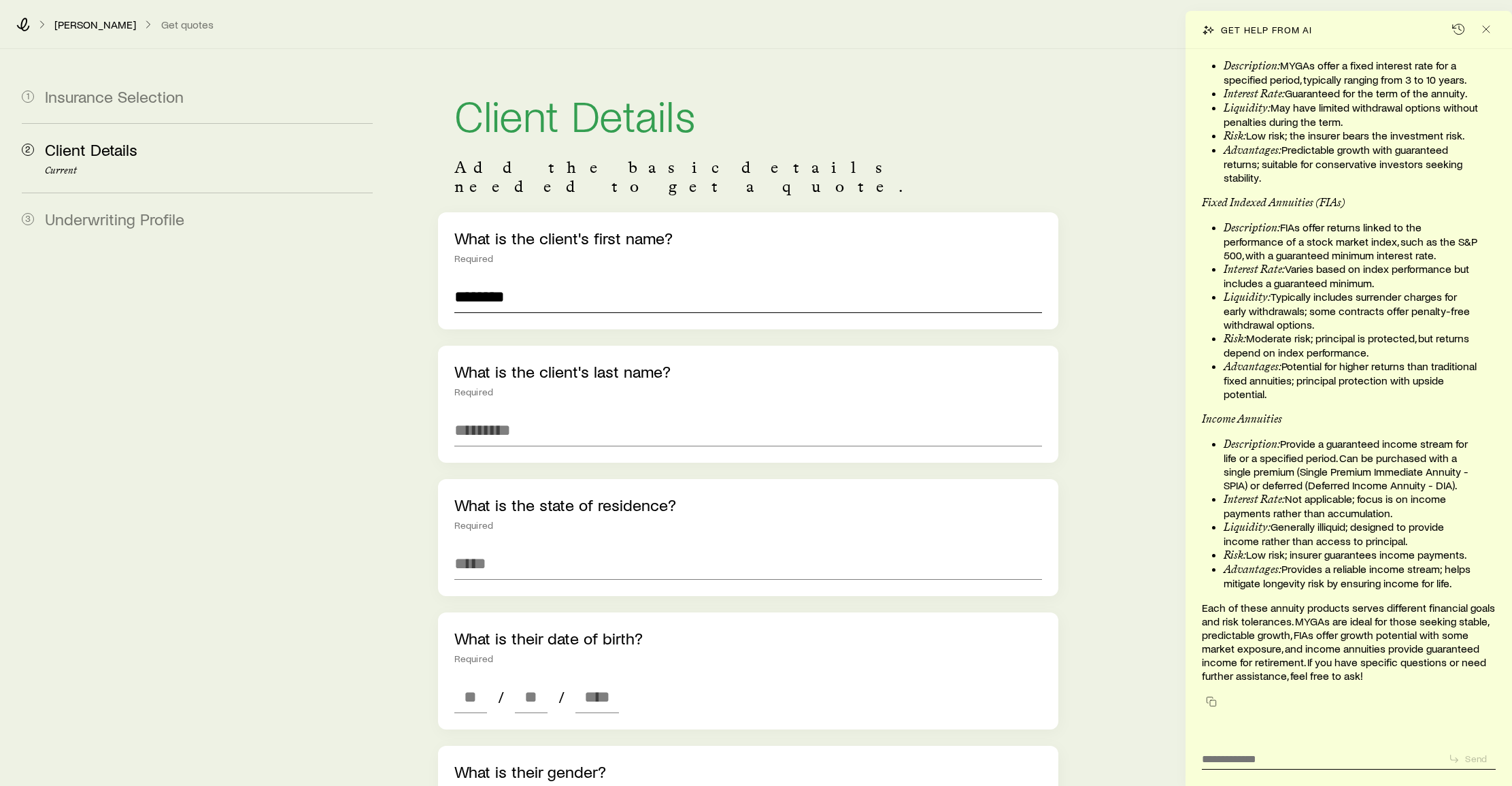
type input "*******"
type input "****"
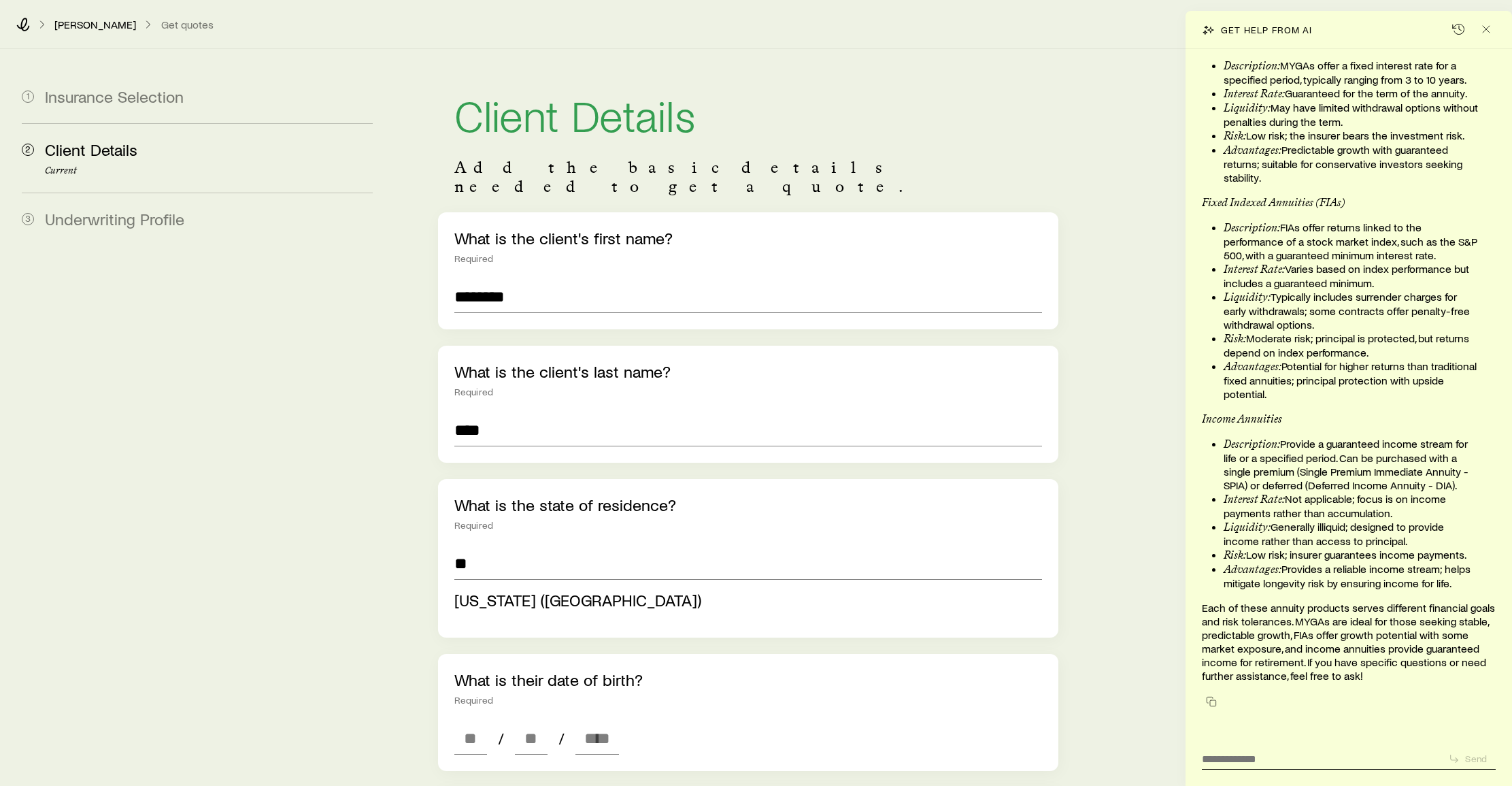
click at [515, 590] on span "Illinois (IL)" at bounding box center [577, 600] width 247 height 19
type input "**********"
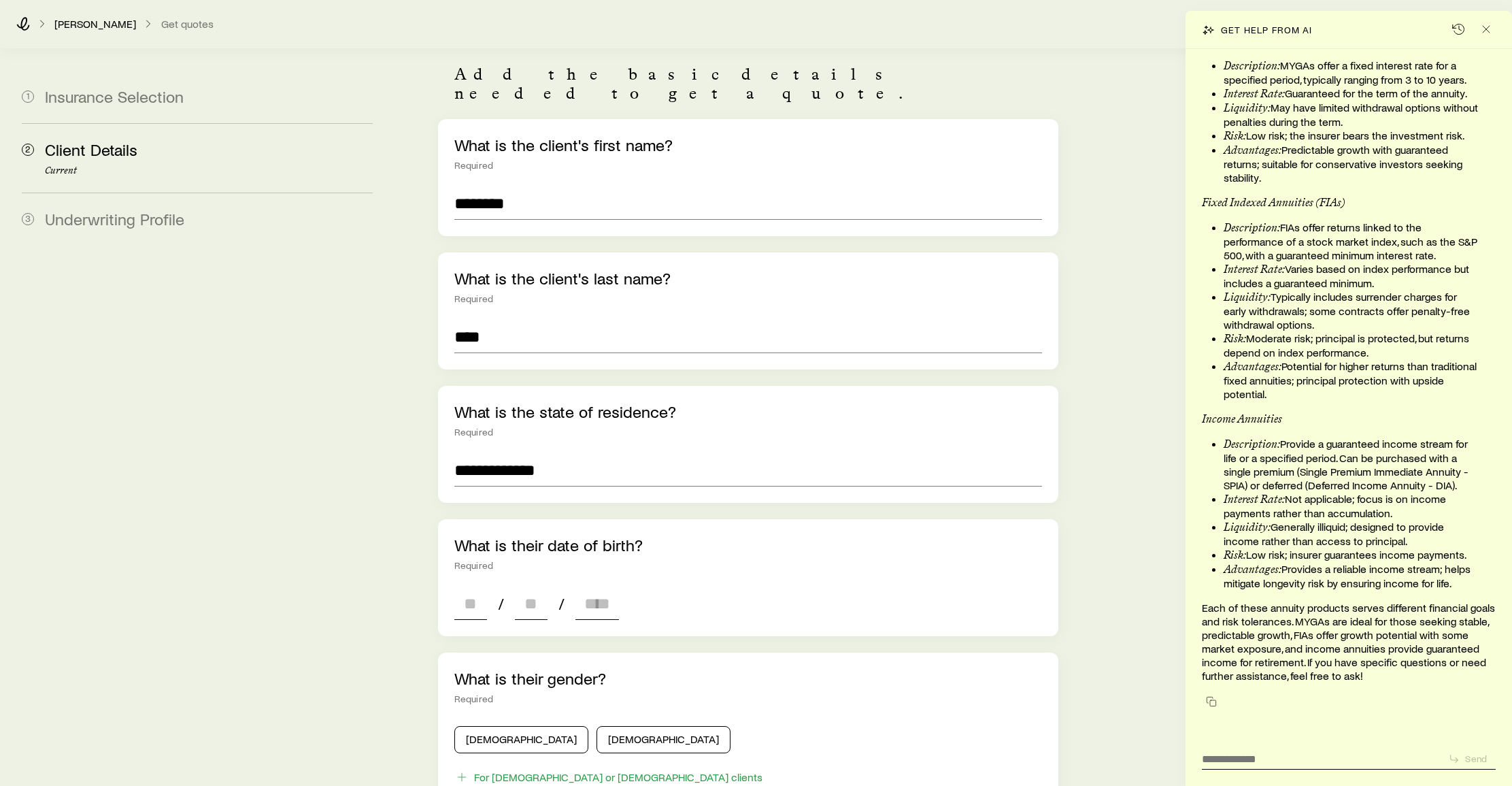
scroll to position [96, 0]
click at [466, 584] on input at bounding box center [470, 600] width 33 height 33
type input "**"
type input "****"
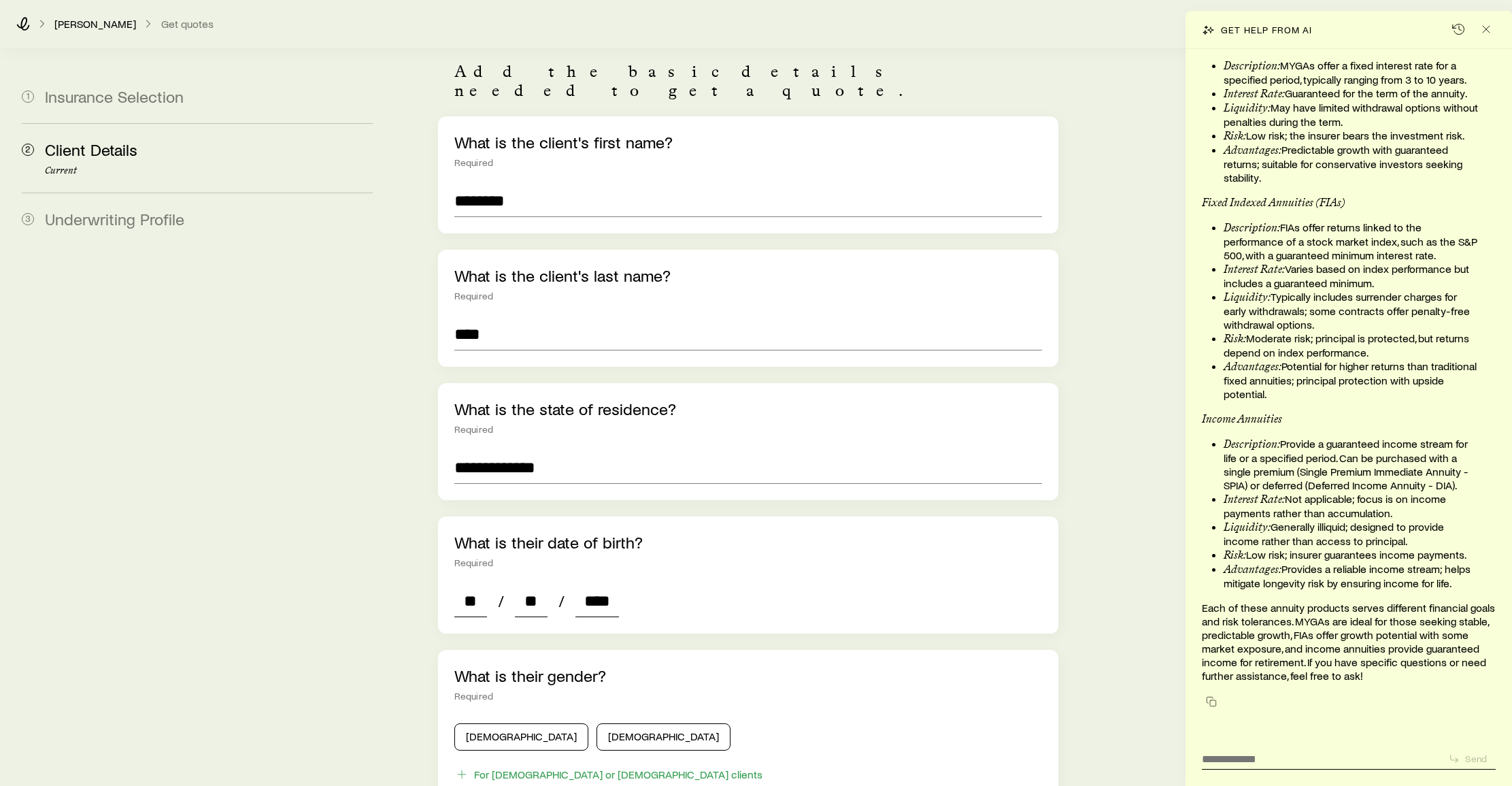
type input "*"
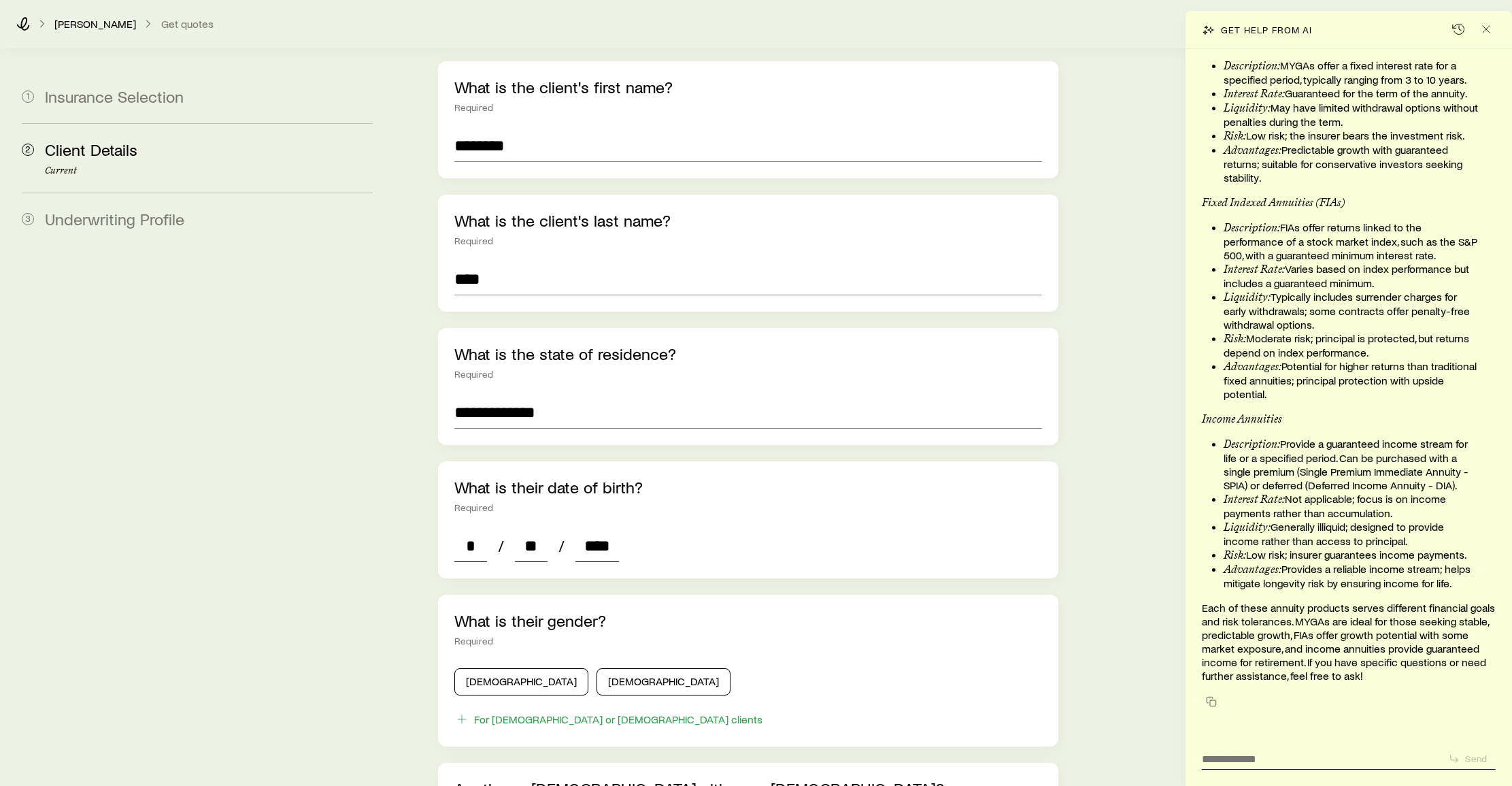
scroll to position [167, 0]
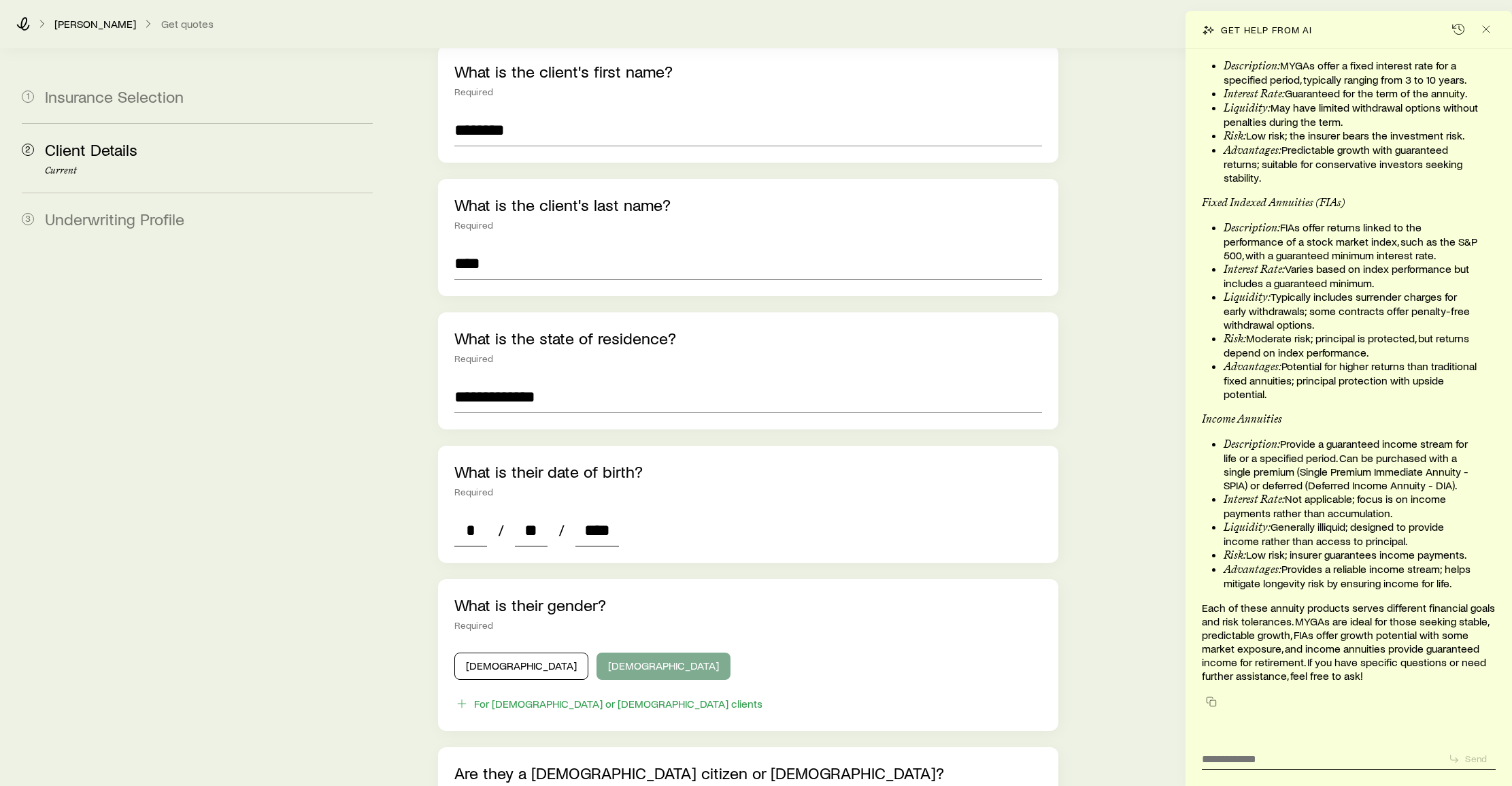
type input "****"
click at [597, 654] on button "Female" at bounding box center [663, 666] width 134 height 27
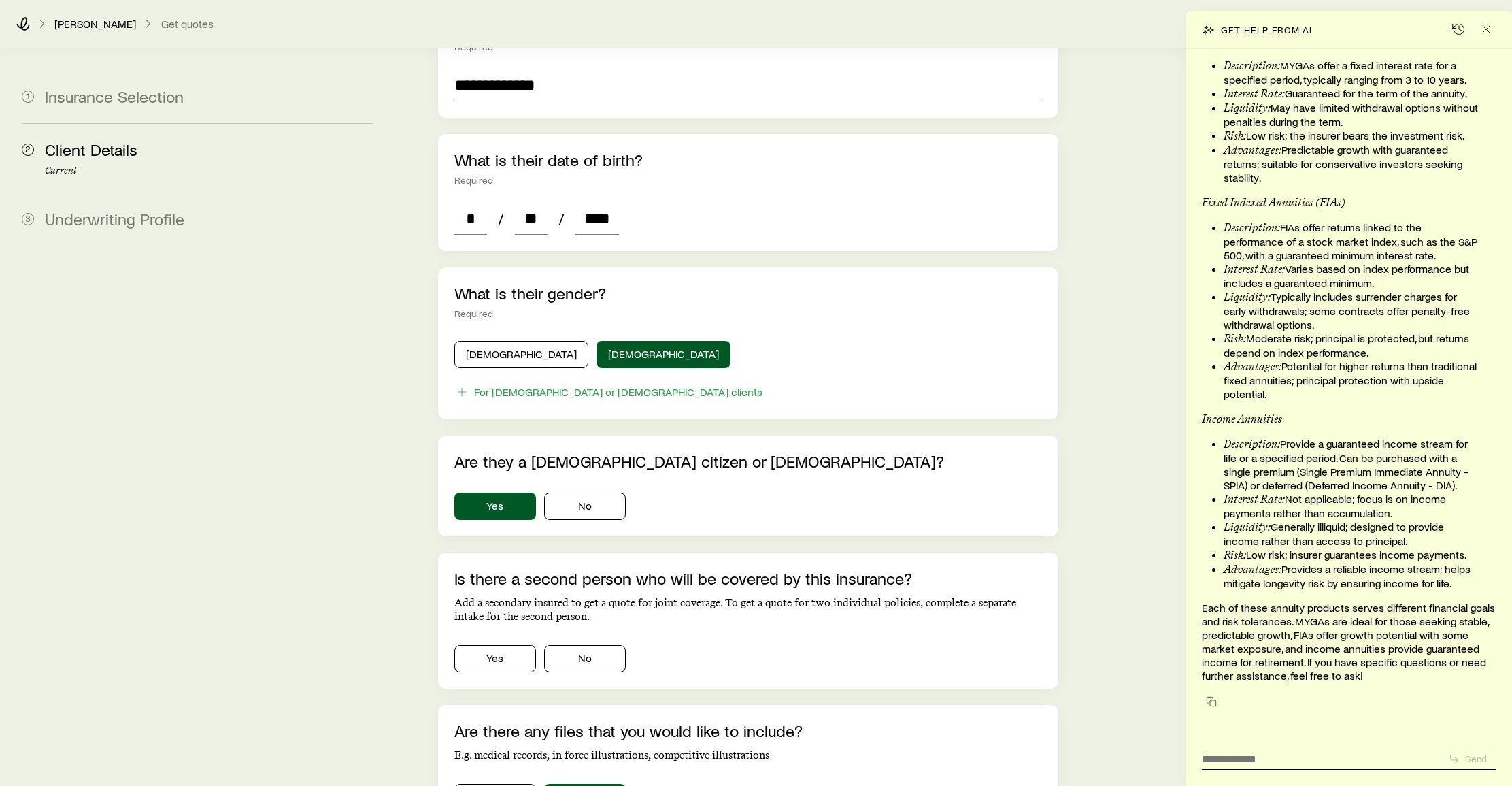
scroll to position [486, 0]
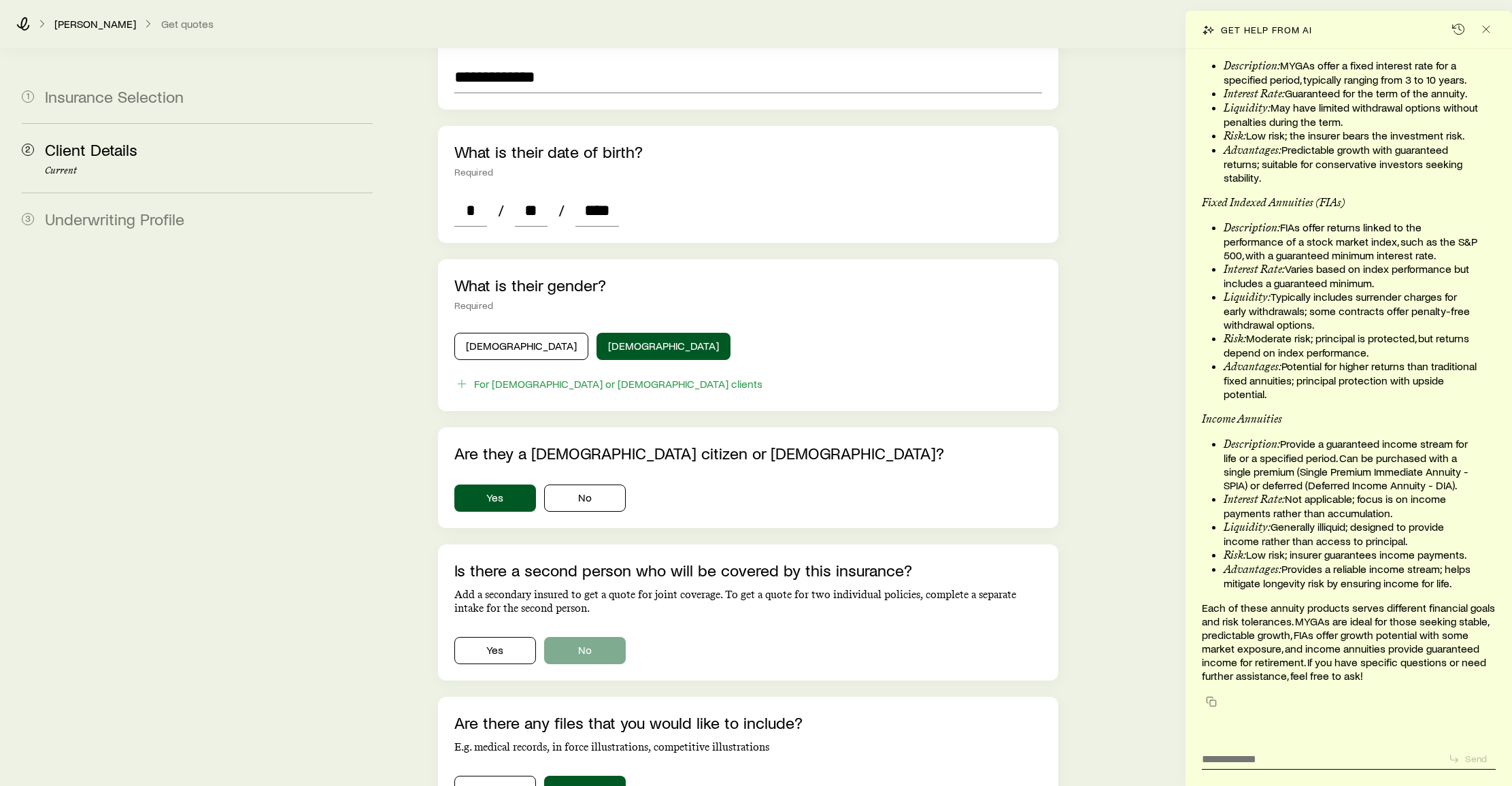
click at [579, 637] on button "No" at bounding box center [585, 650] width 82 height 27
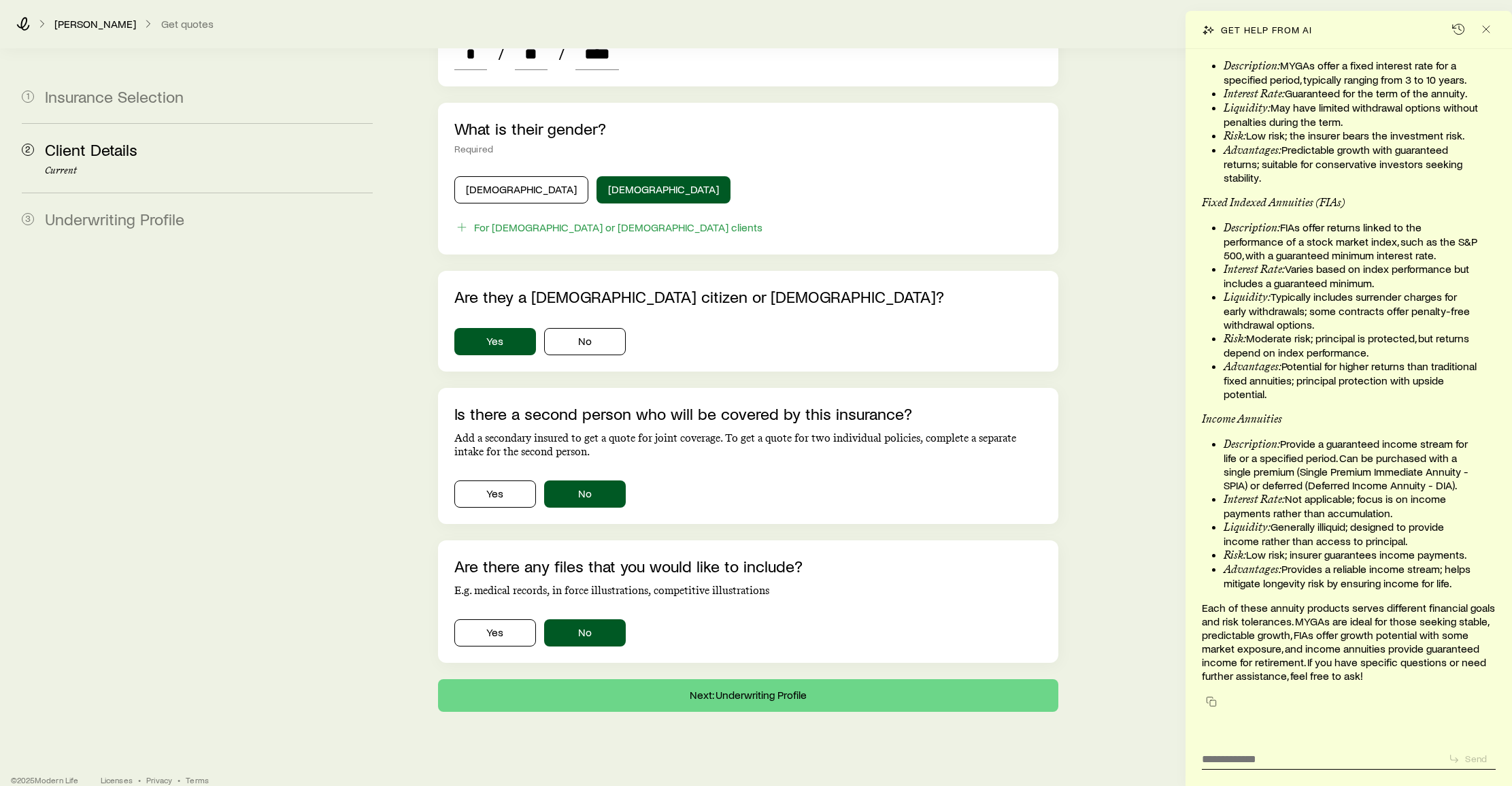
scroll to position [642, 0]
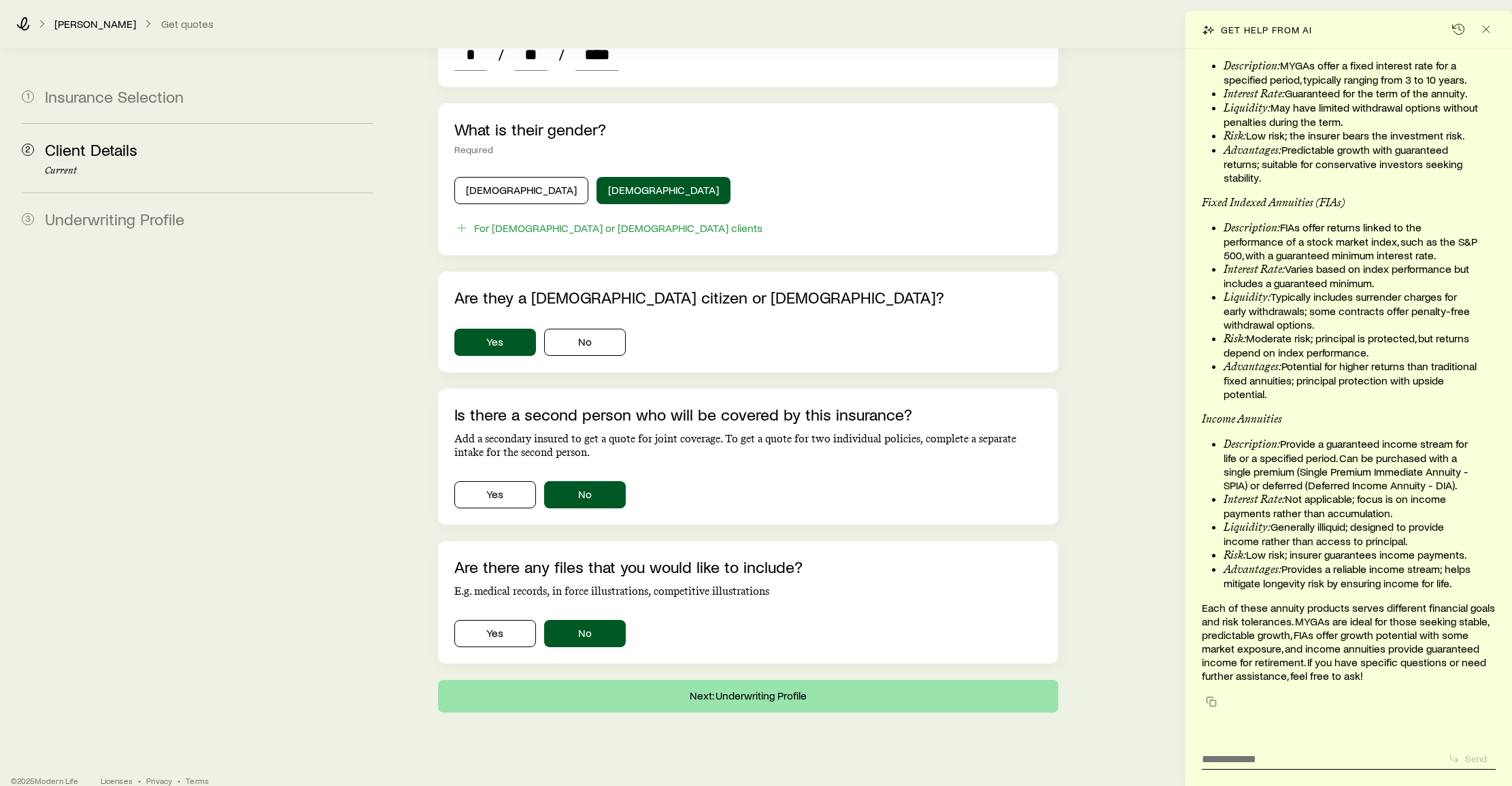
click at [779, 680] on button "Next: Underwriting Profile" at bounding box center [749, 696] width 621 height 33
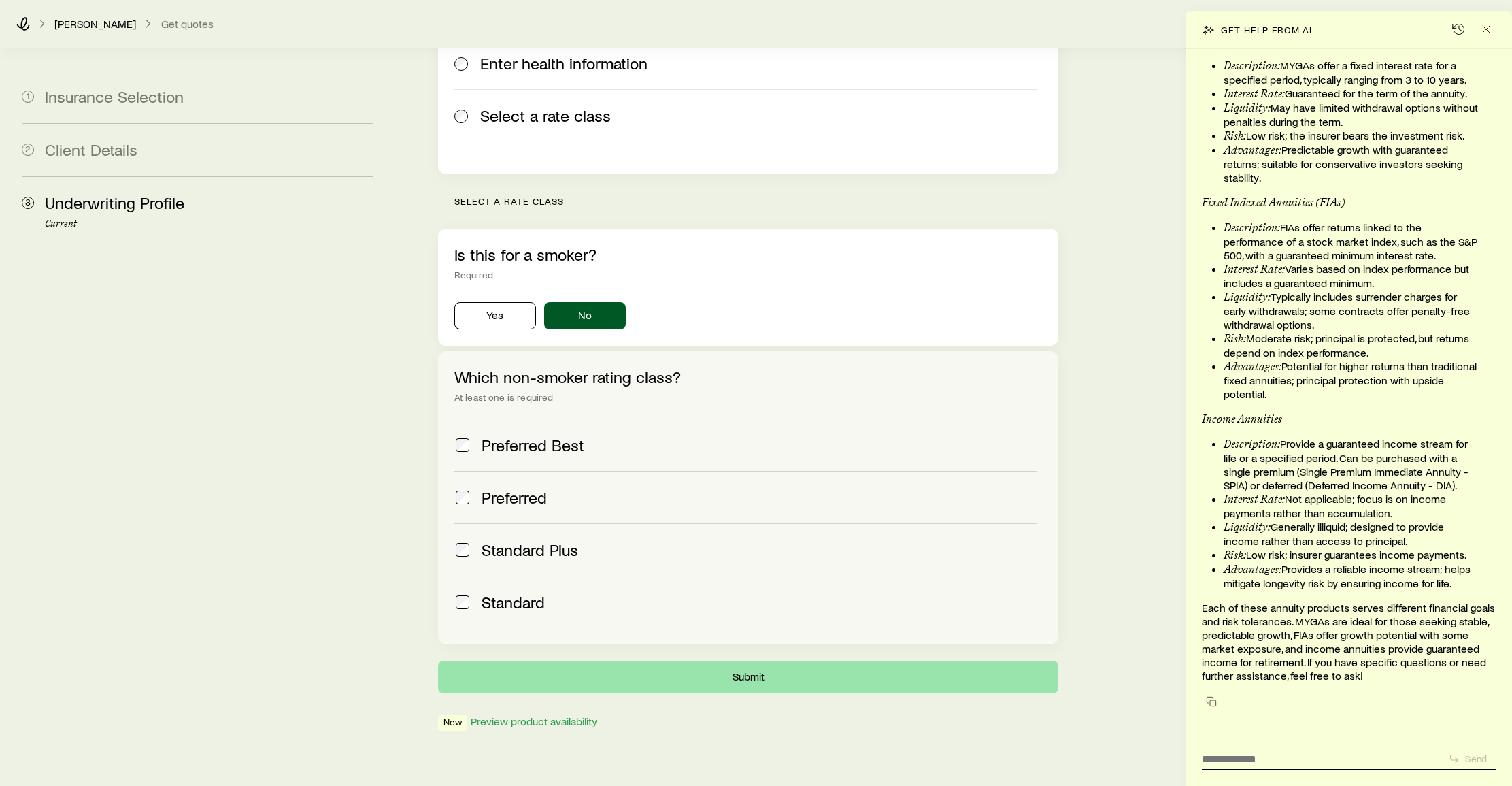
scroll to position [261, 0]
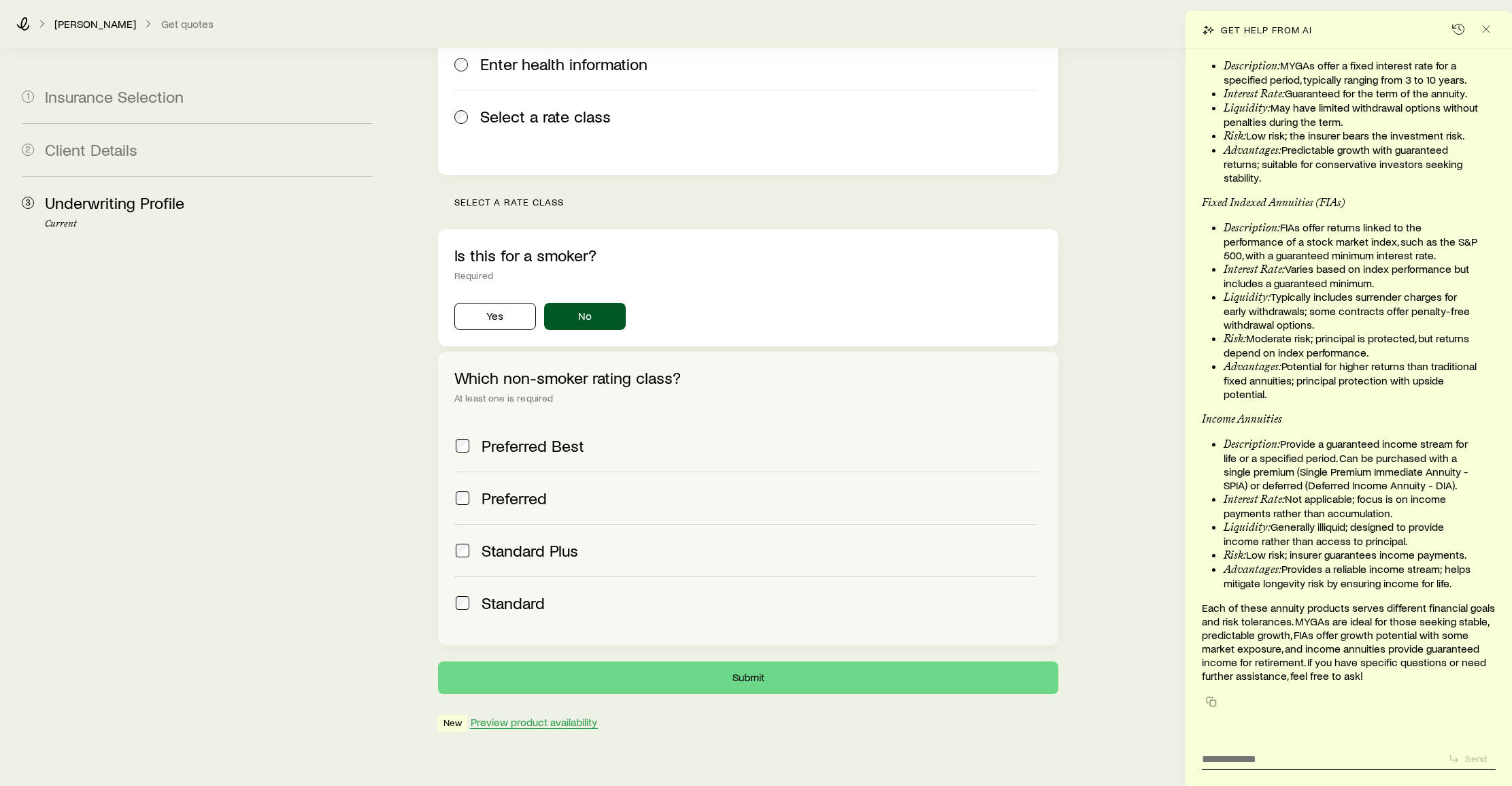
click at [542, 716] on button "Preview product availability" at bounding box center [534, 722] width 128 height 13
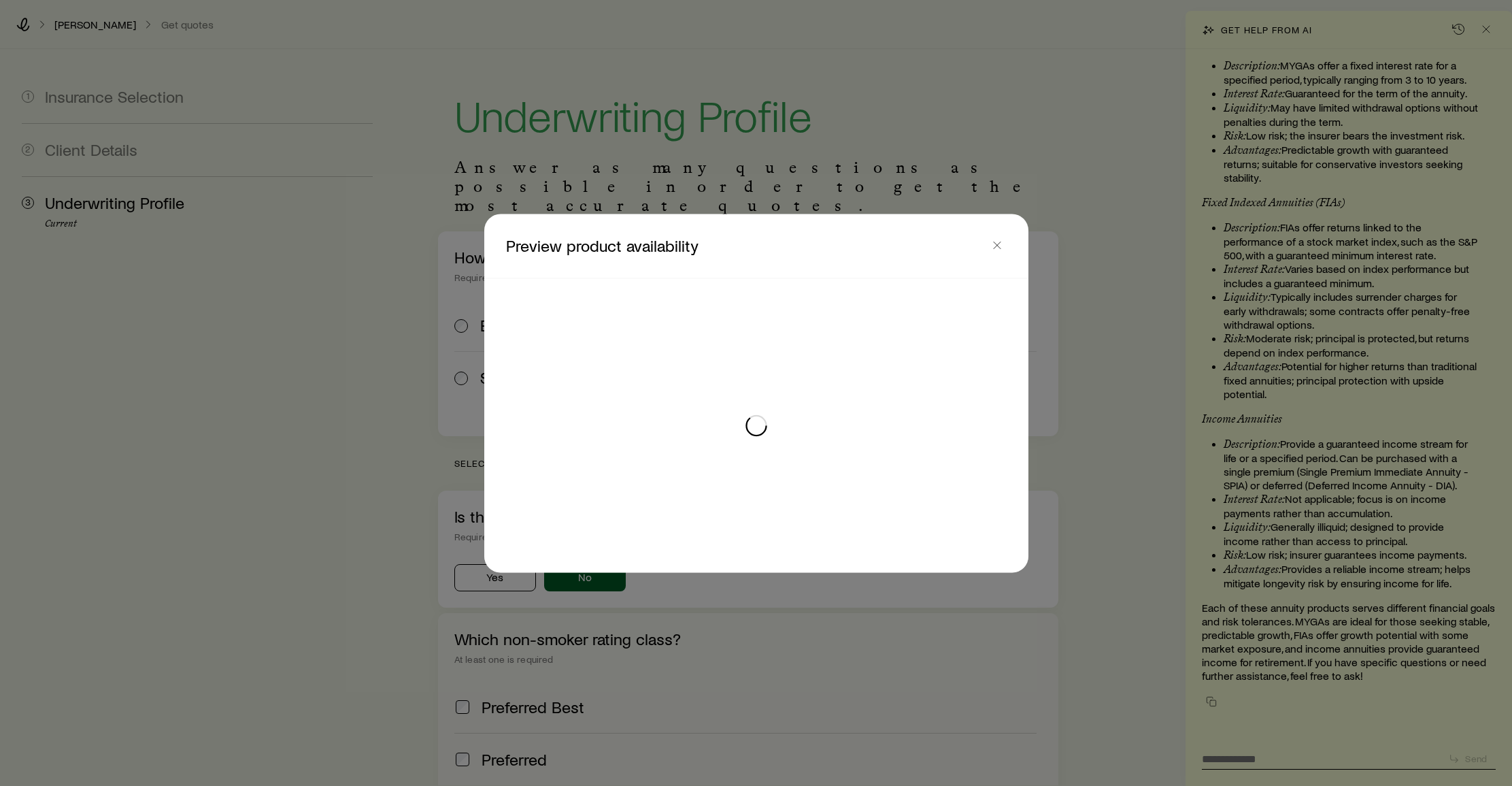
scroll to position [0, 0]
click at [999, 243] on line "button" at bounding box center [997, 245] width 7 height 7
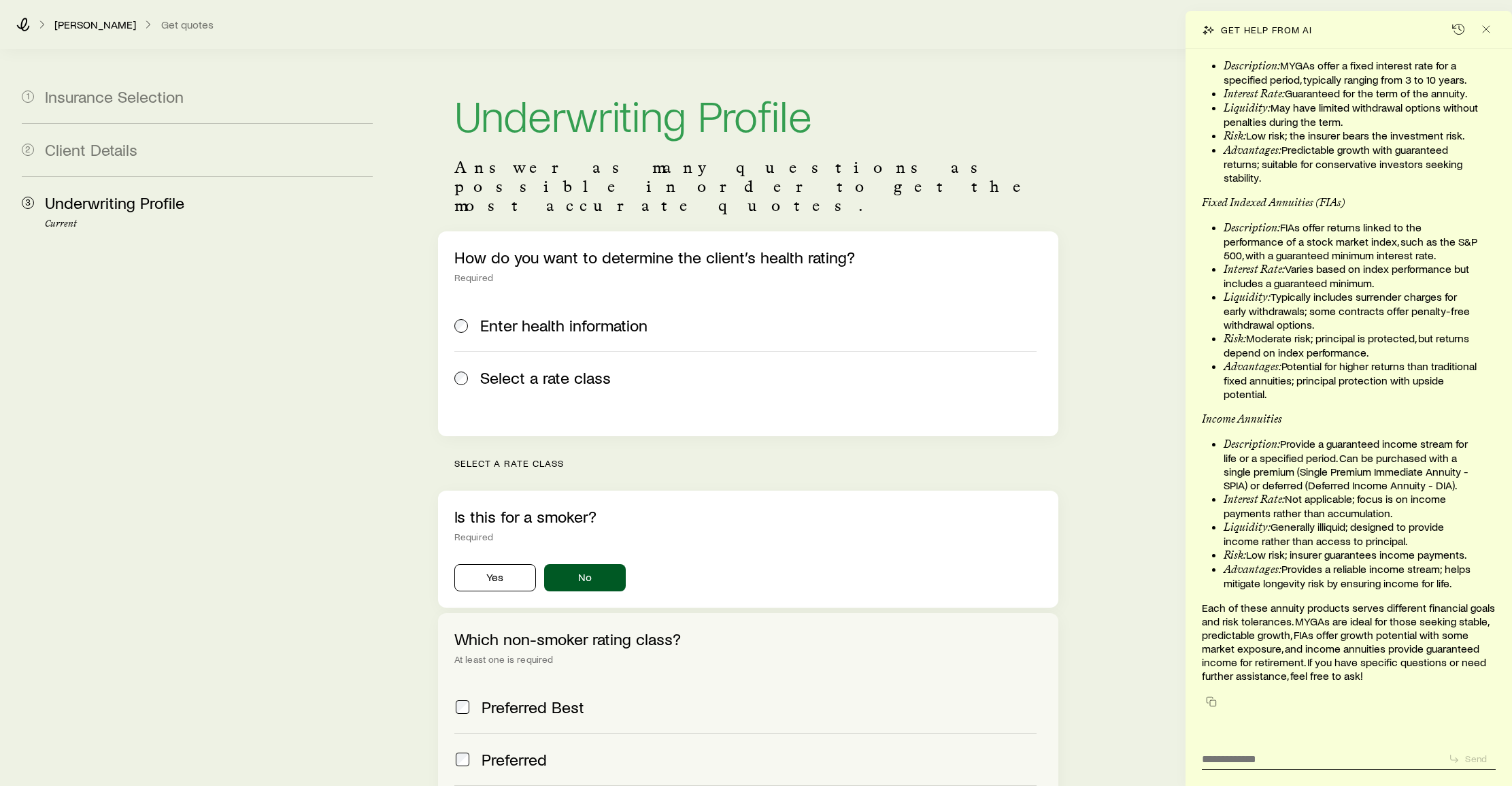
scroll to position [261, 0]
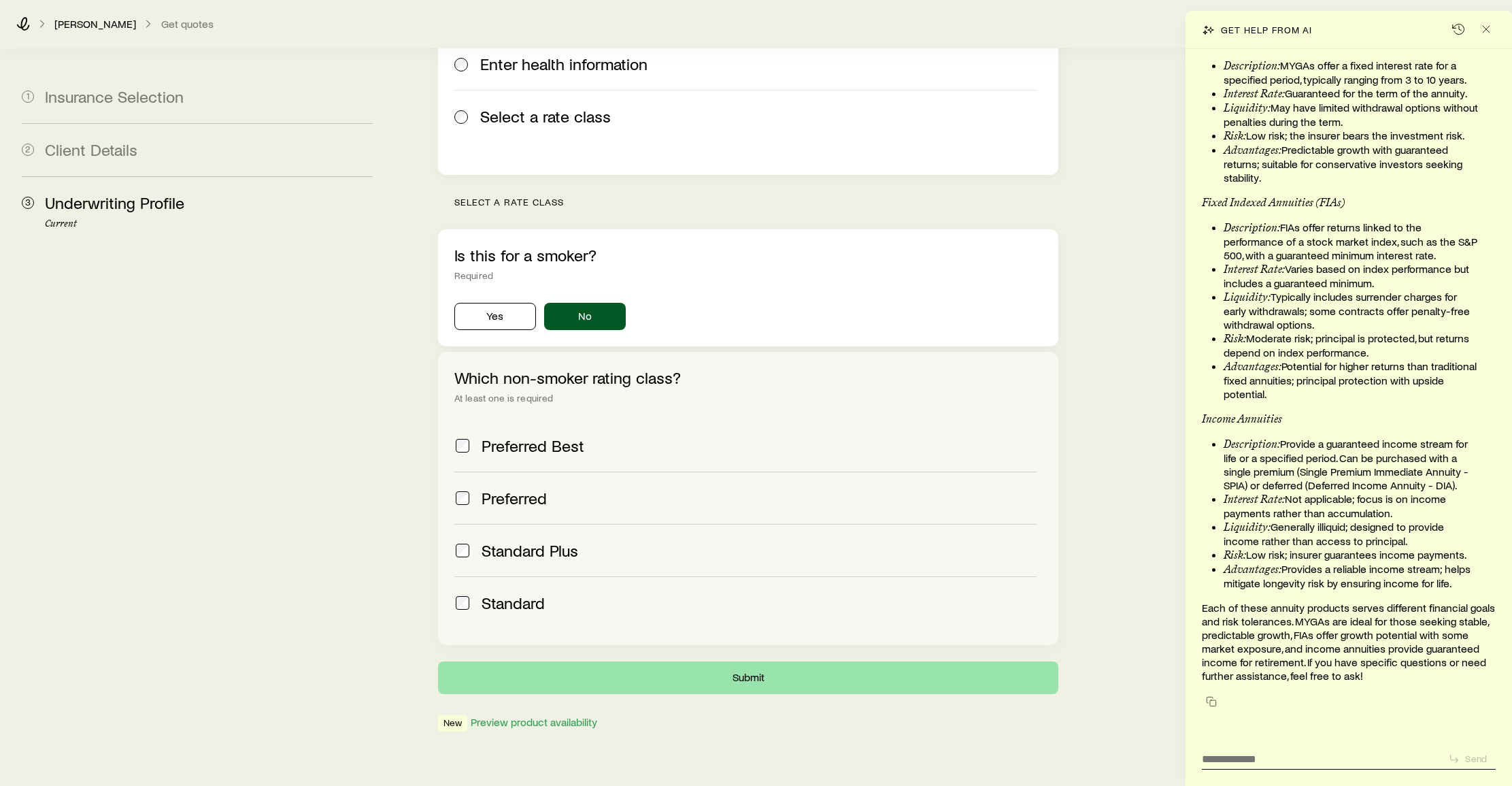
click at [760, 662] on button "Submit" at bounding box center [749, 678] width 621 height 33
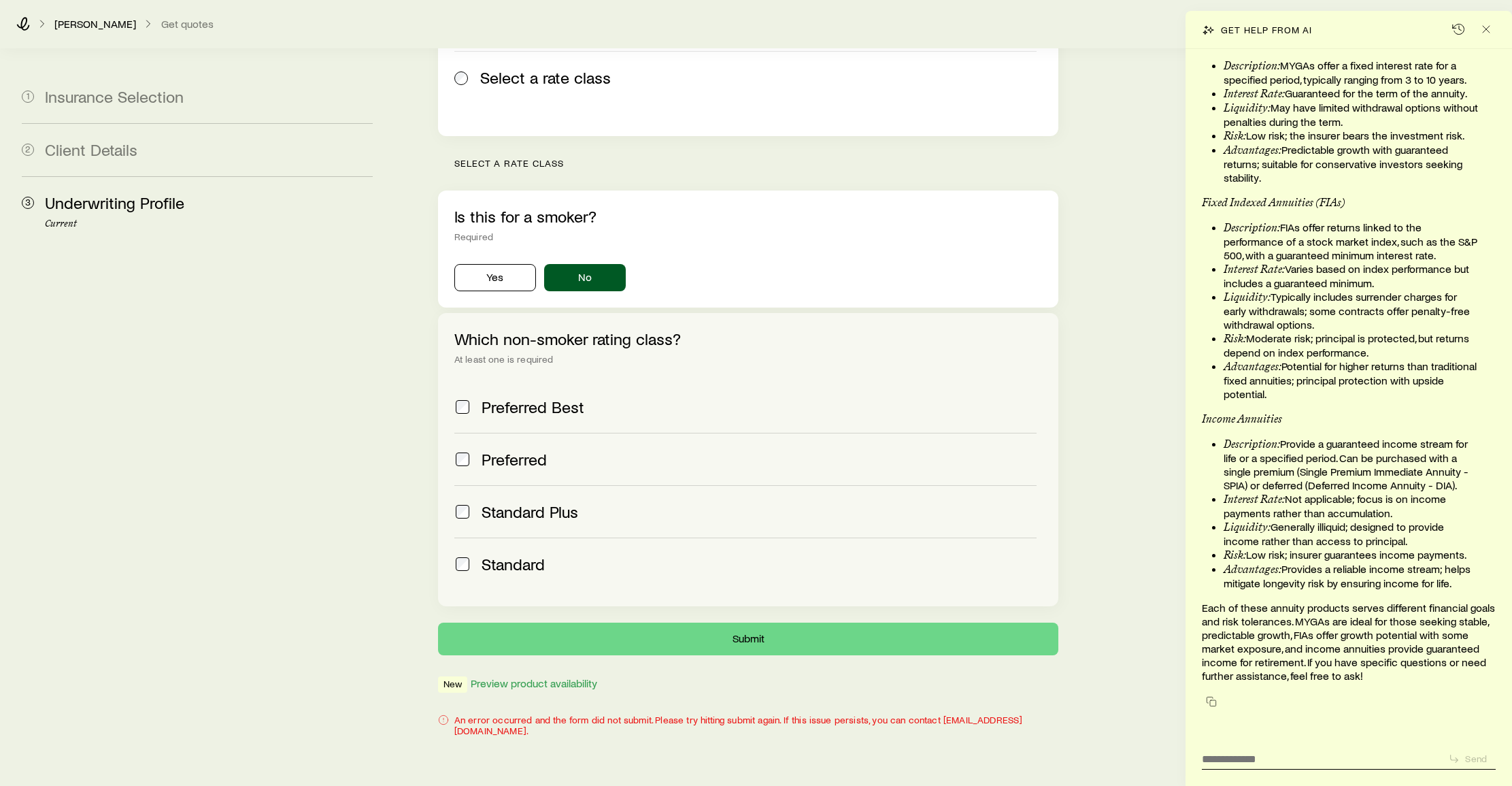
scroll to position [300, 0]
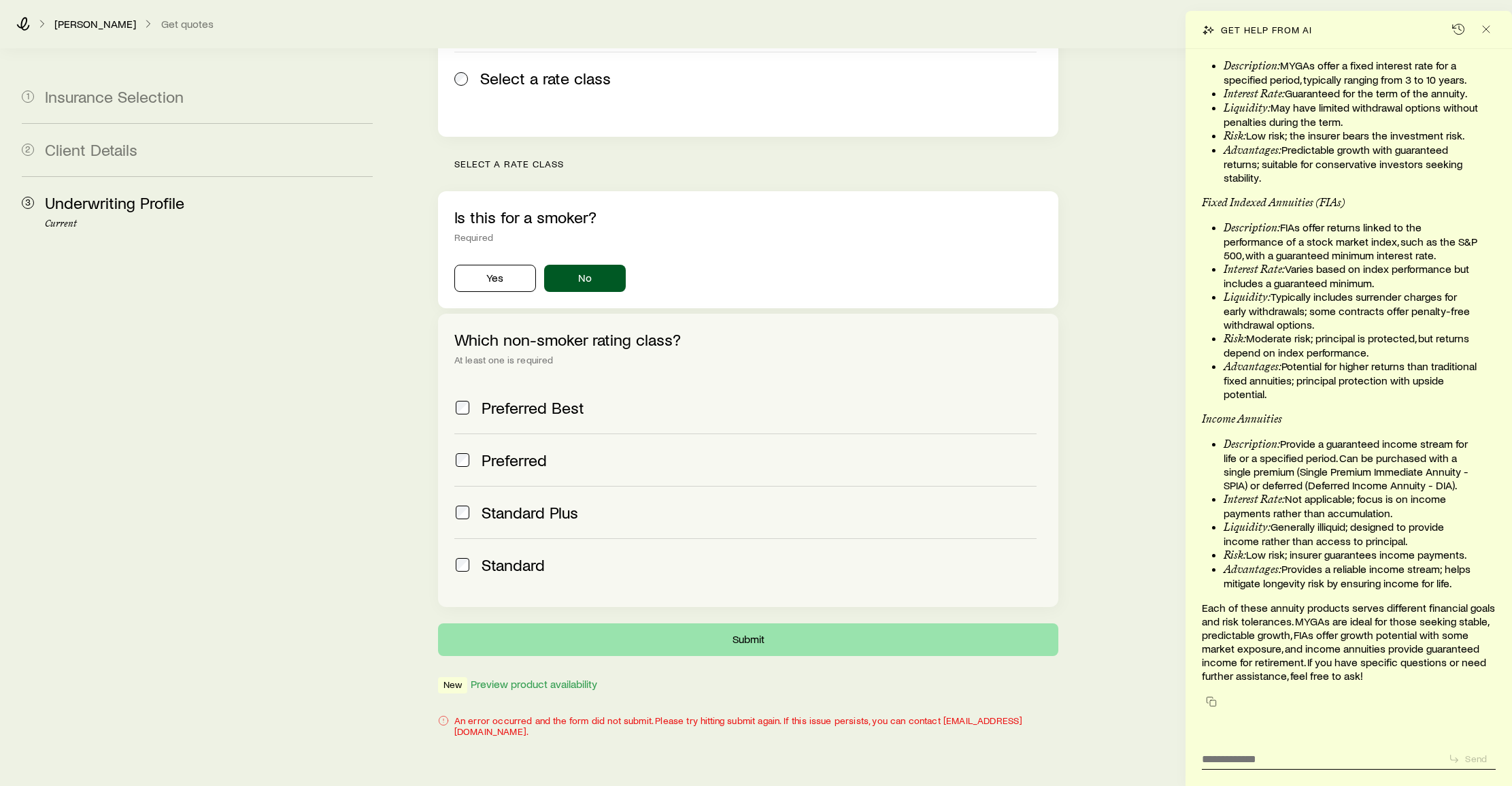
click at [753, 623] on button "Submit" at bounding box center [749, 639] width 621 height 33
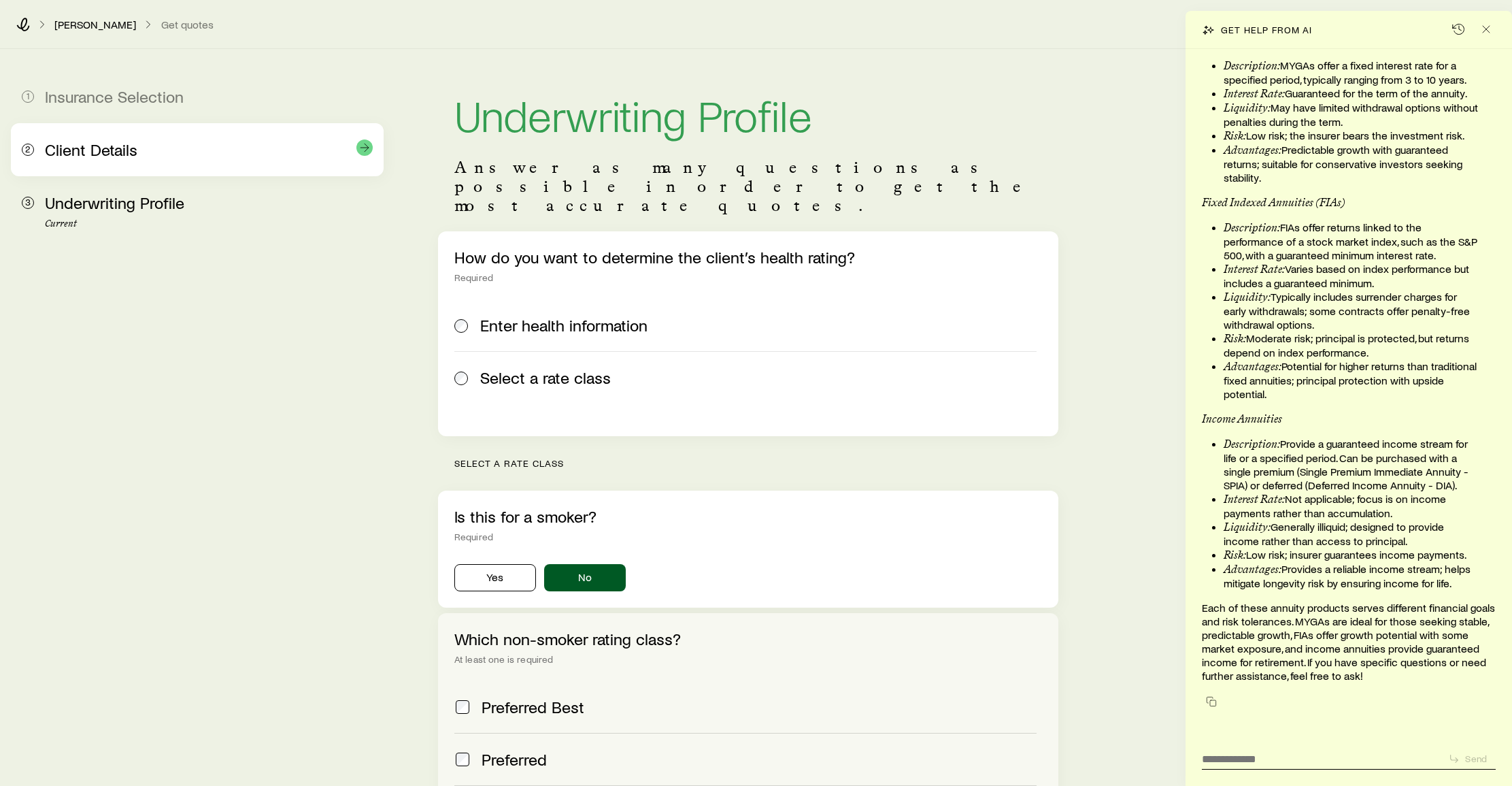
scroll to position [0, 0]
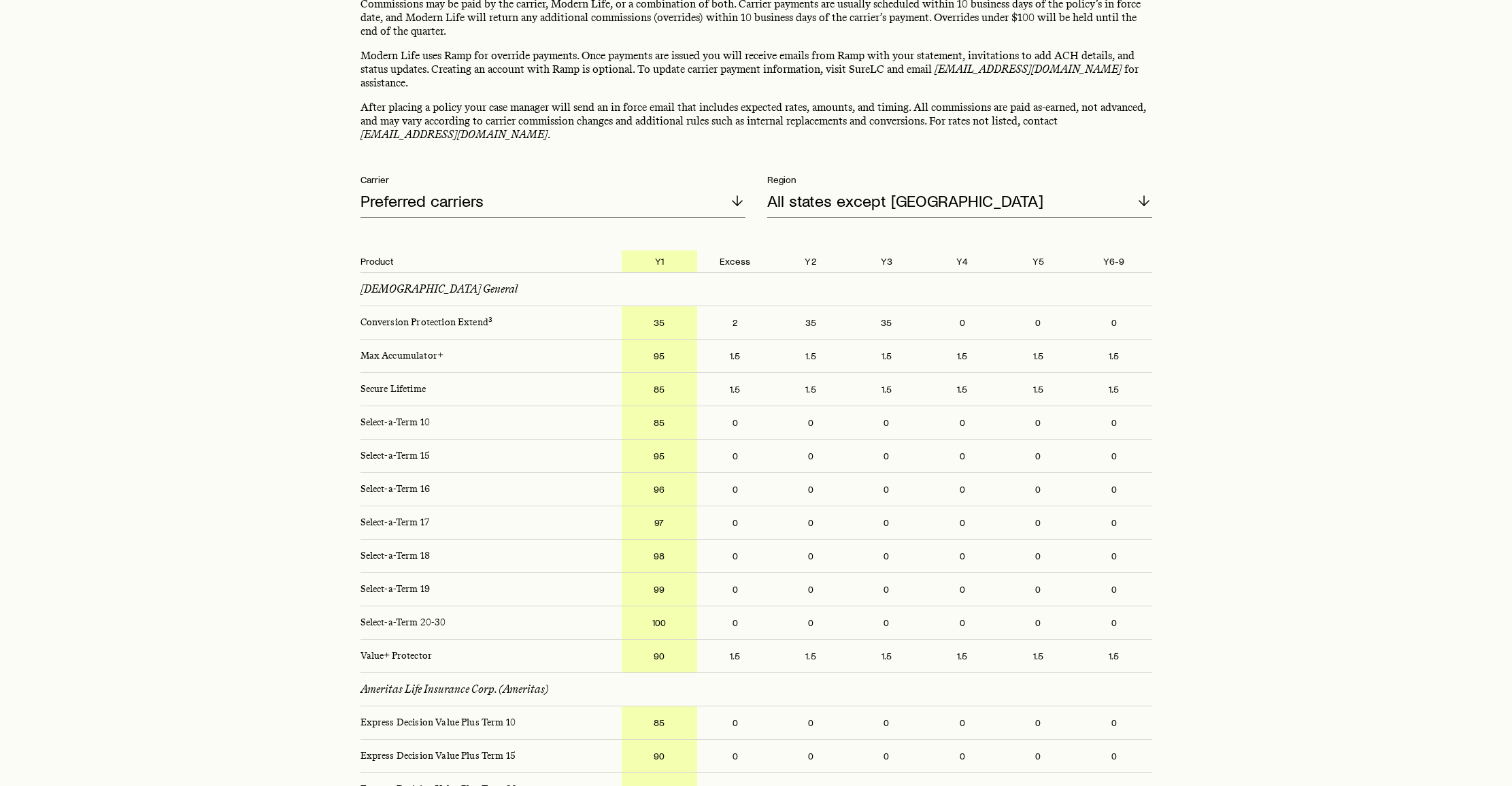
scroll to position [79, 0]
click at [510, 188] on div "Preferred carriers" at bounding box center [553, 202] width 385 height 33
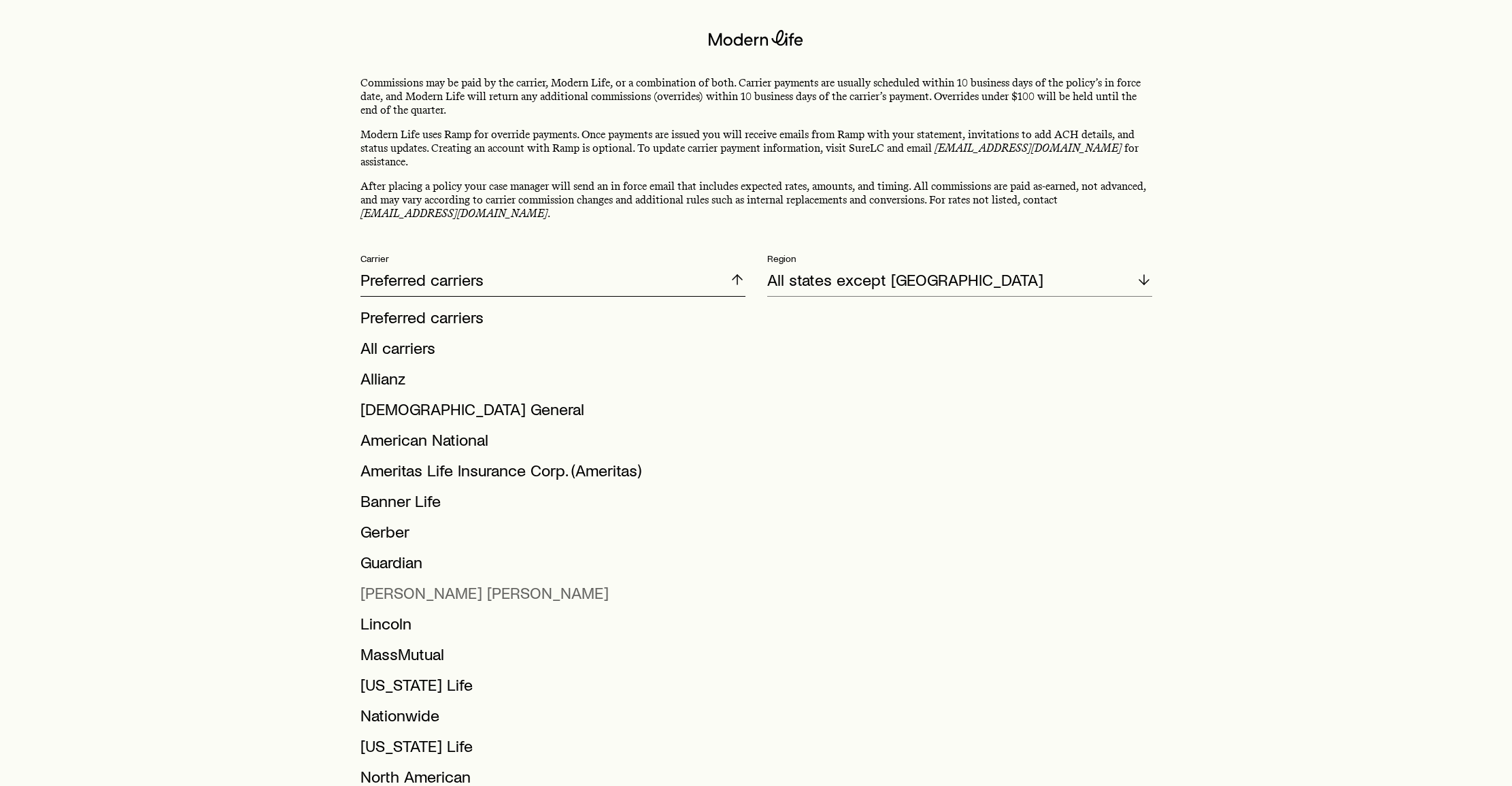
scroll to position [0, 0]
click at [896, 270] on p "All states except [GEOGRAPHIC_DATA]" at bounding box center [906, 279] width 276 height 19
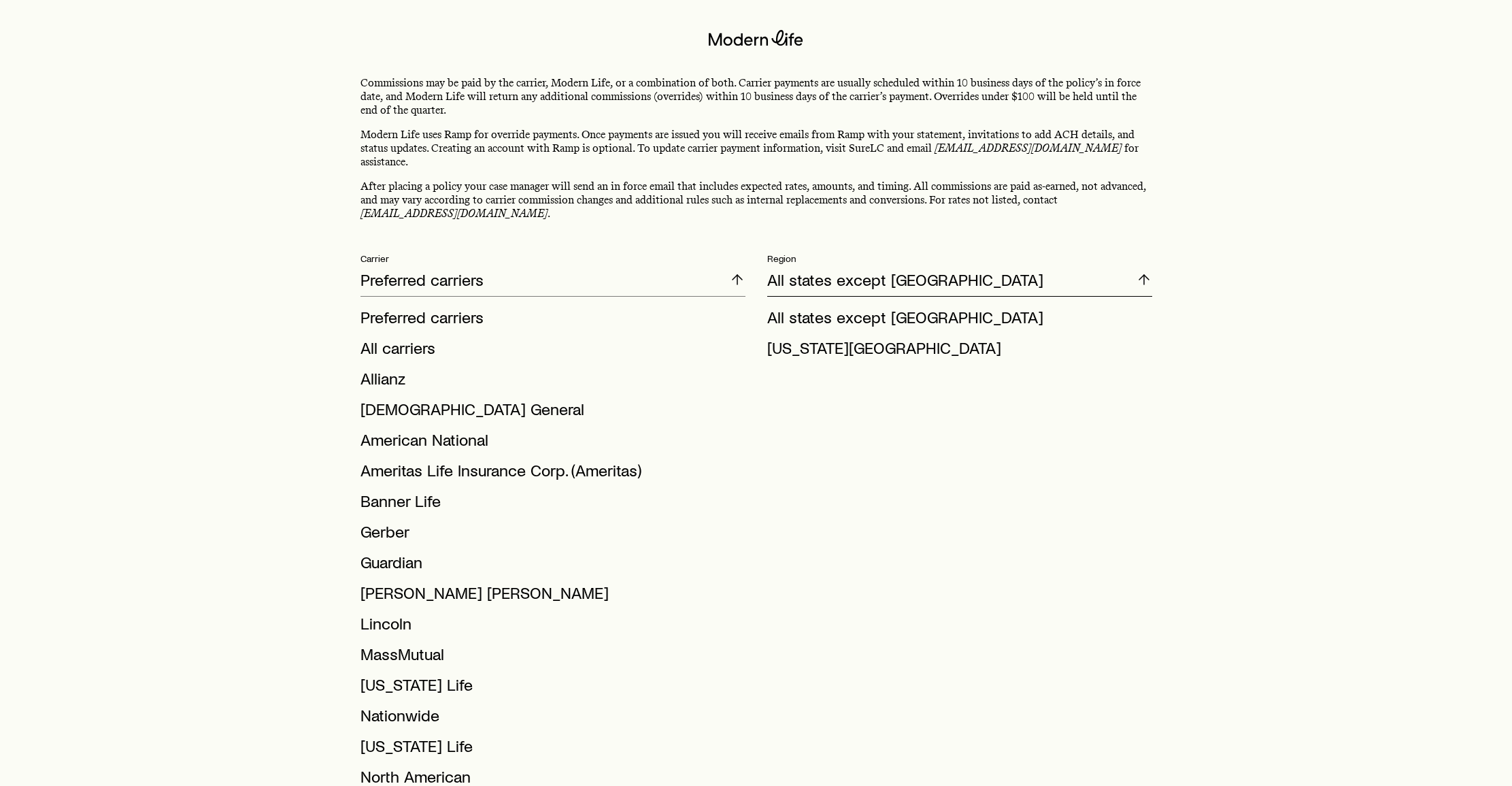
click at [895, 270] on p "All states except [GEOGRAPHIC_DATA]" at bounding box center [906, 279] width 276 height 19
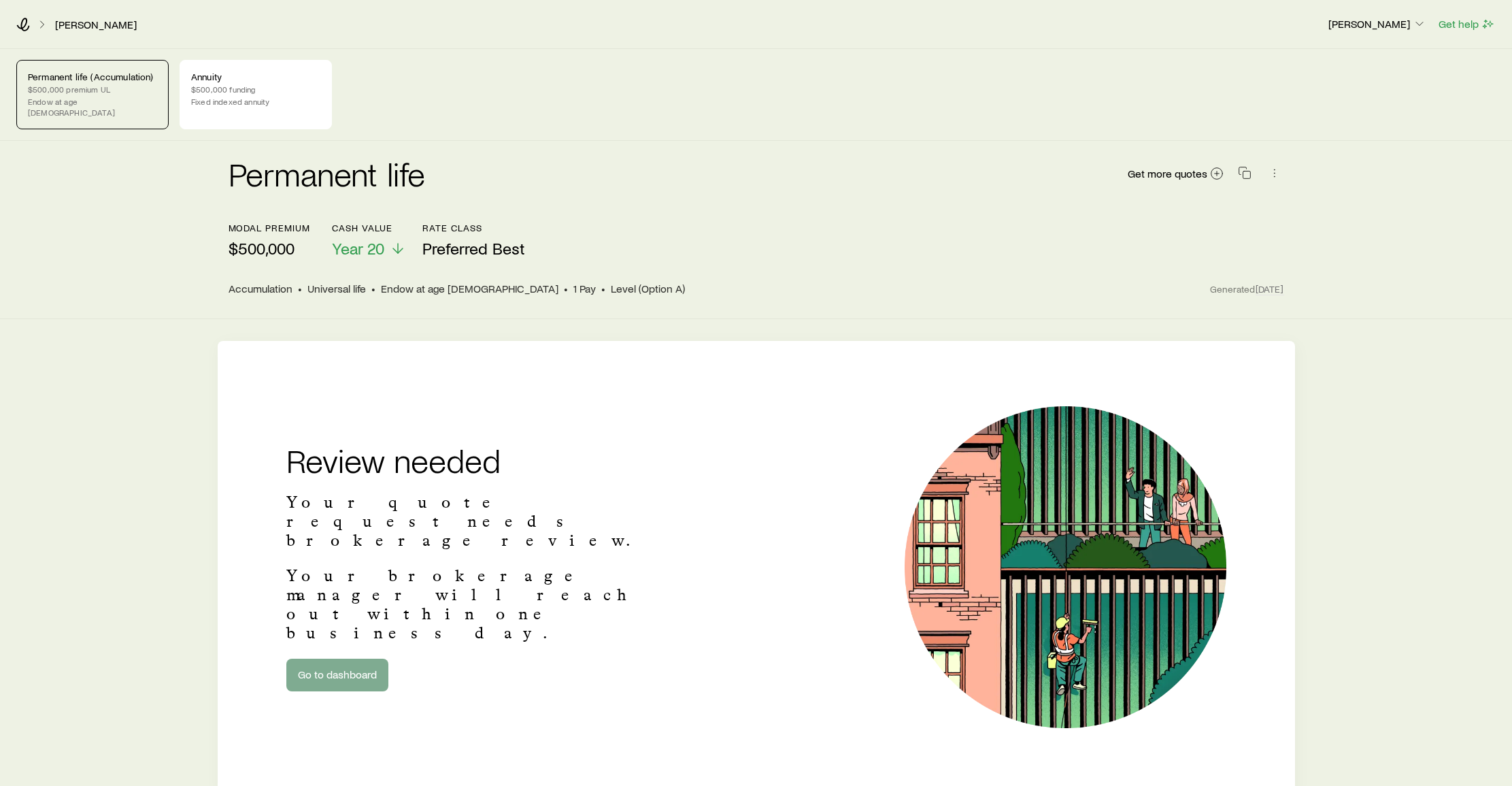
click at [342, 659] on link "Go to dashboard" at bounding box center [337, 675] width 102 height 33
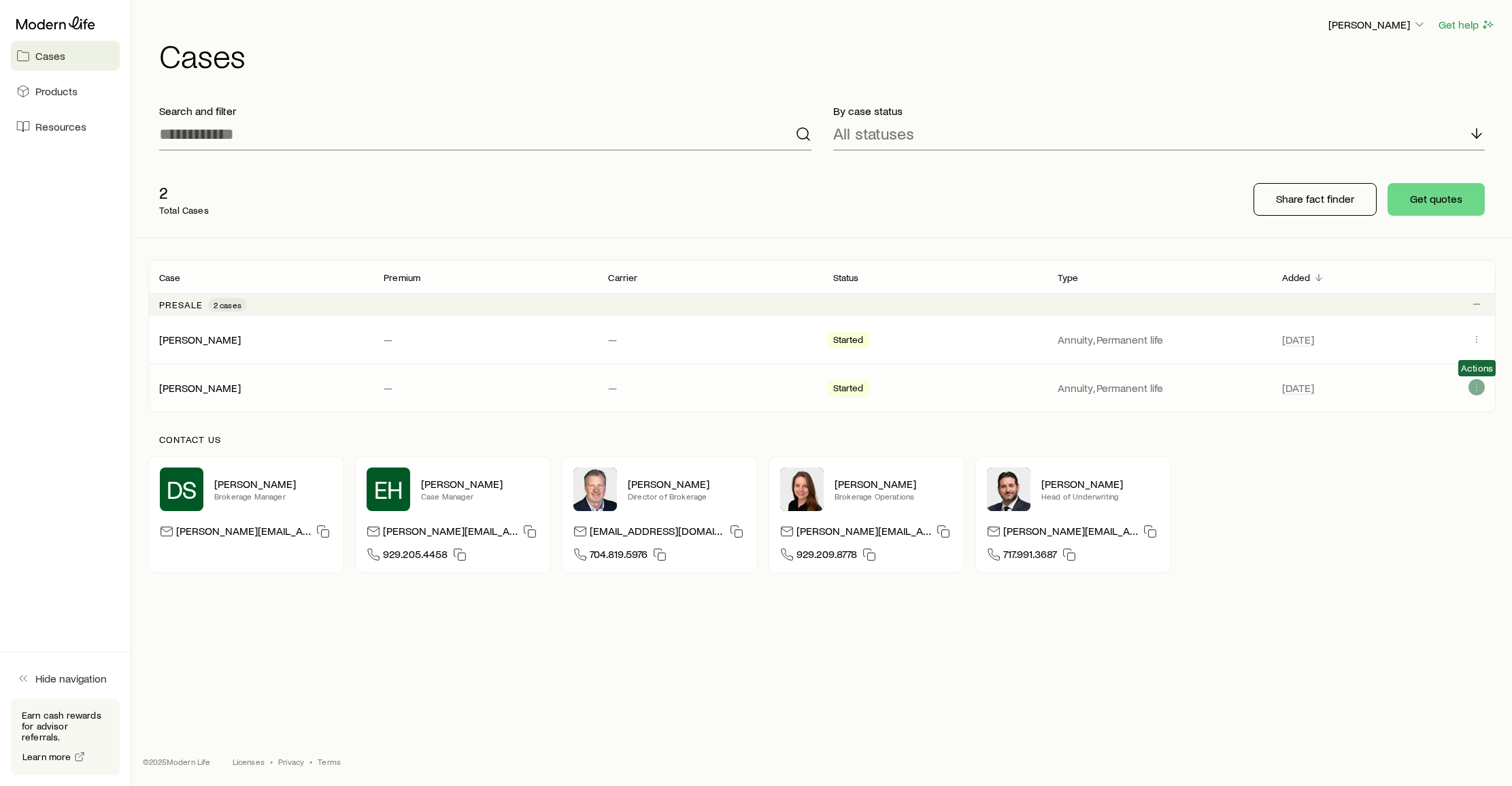
click at [1479, 387] on icon "Client cases" at bounding box center [1477, 387] width 11 height 11
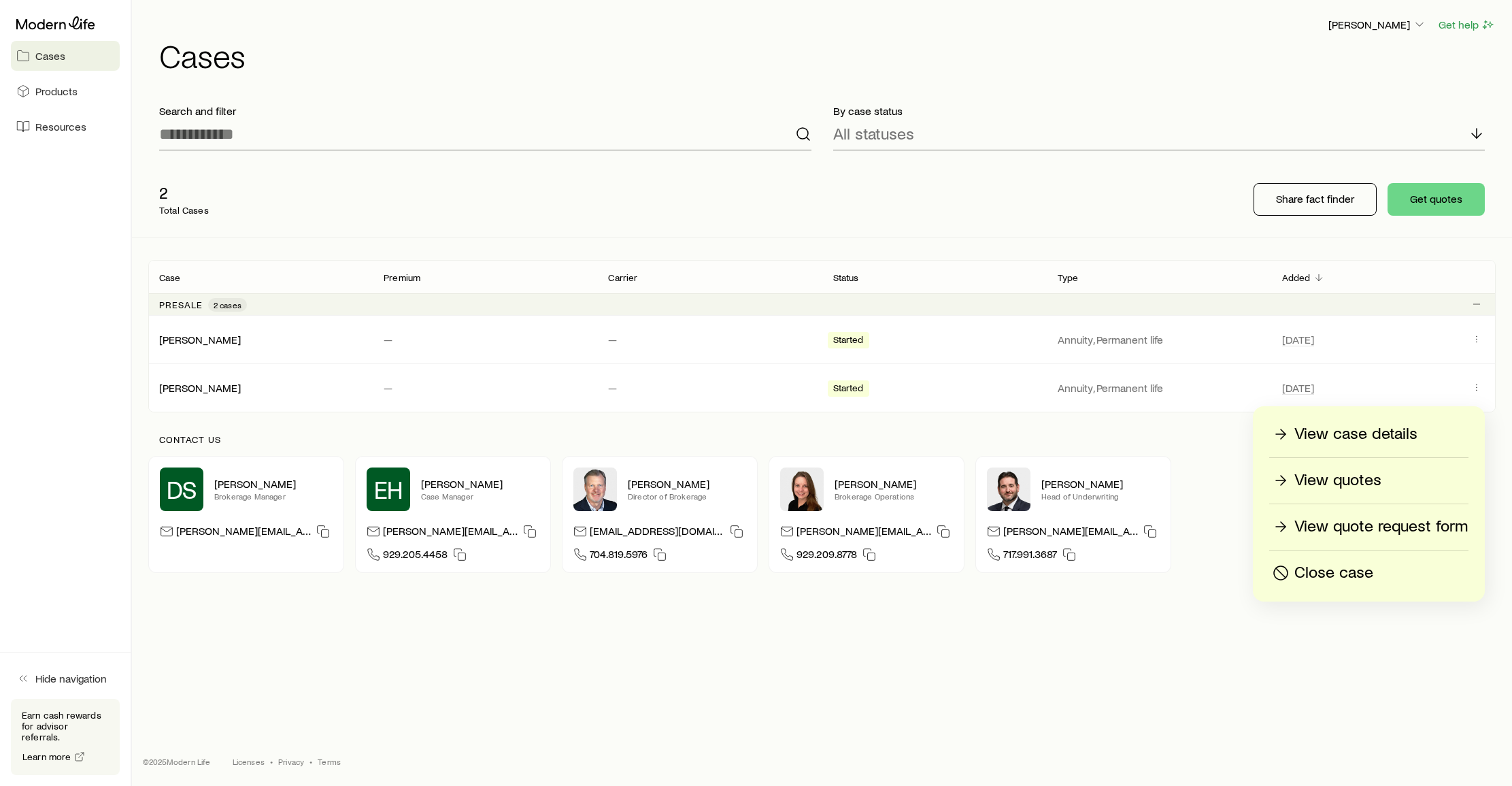
click at [1233, 646] on div "Krystian Drozdz Get help Cases Search and filter By case status All statuses 2 …" at bounding box center [822, 347] width 1380 height 694
